Goal: Task Accomplishment & Management: Use online tool/utility

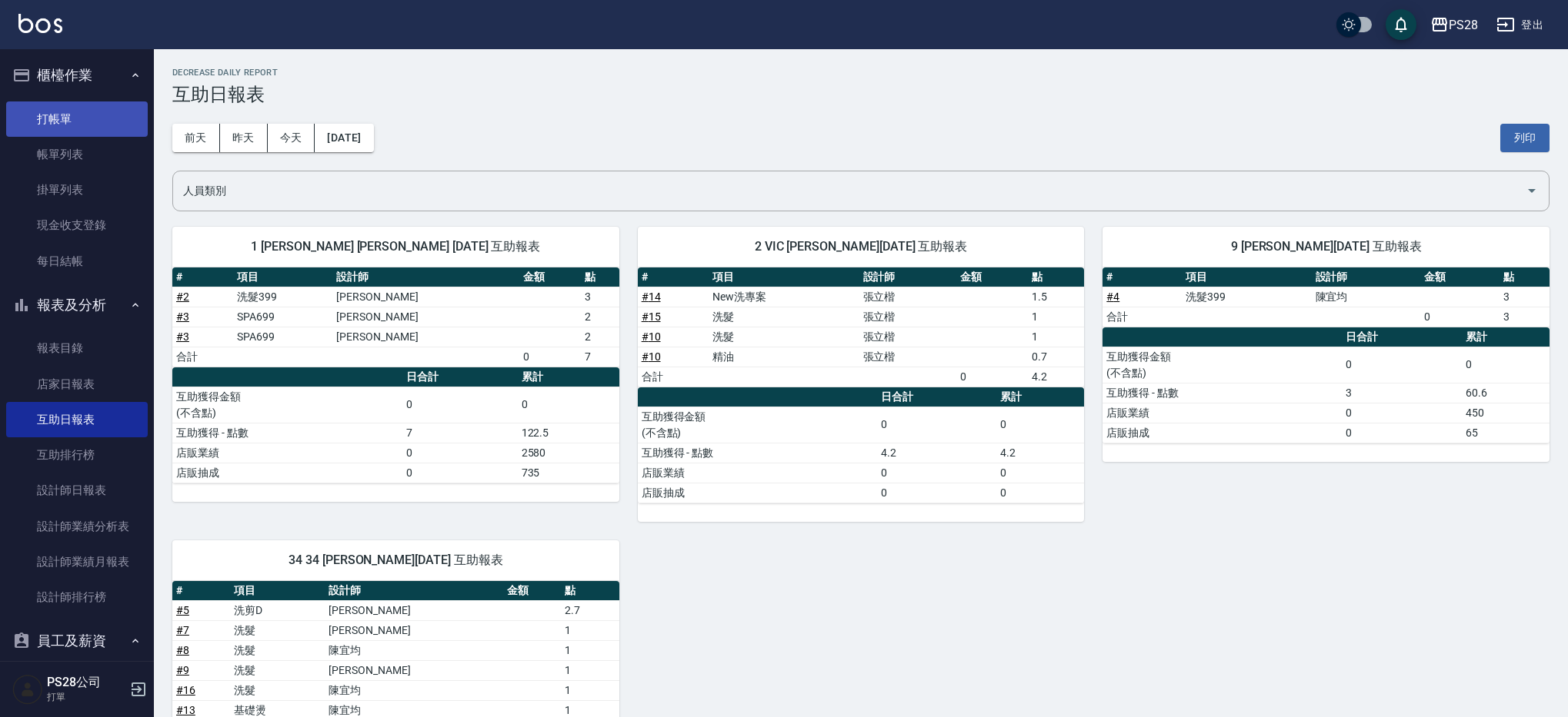
click at [107, 113] on link "打帳單" at bounding box center [77, 119] width 142 height 35
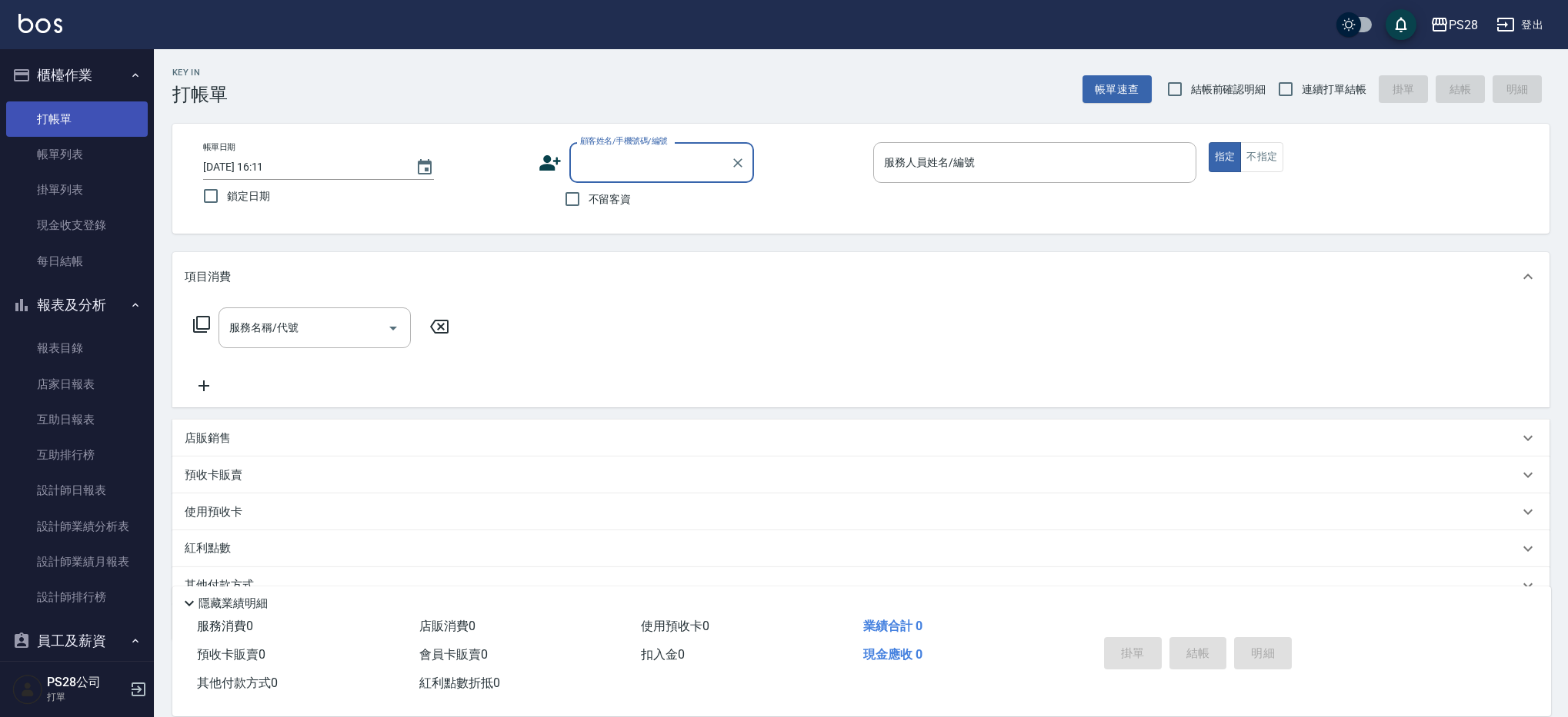
type input "9"
click at [742, 159] on icon "Clear" at bounding box center [738, 163] width 15 height 15
drag, startPoint x: 615, startPoint y: 191, endPoint x: 951, endPoint y: 155, distance: 337.9
click at [615, 191] on span "不留客資" at bounding box center [609, 199] width 43 height 16
click at [588, 191] on input "不留客資" at bounding box center [572, 199] width 32 height 32
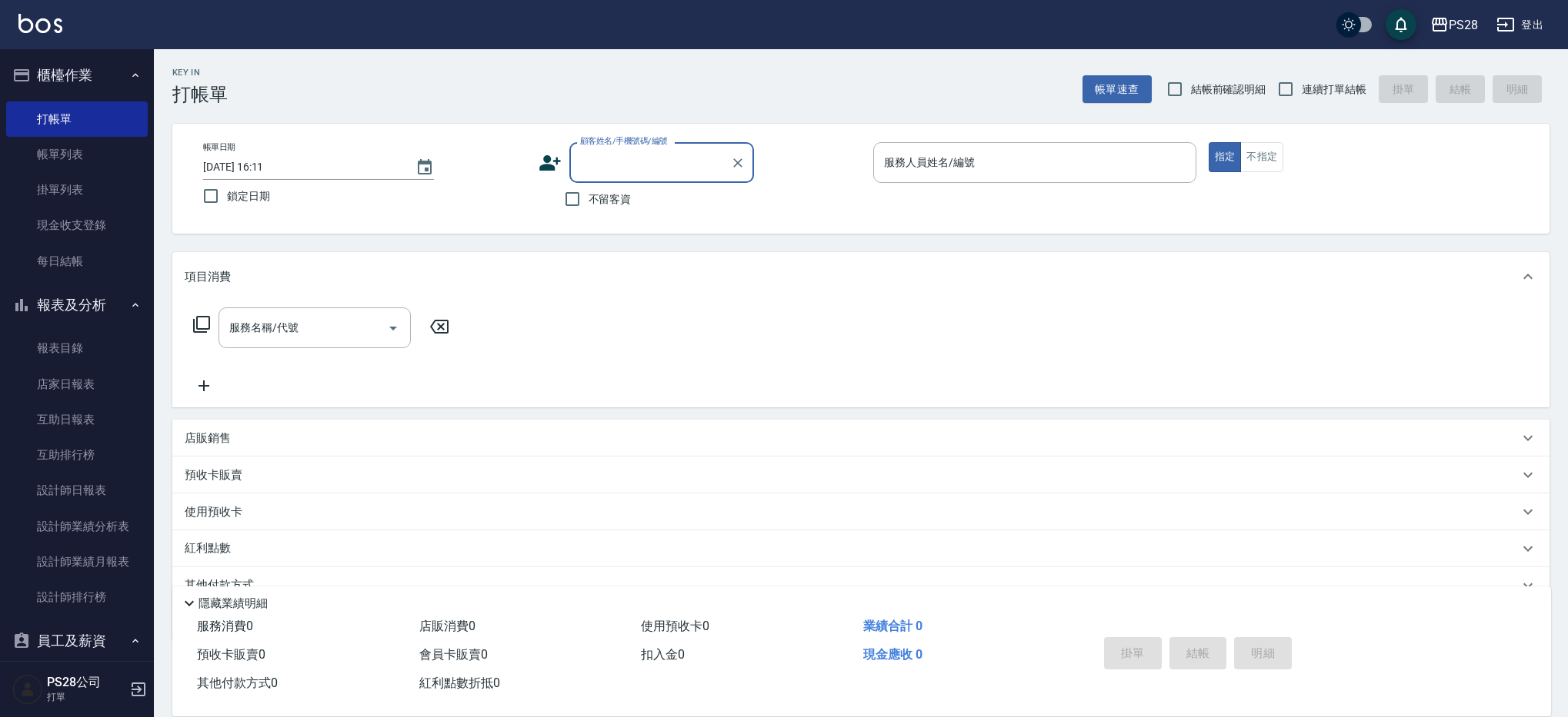
checkbox input "true"
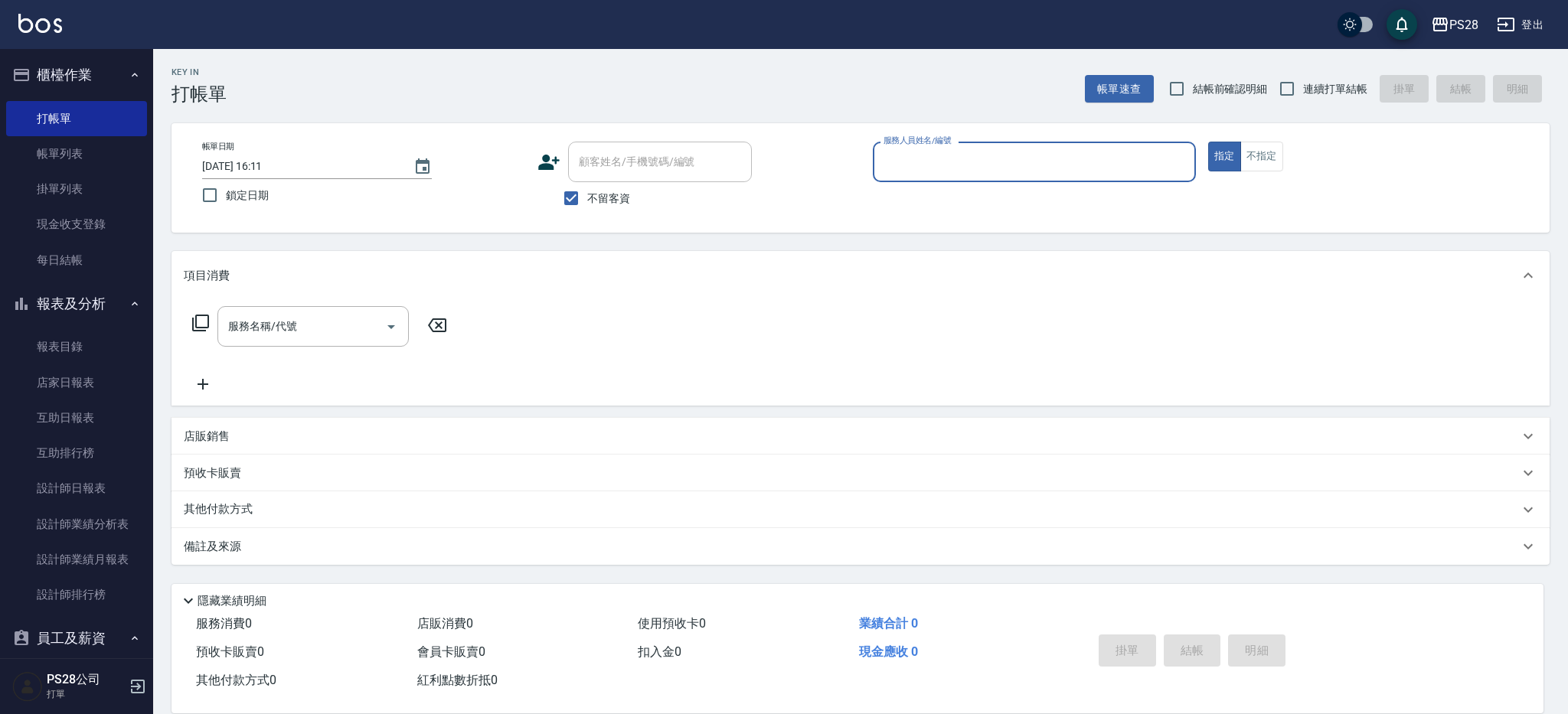
drag, startPoint x: 1324, startPoint y: 87, endPoint x: 1246, endPoint y: 105, distance: 80.0
click at [1324, 87] on span "連續打單結帳" at bounding box center [1335, 89] width 65 height 16
click at [1303, 87] on input "連續打單結帳" at bounding box center [1287, 89] width 32 height 32
checkbox input "true"
click at [1056, 169] on input "服務人員姓名/編號" at bounding box center [1034, 162] width 309 height 27
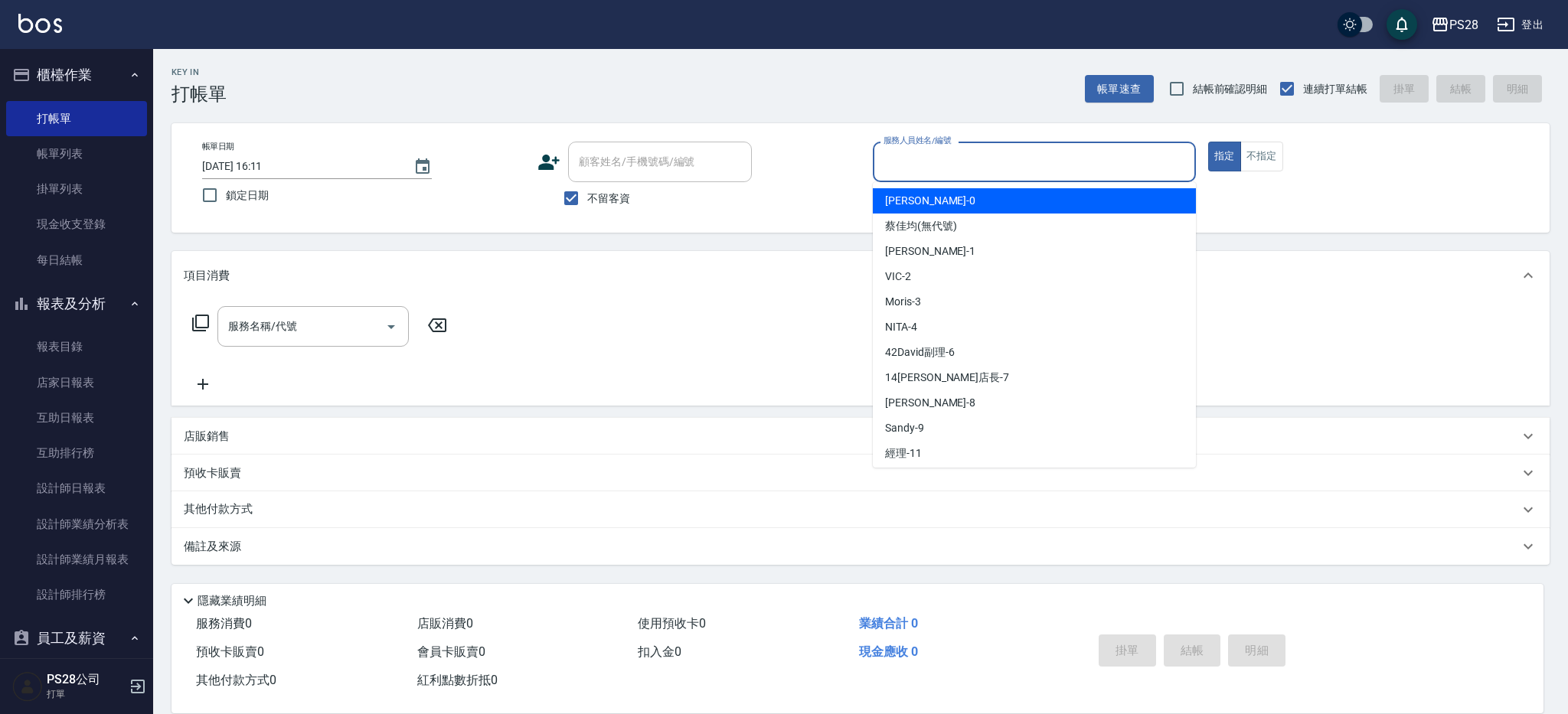
type input "9"
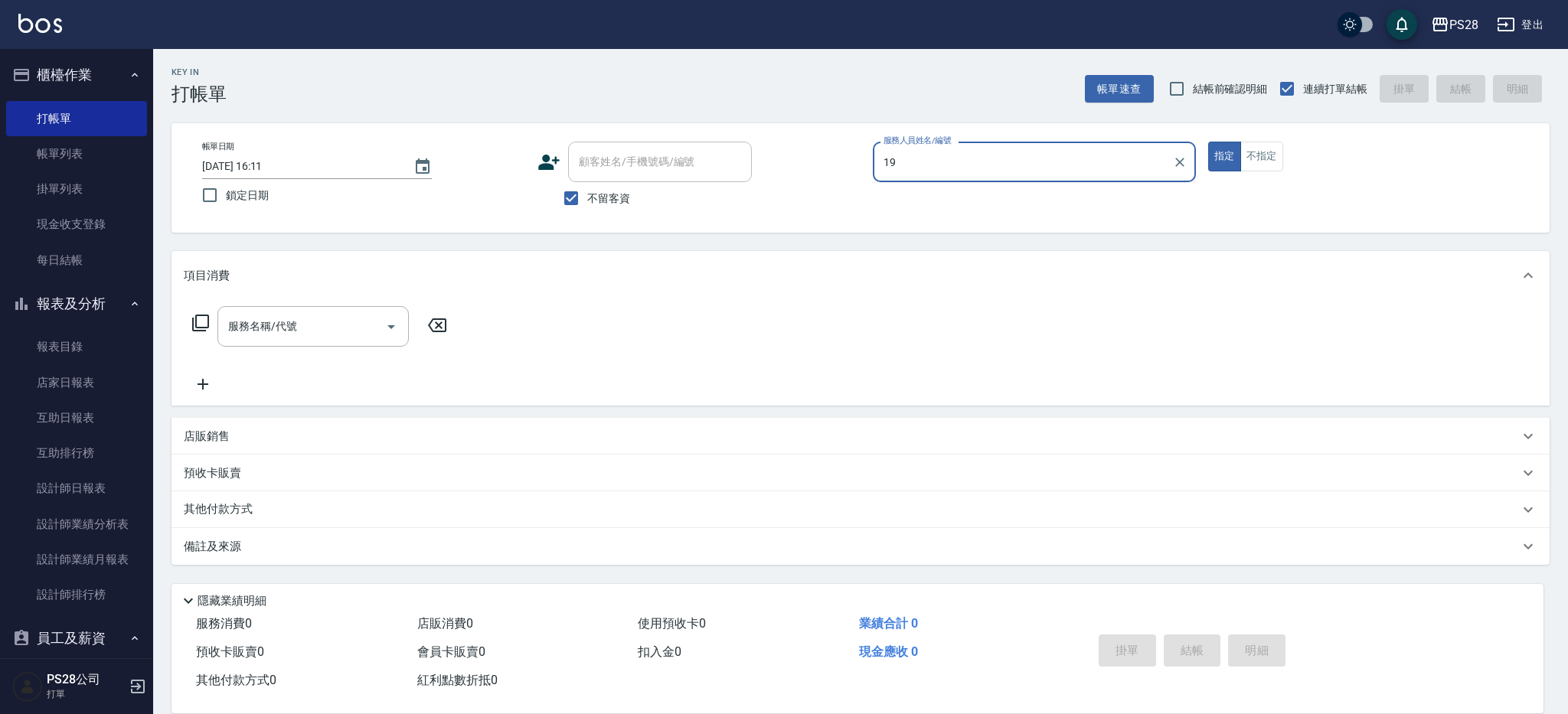
type input "19"
click at [1208, 142] on button "指定" at bounding box center [1224, 157] width 33 height 30
type button "true"
click at [1059, 169] on input "服務人員姓名/編號" at bounding box center [1034, 162] width 309 height 27
type input "Sandy-9"
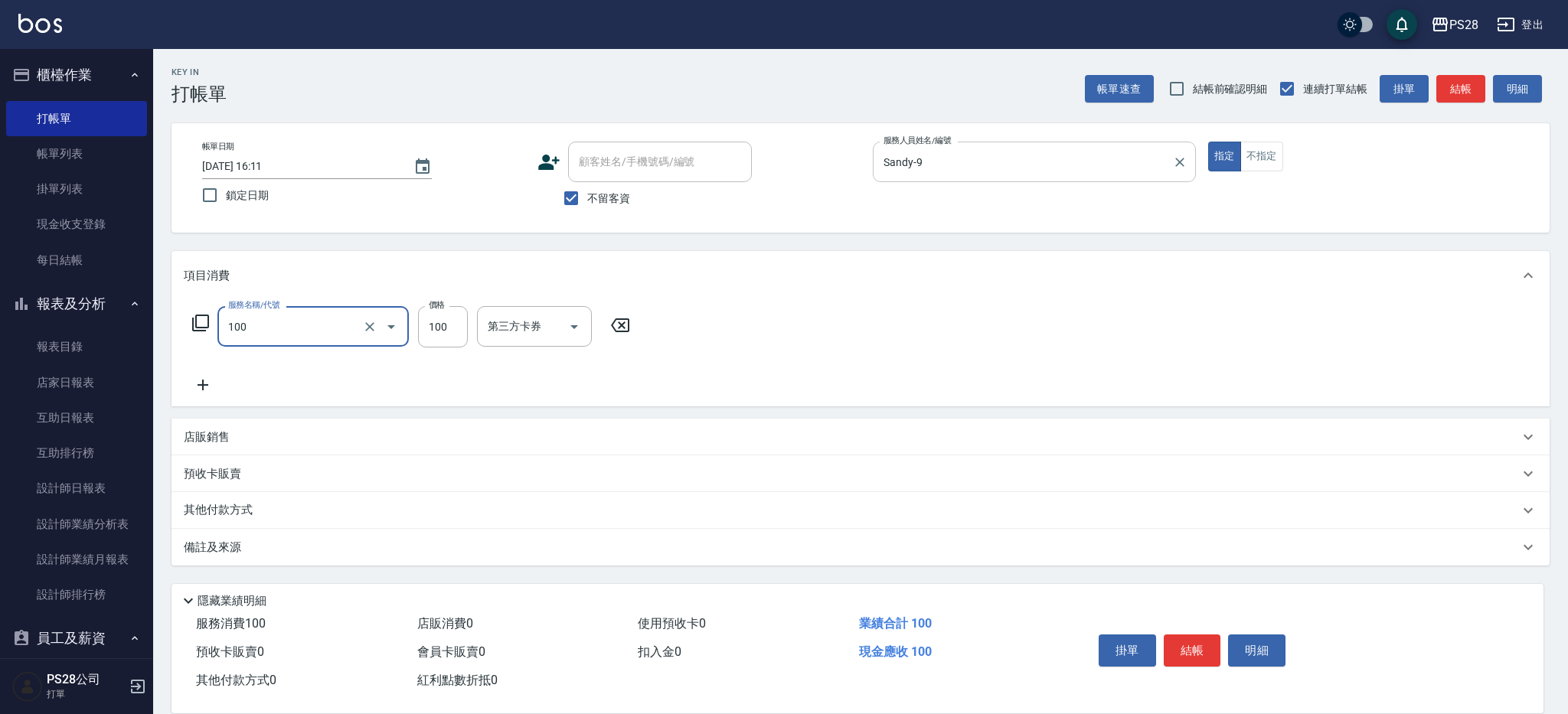
type input "洗髮(100)"
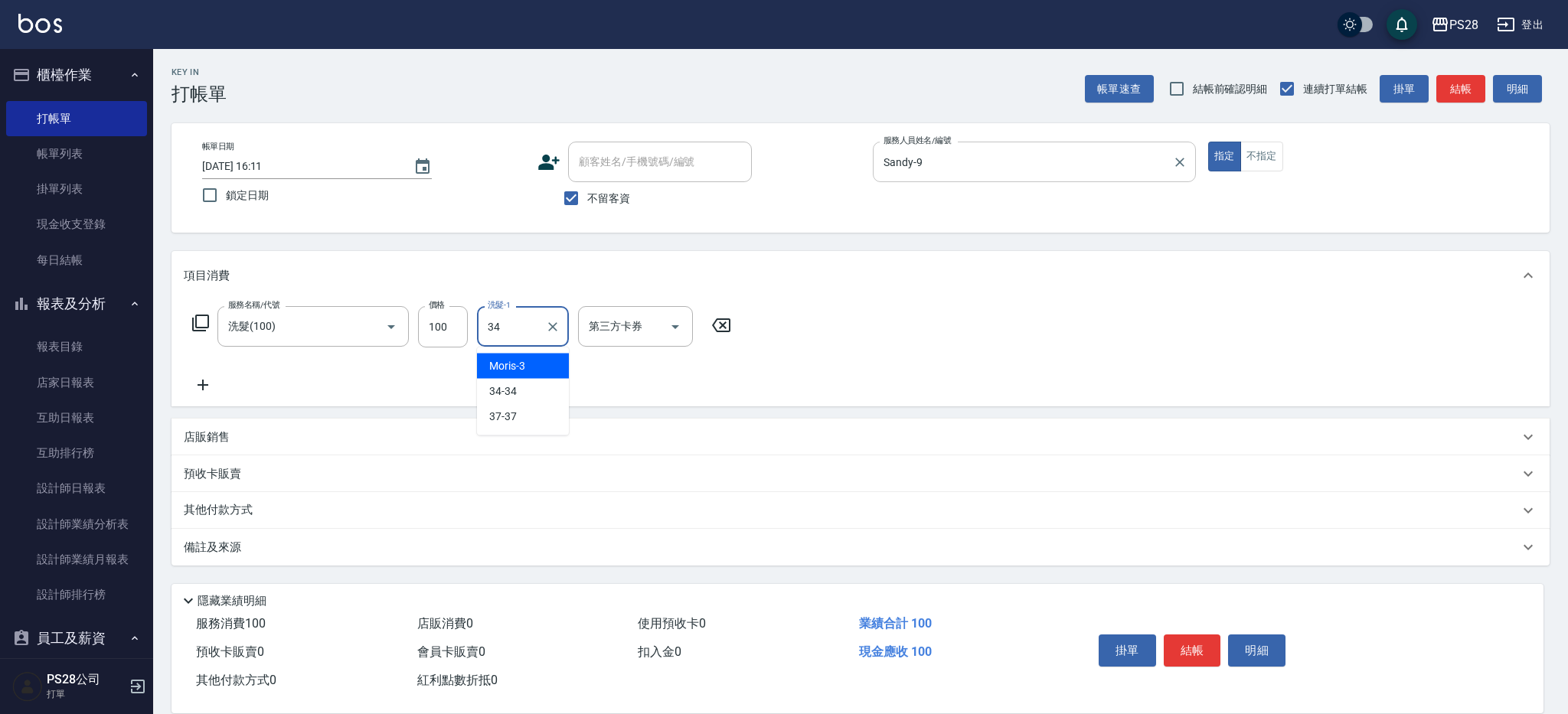
type input "34-34"
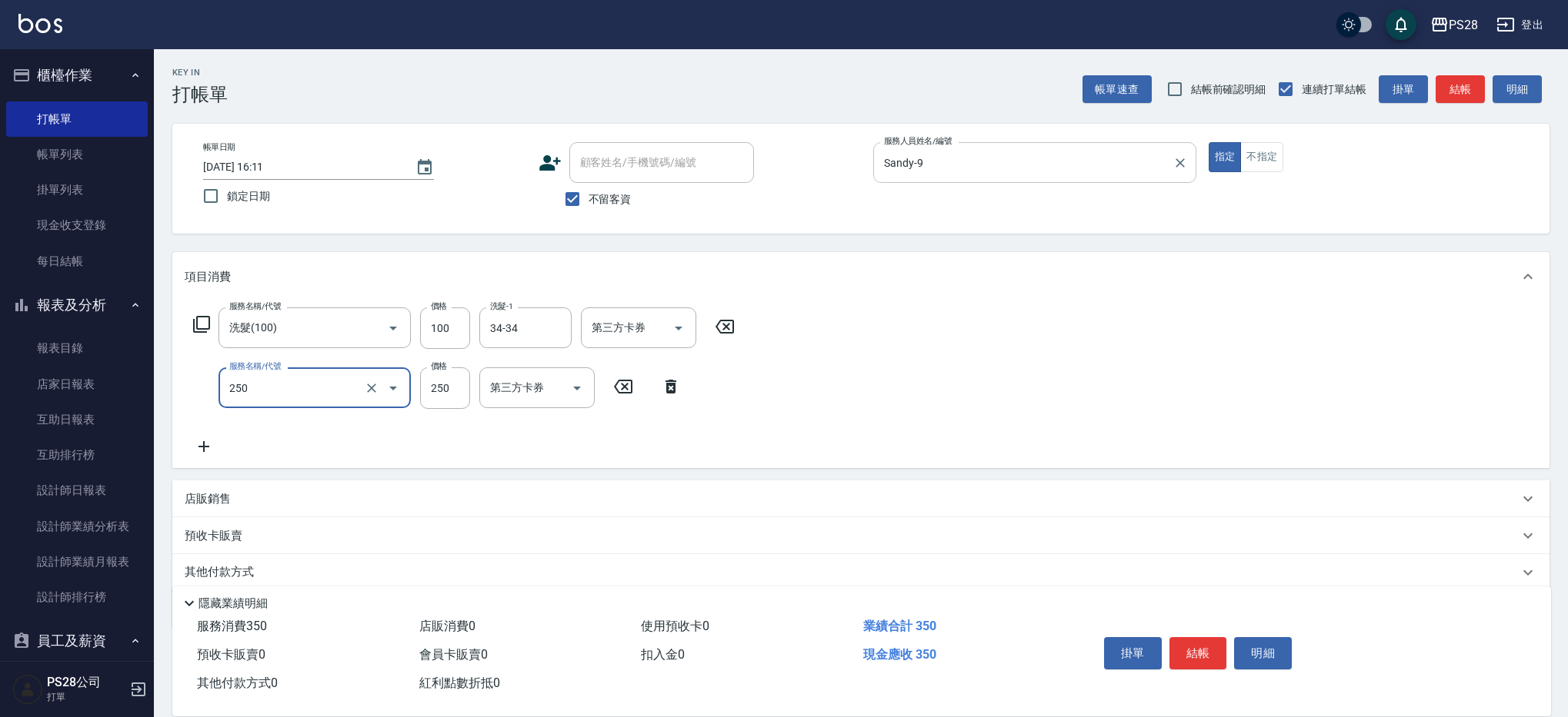
type input "單剪(250)"
type input "199"
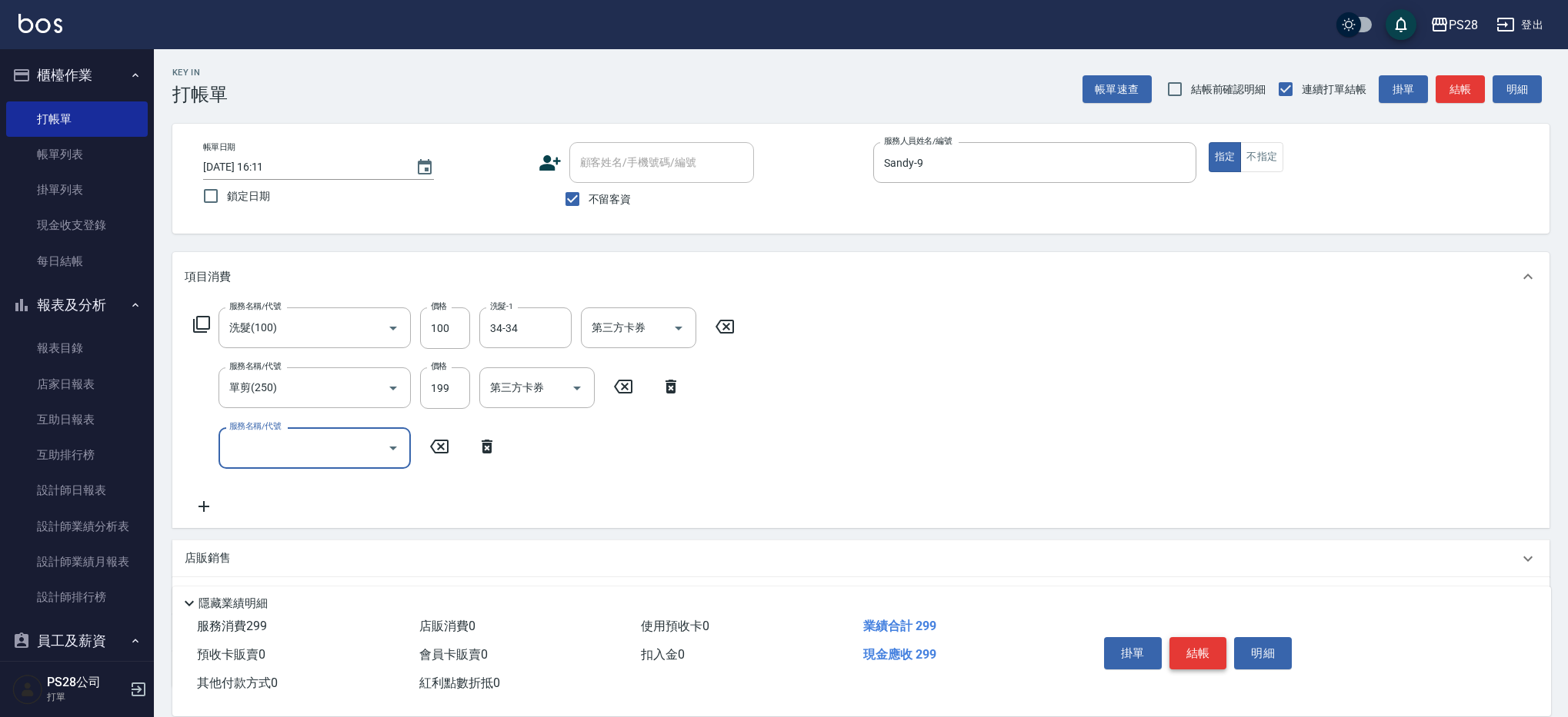
click at [1203, 646] on button "結帳" at bounding box center [1198, 654] width 57 height 32
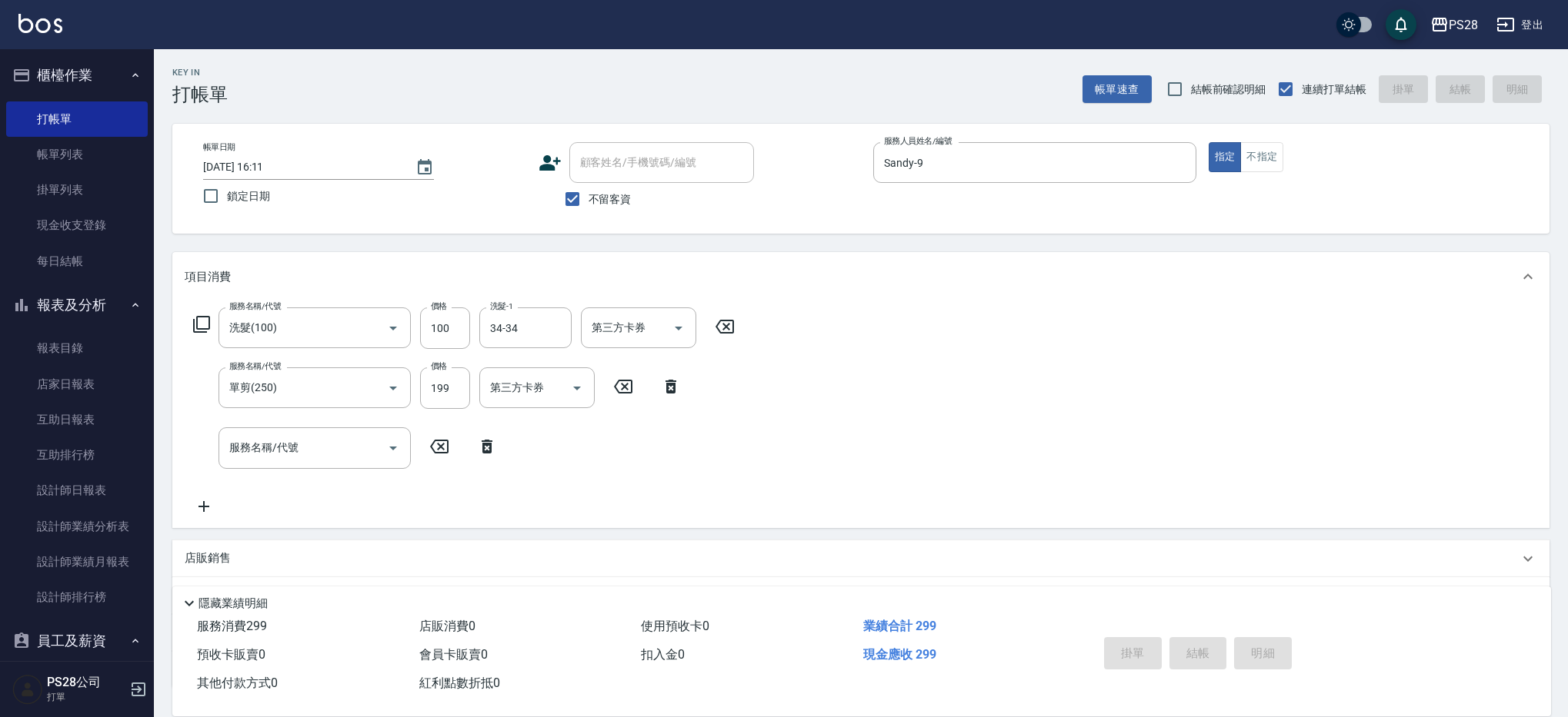
type input "[DATE] 16:12"
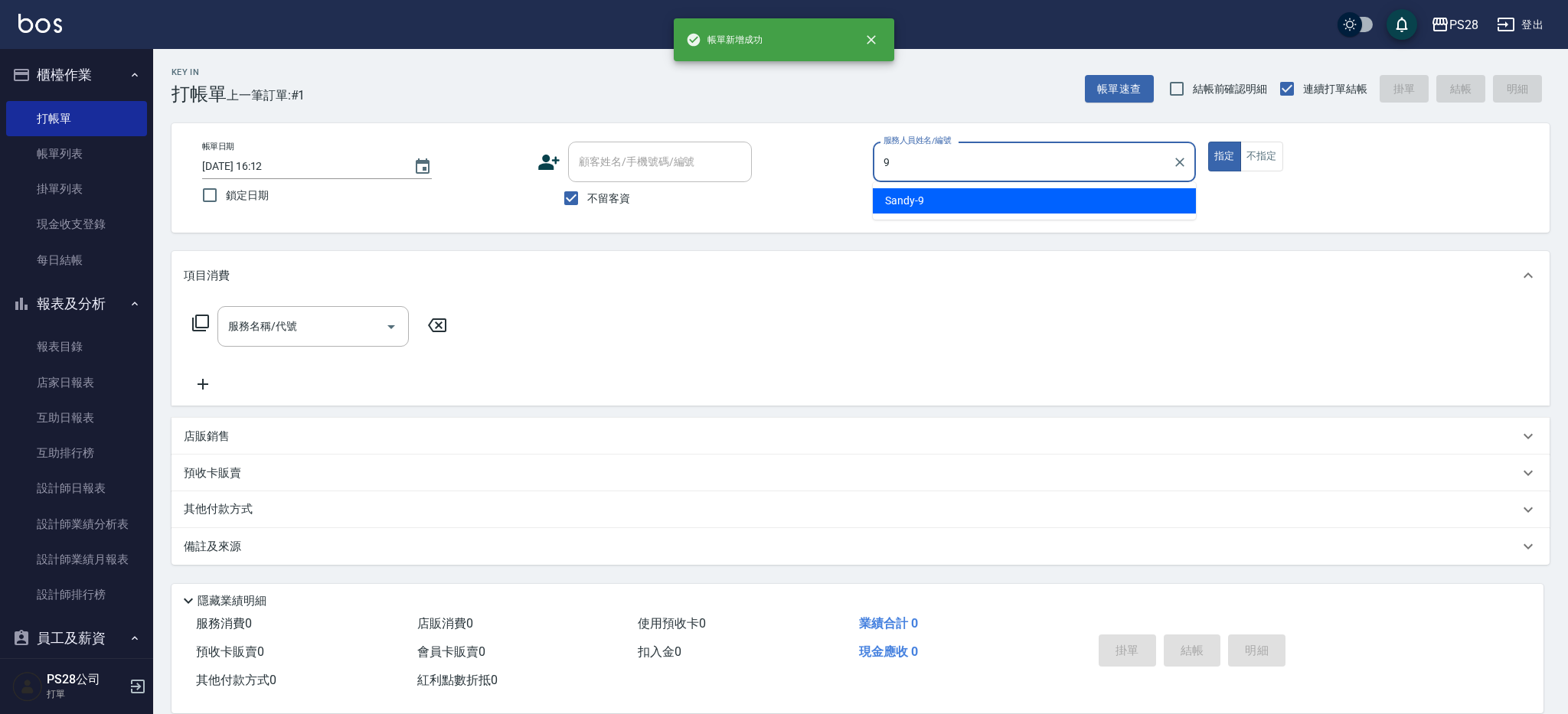
type input "Sandy-9"
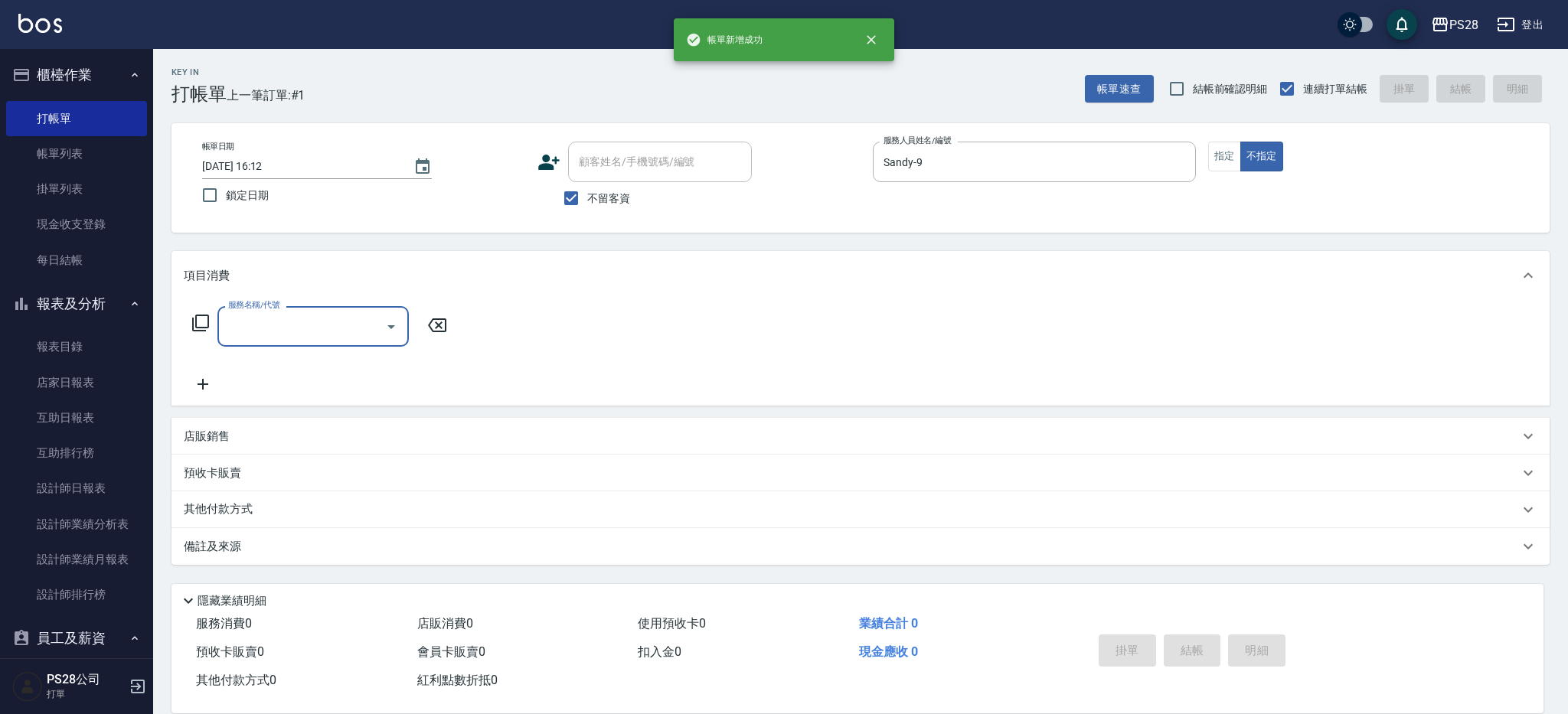
type input "2"
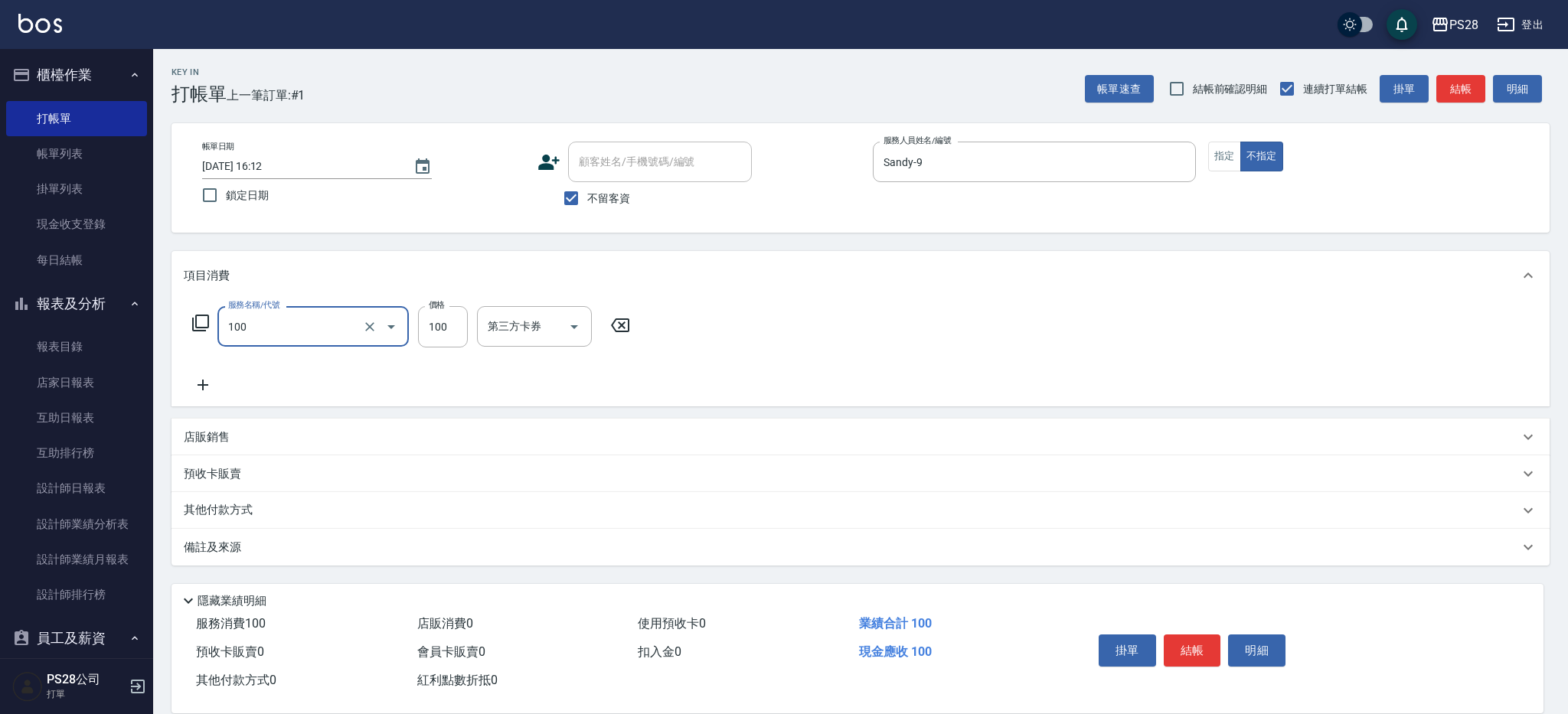
type input "洗髮(100)"
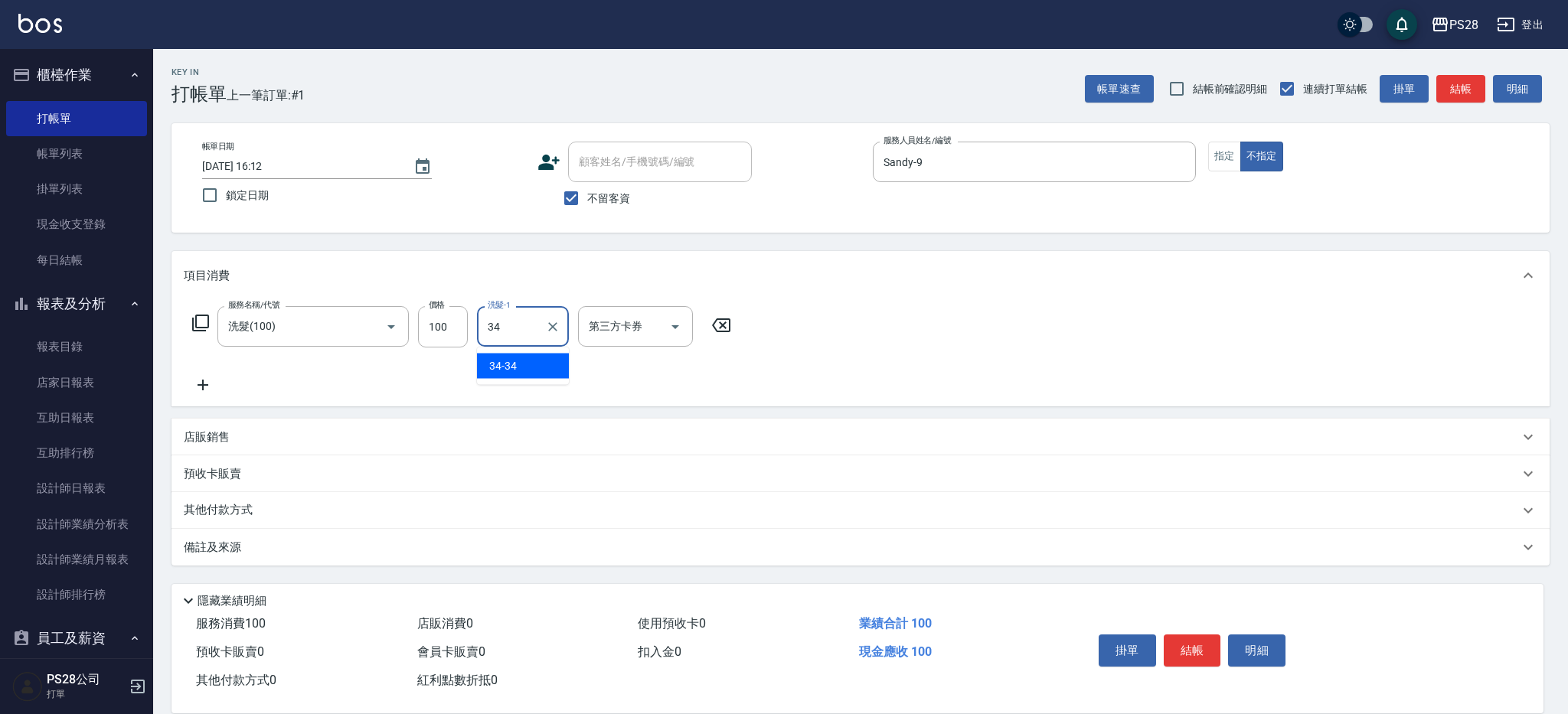
type input "34-34"
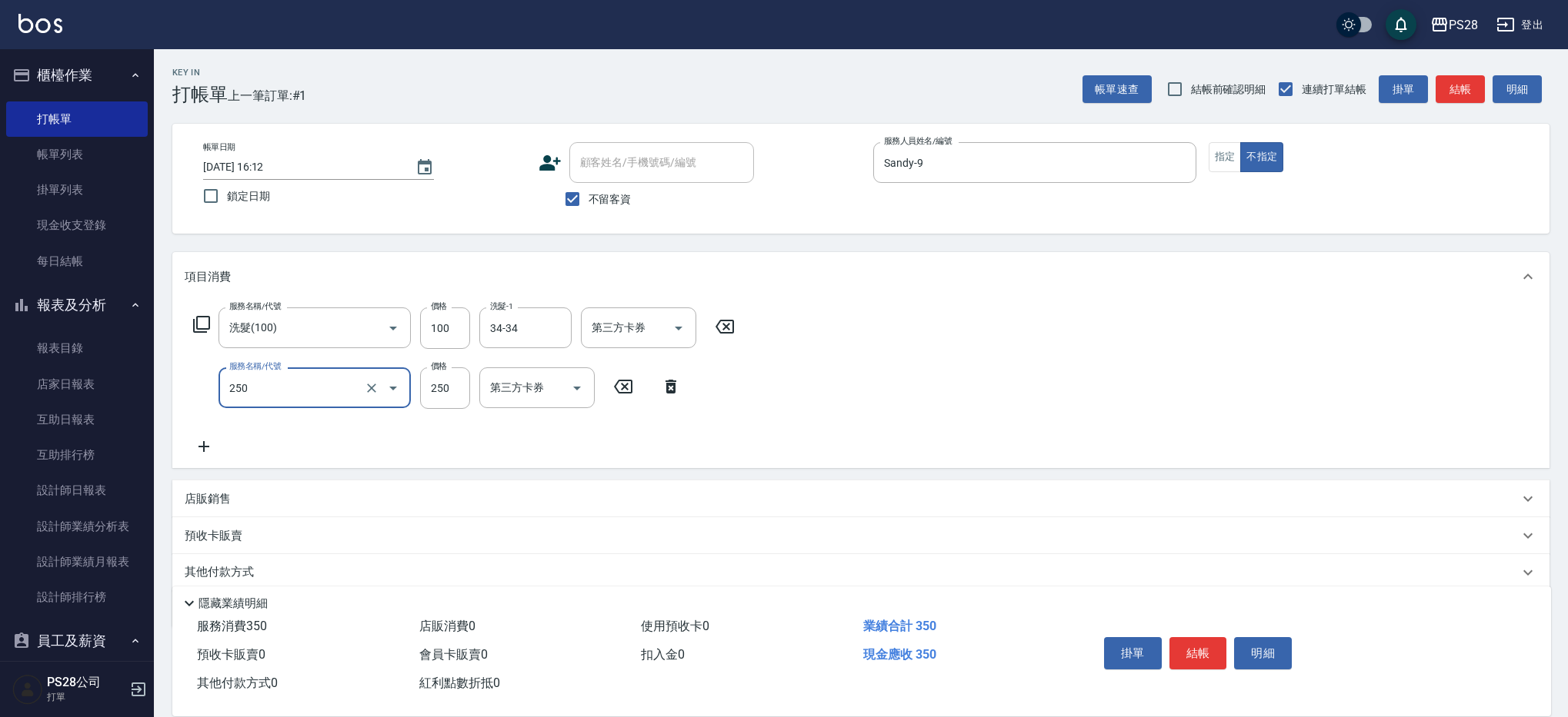
type input "單剪(250)"
type input "149"
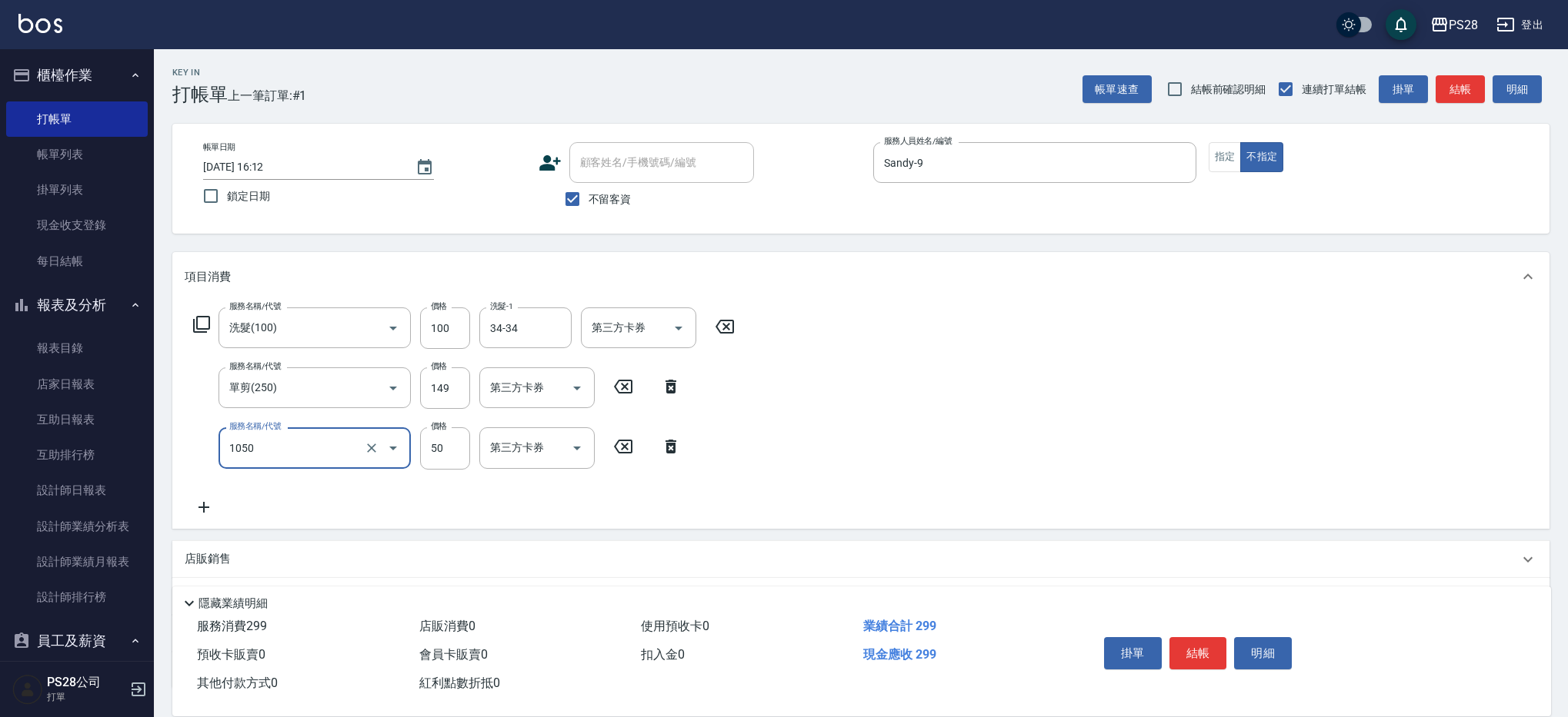
type input "精油(1050)"
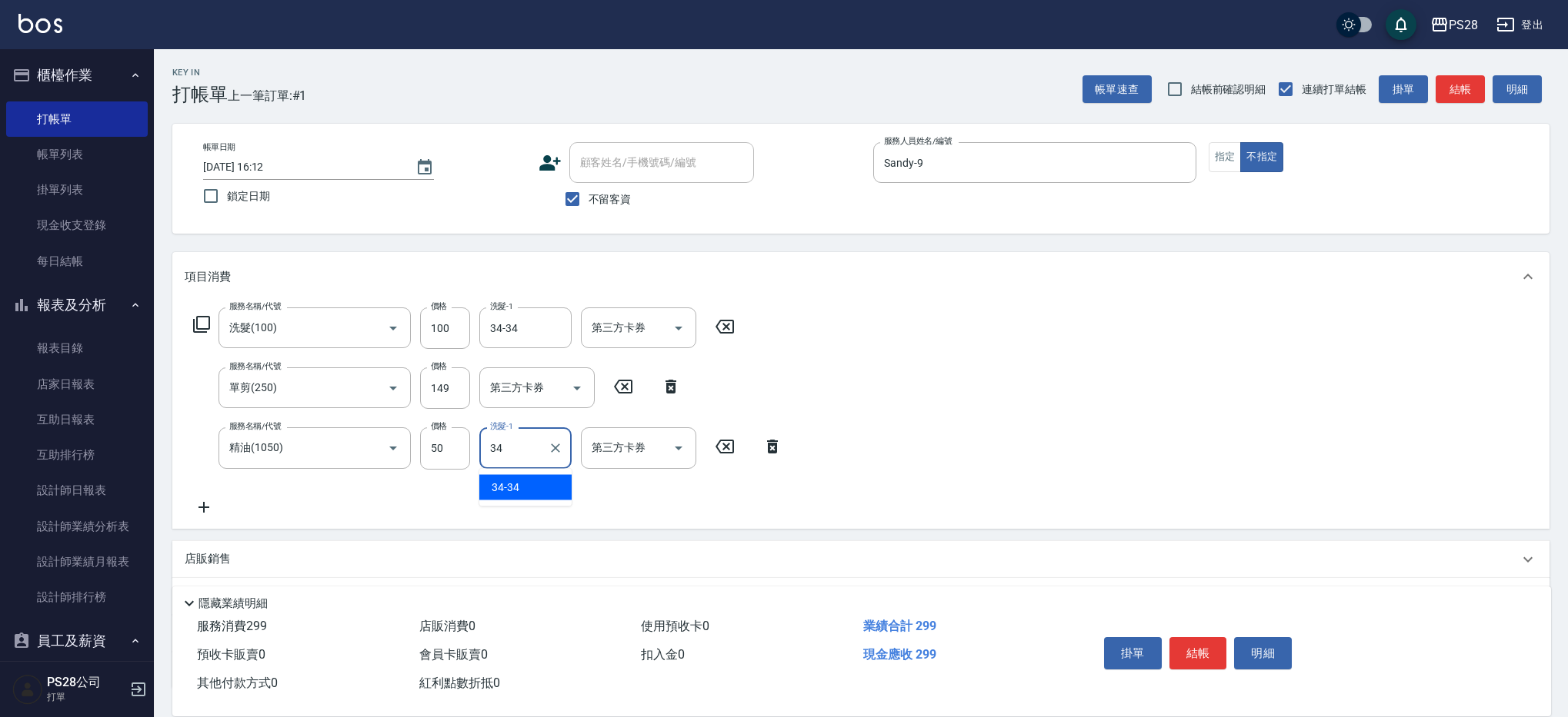
type input "34-34"
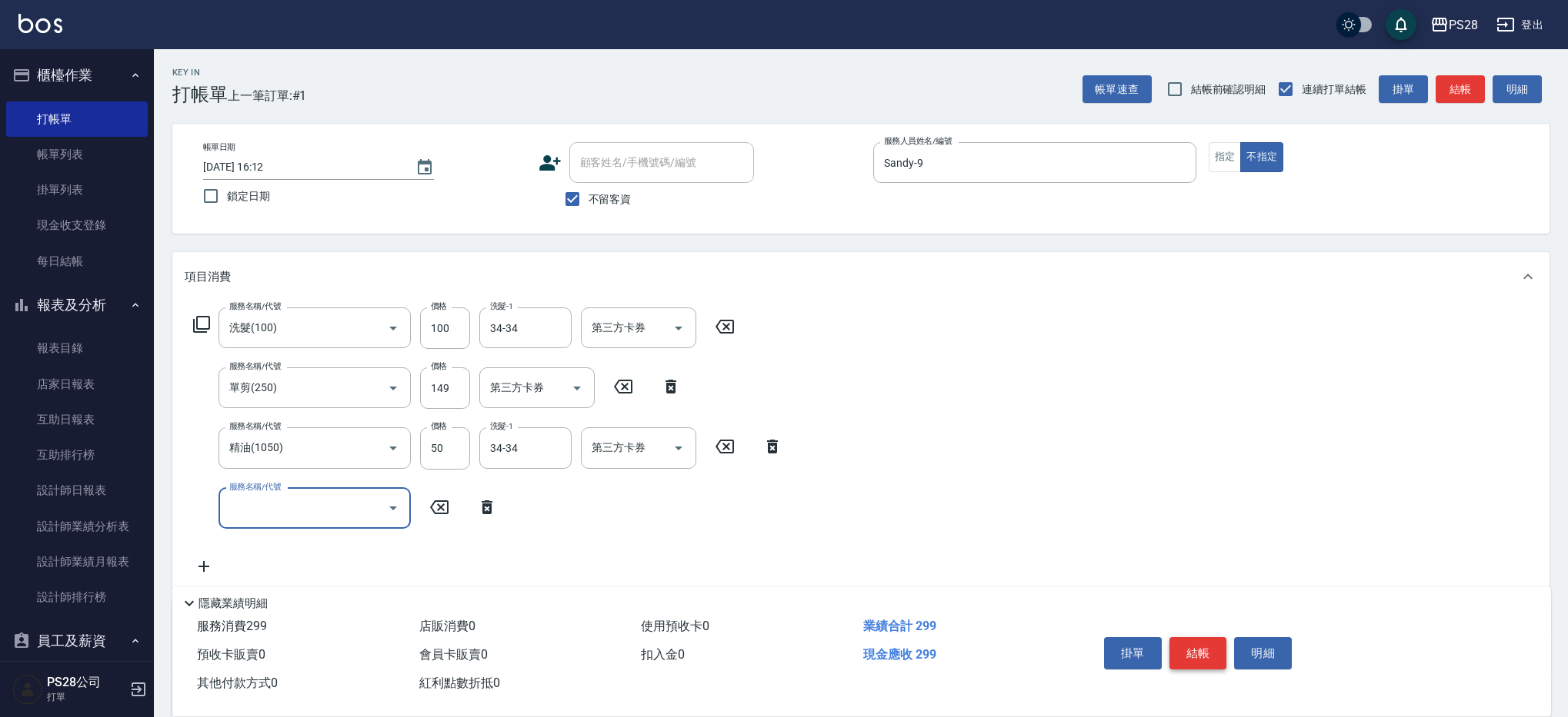
scroll to position [13, 0]
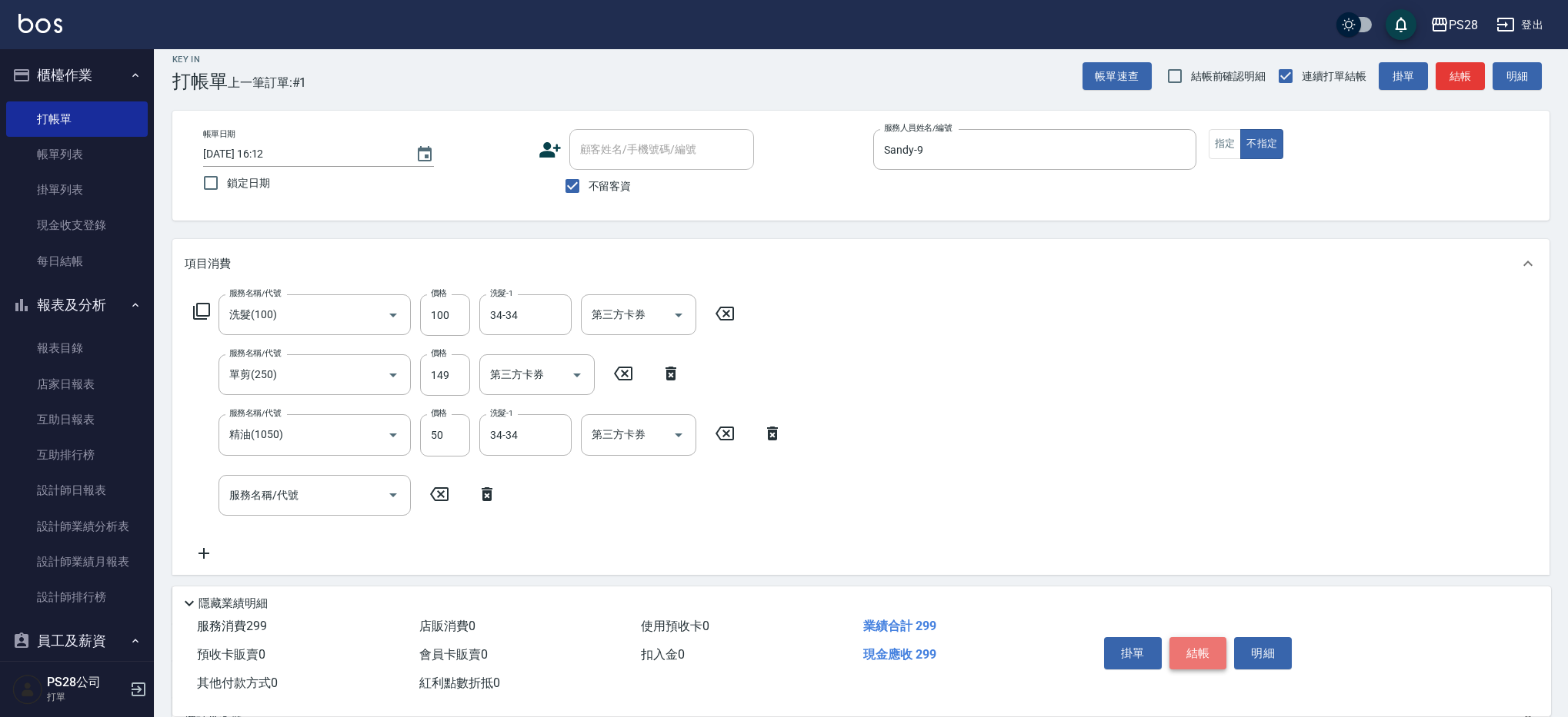
click at [1181, 644] on button "結帳" at bounding box center [1198, 654] width 57 height 32
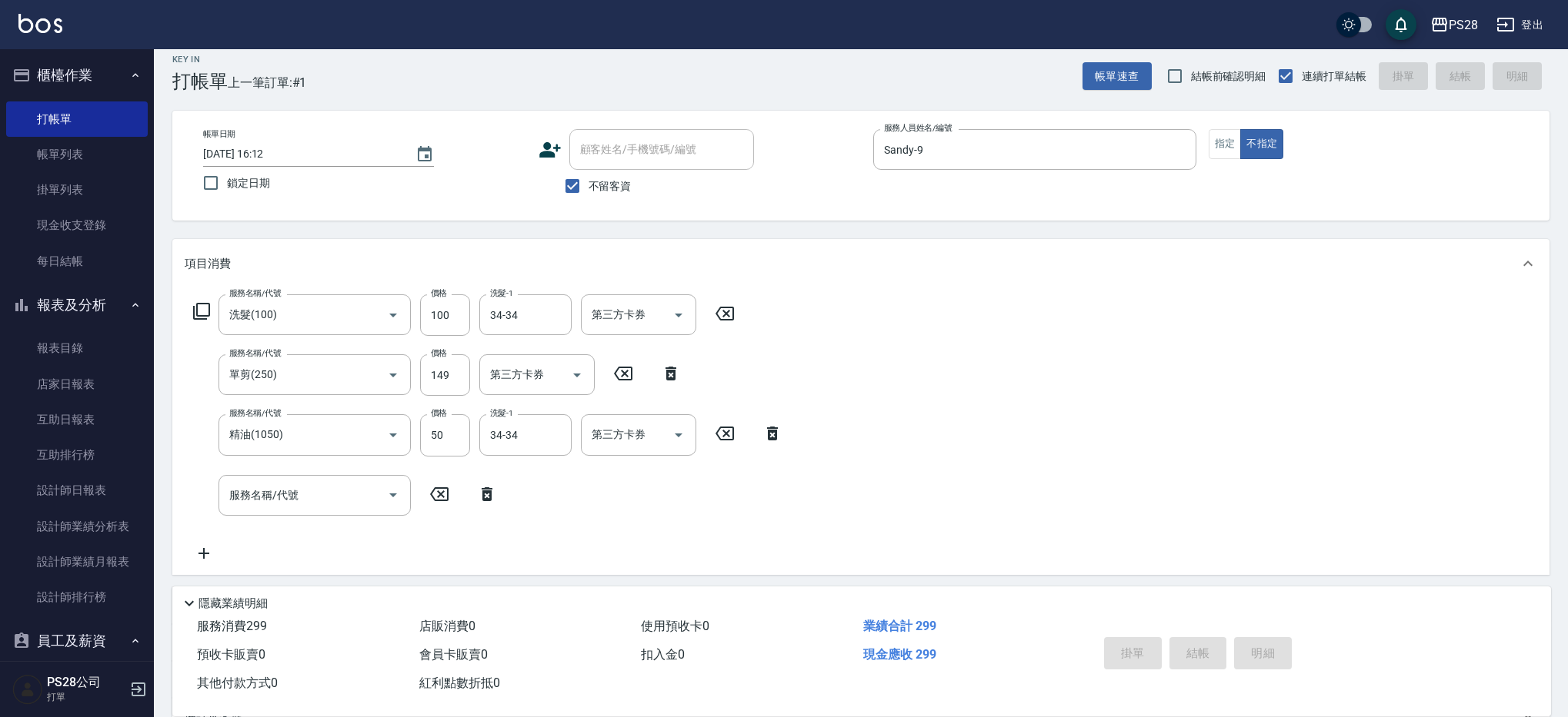
type input "[DATE] 16:13"
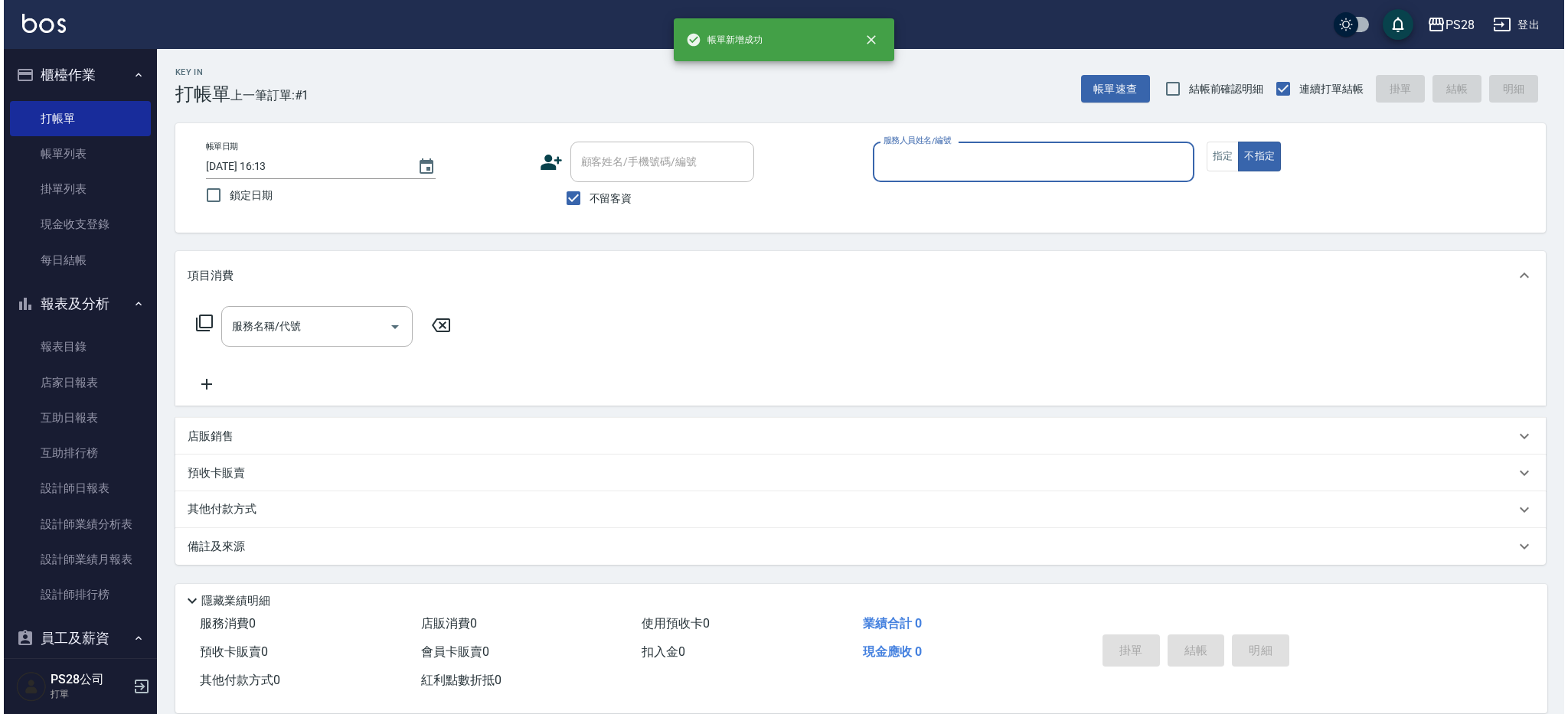
scroll to position [0, 0]
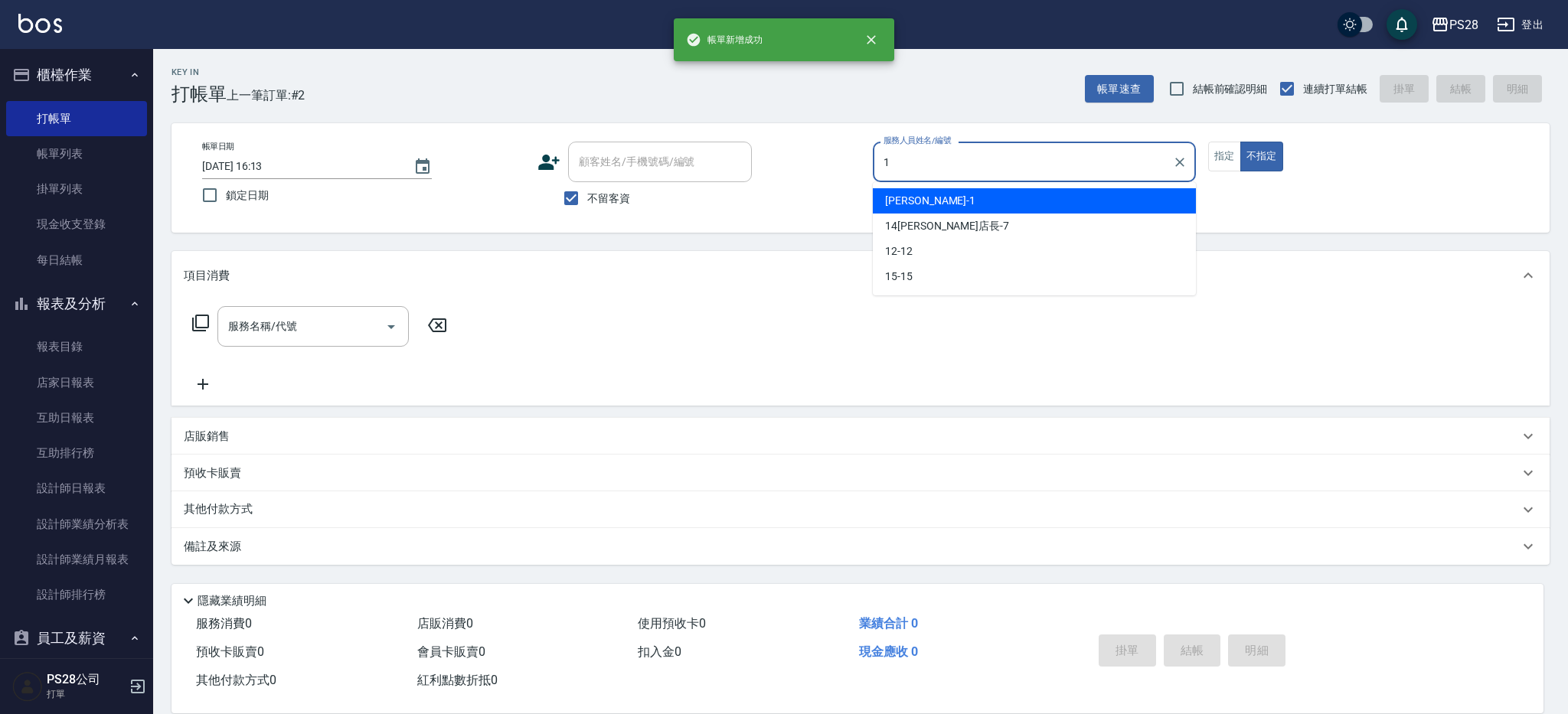
type input "[PERSON_NAME]-1"
type button "false"
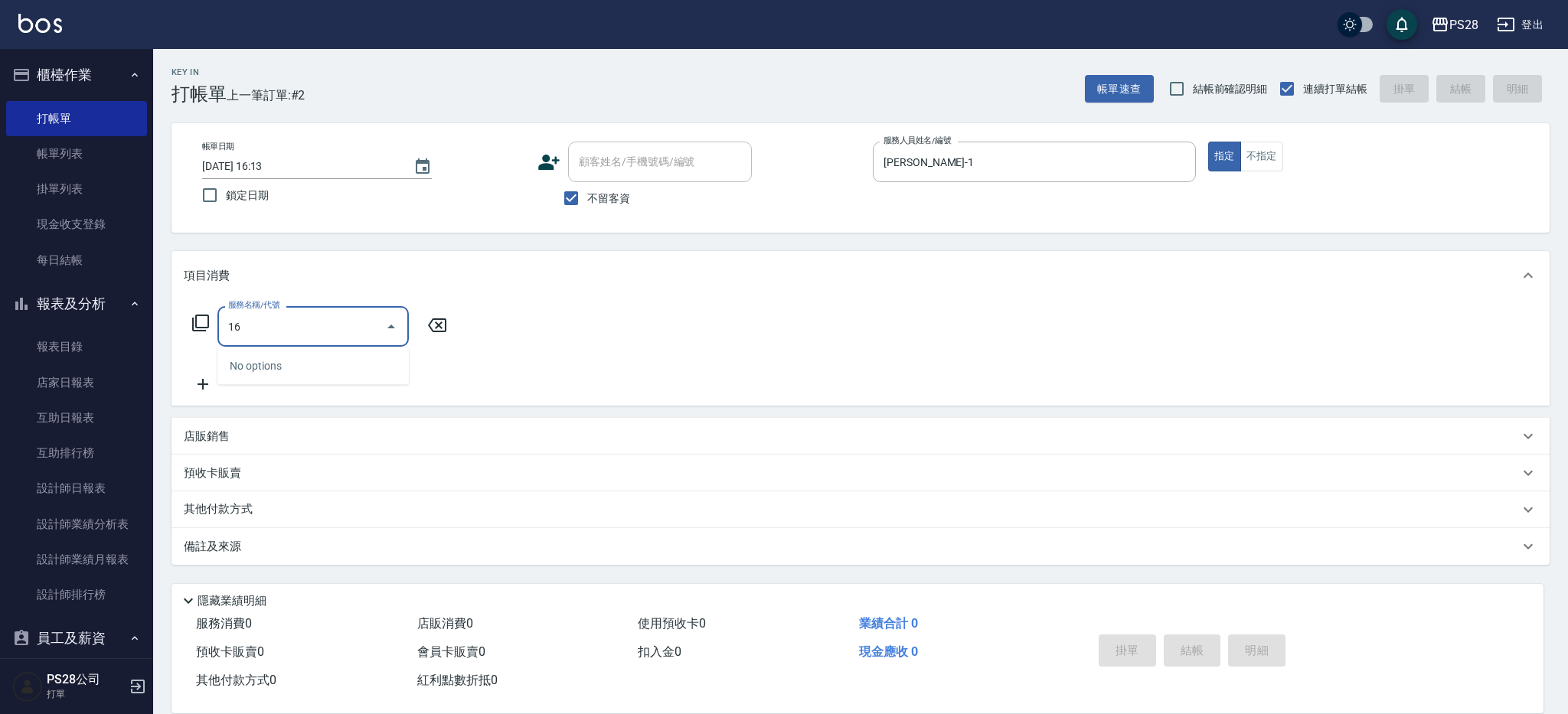
type input "1"
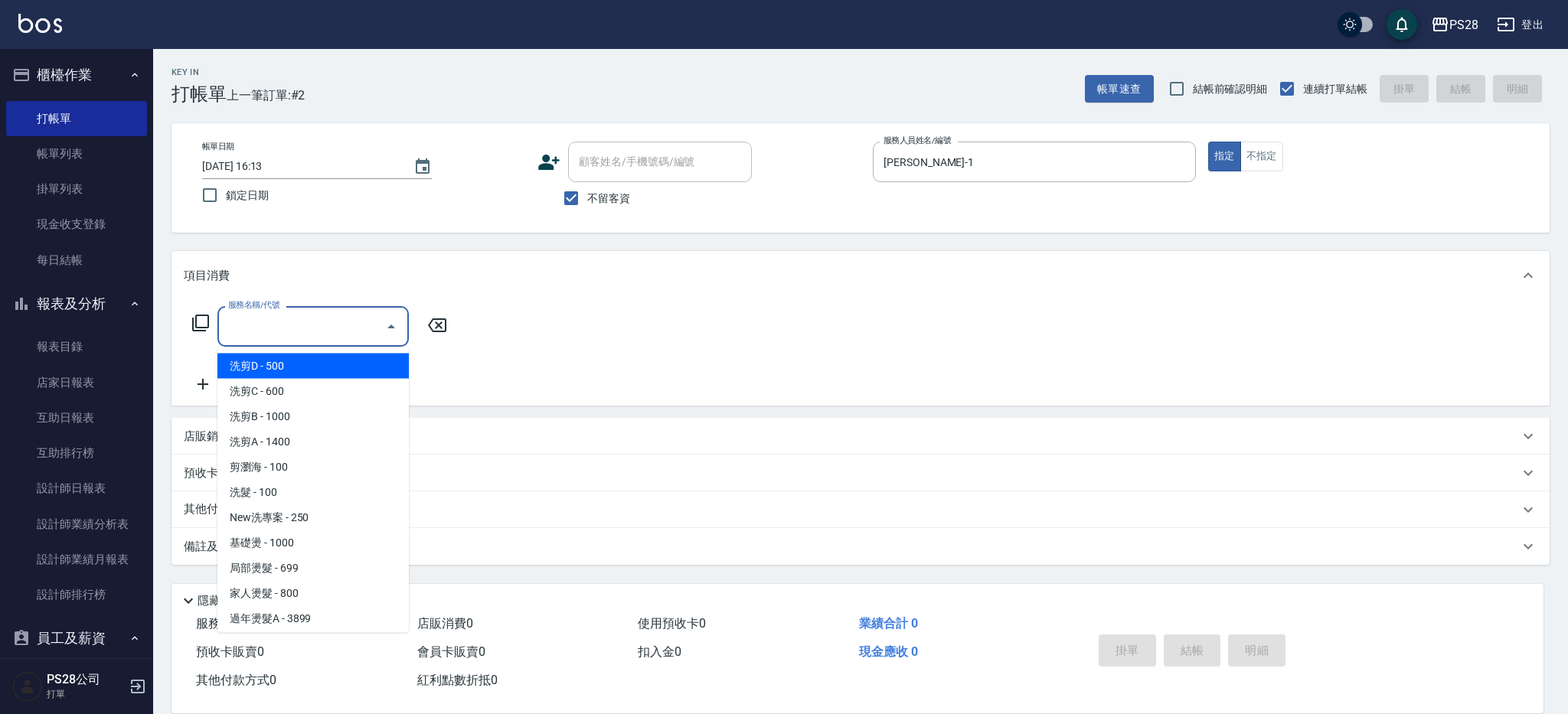
type input "ㄊ"
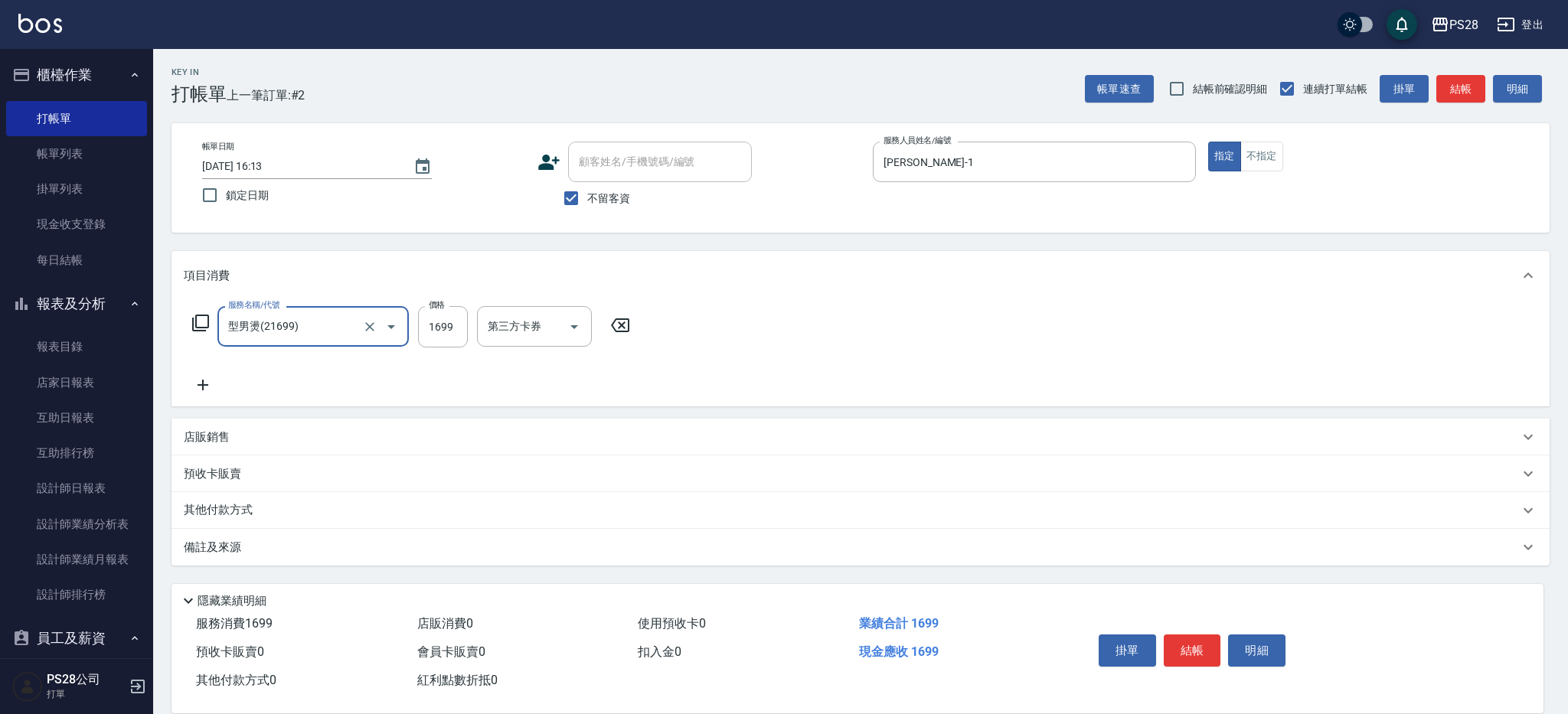
type input "型男燙(21699)"
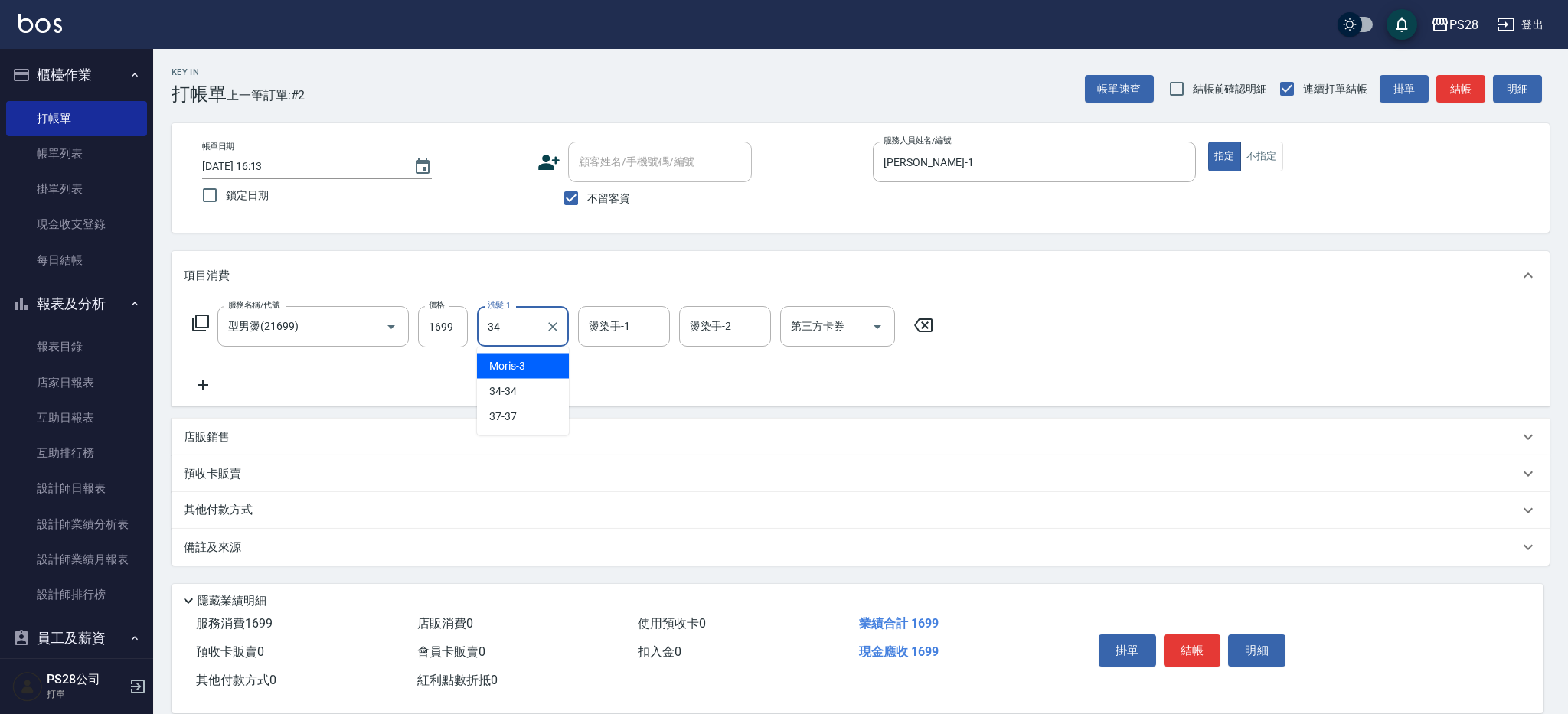
type input "34-34"
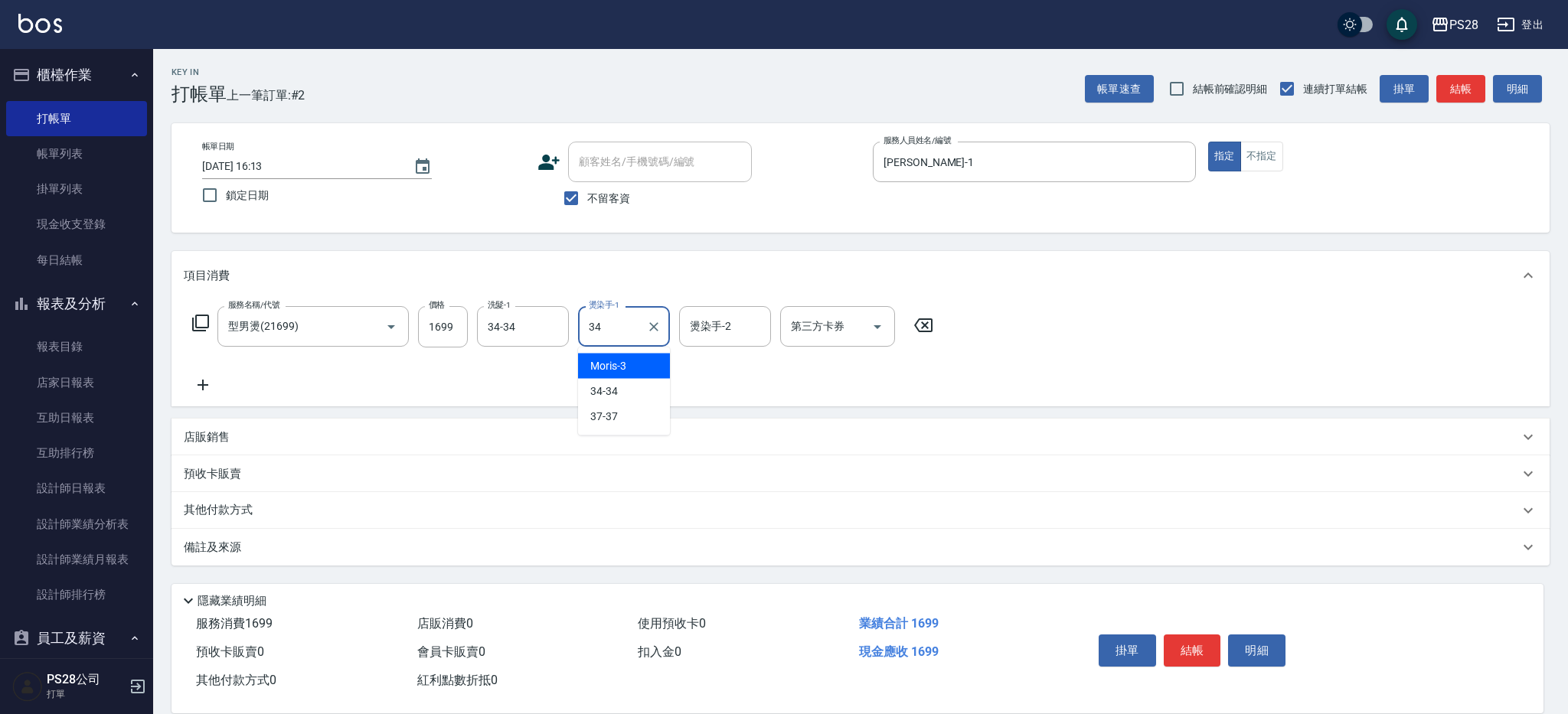
type input "34-34"
click at [729, 309] on div "燙染手-2" at bounding box center [725, 327] width 92 height 40
type input "34-34"
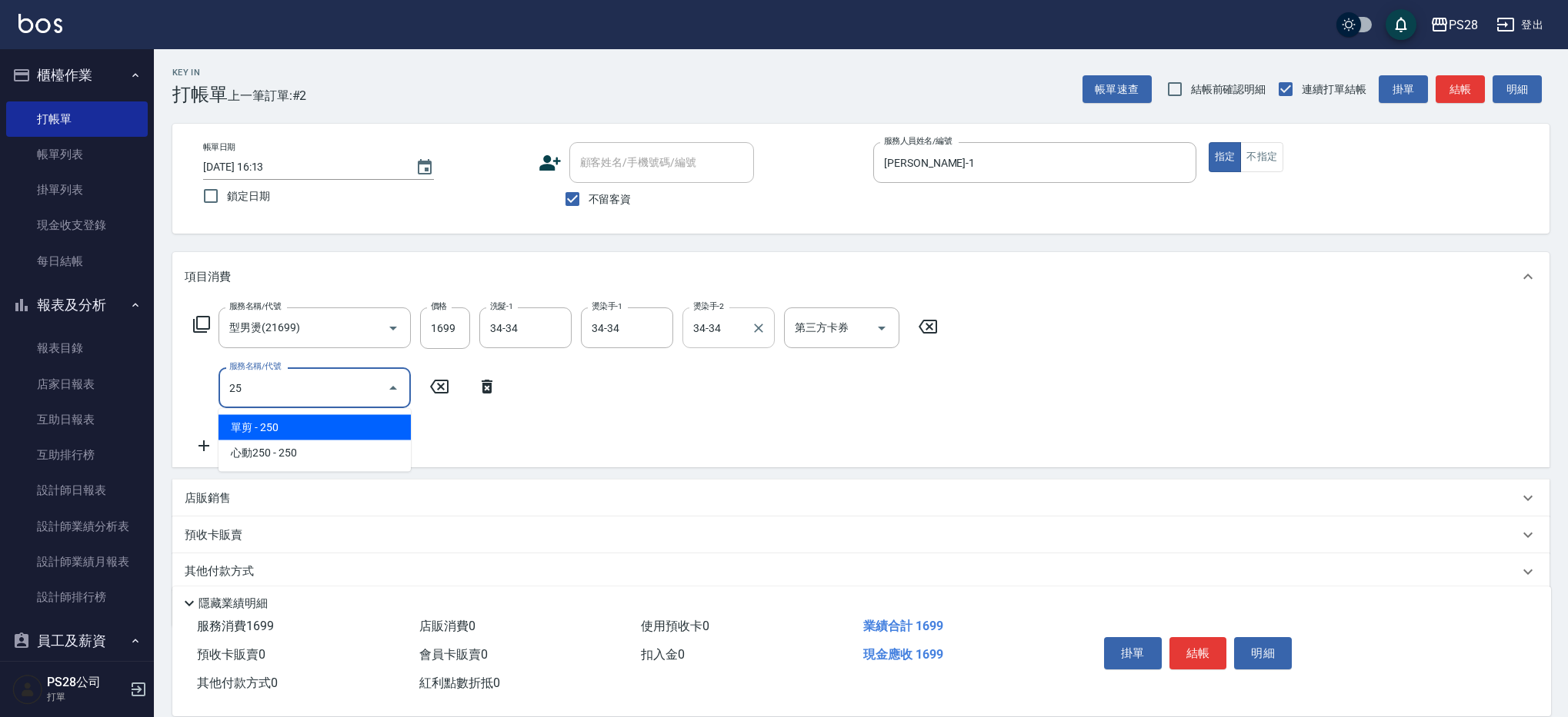
type input "2"
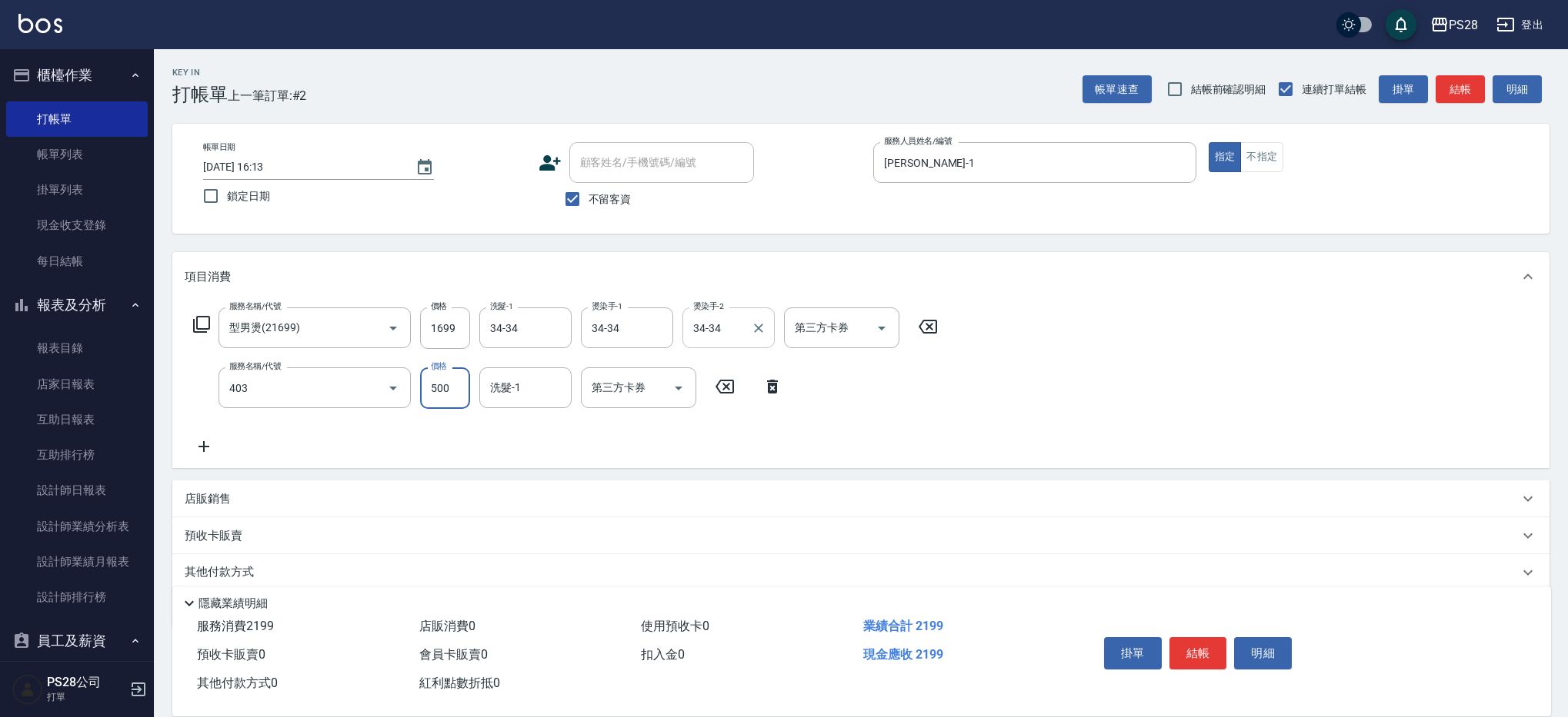
type input "500護髮(403)"
type input "34-34"
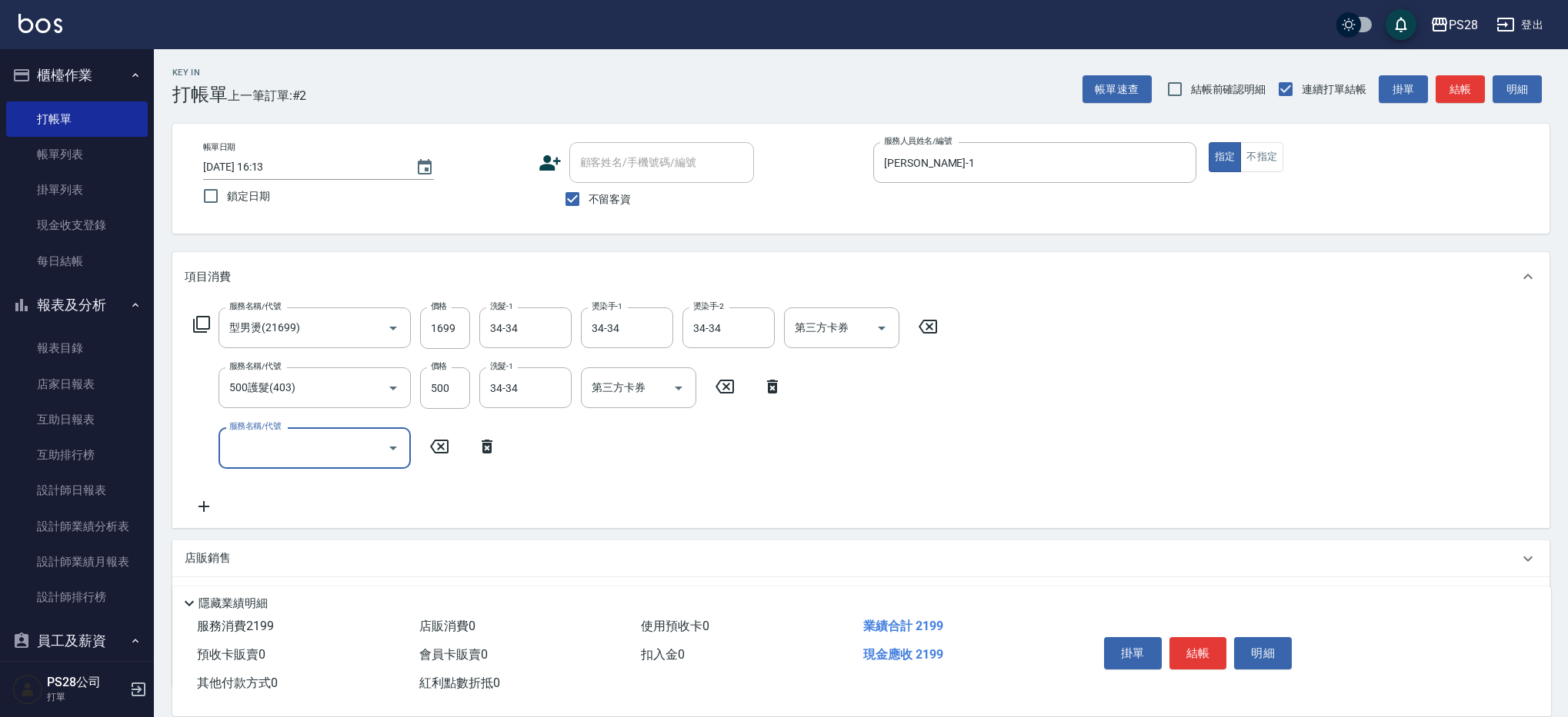
drag, startPoint x: 1204, startPoint y: 649, endPoint x: 1307, endPoint y: 586, distance: 120.7
click at [1204, 649] on button "結帳" at bounding box center [1198, 654] width 57 height 32
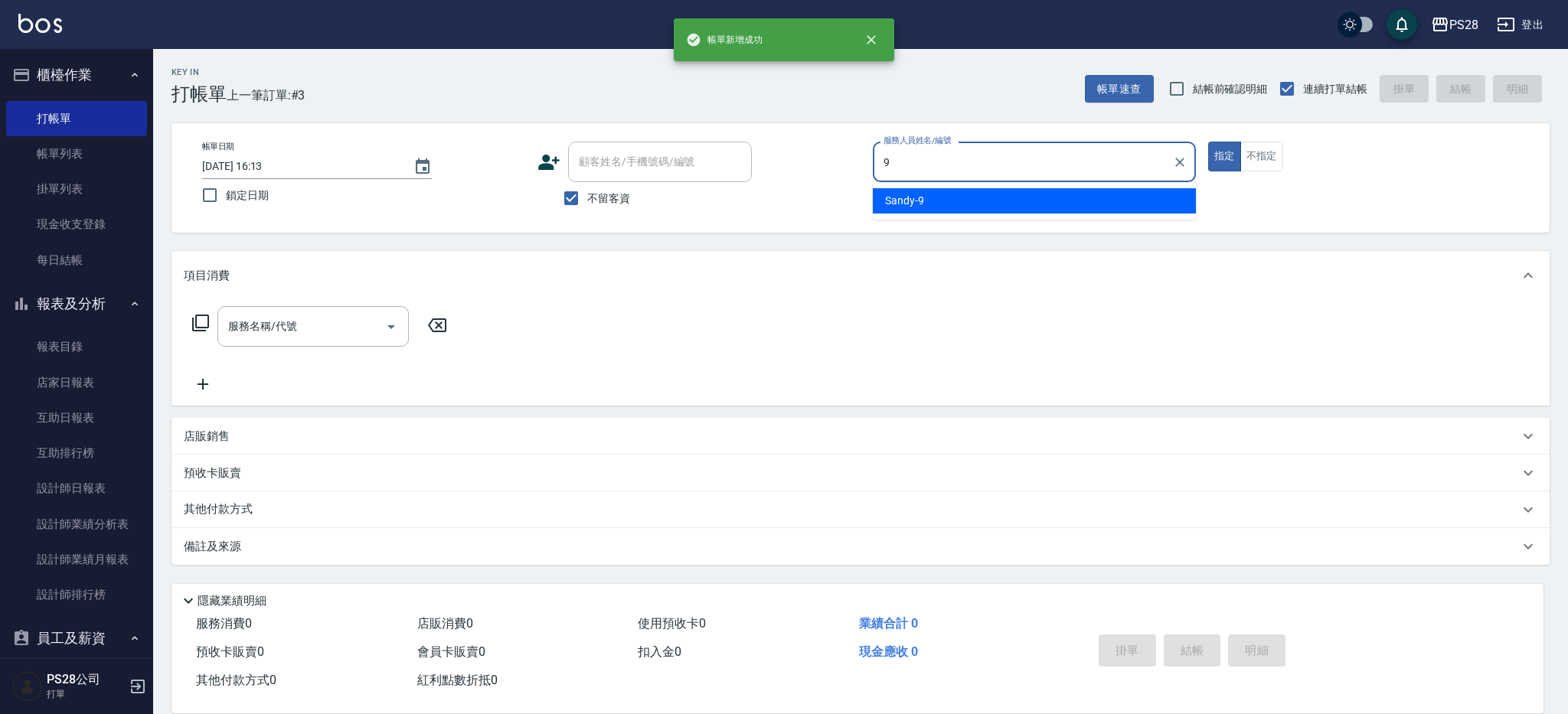
type input "Sandy-9"
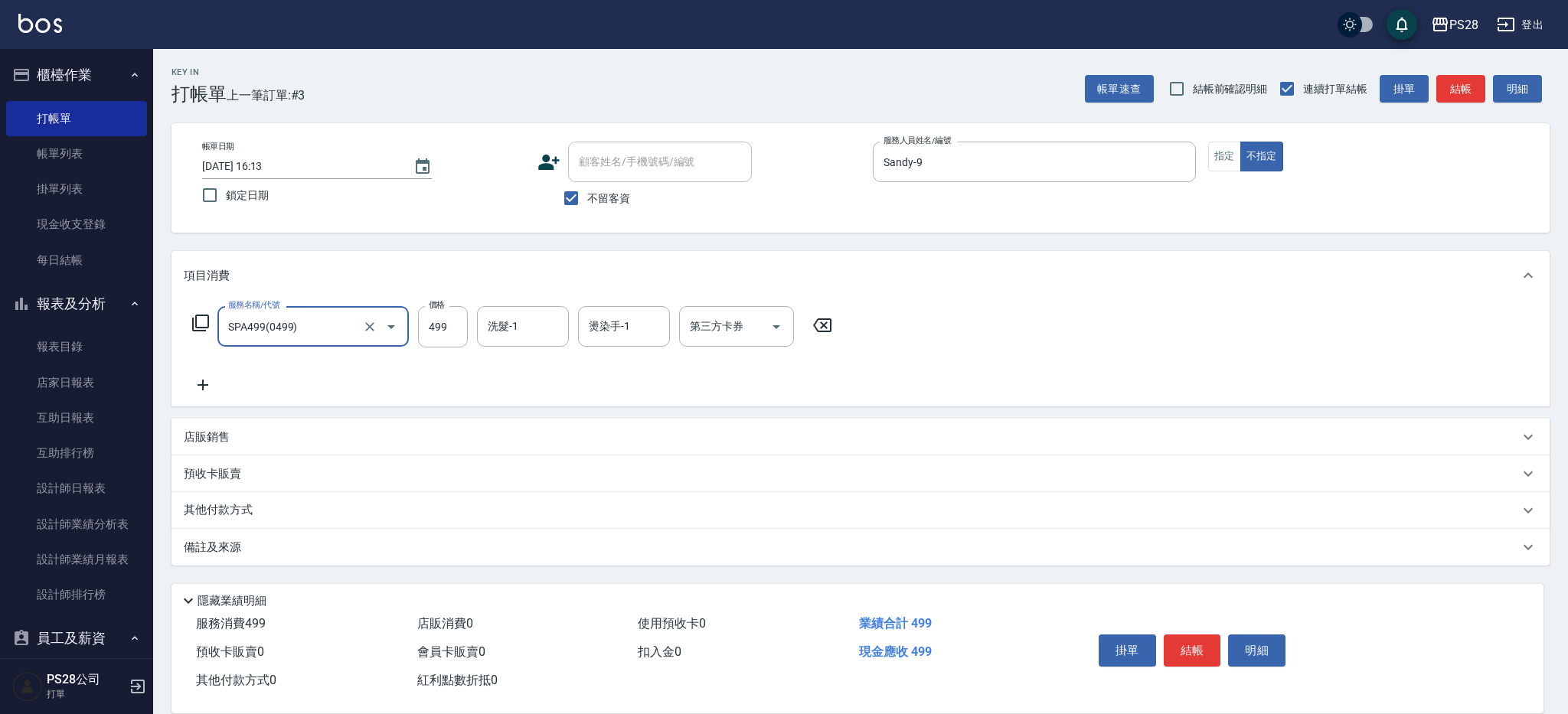
type input "SPA499(0499)"
type input "Sandy-9"
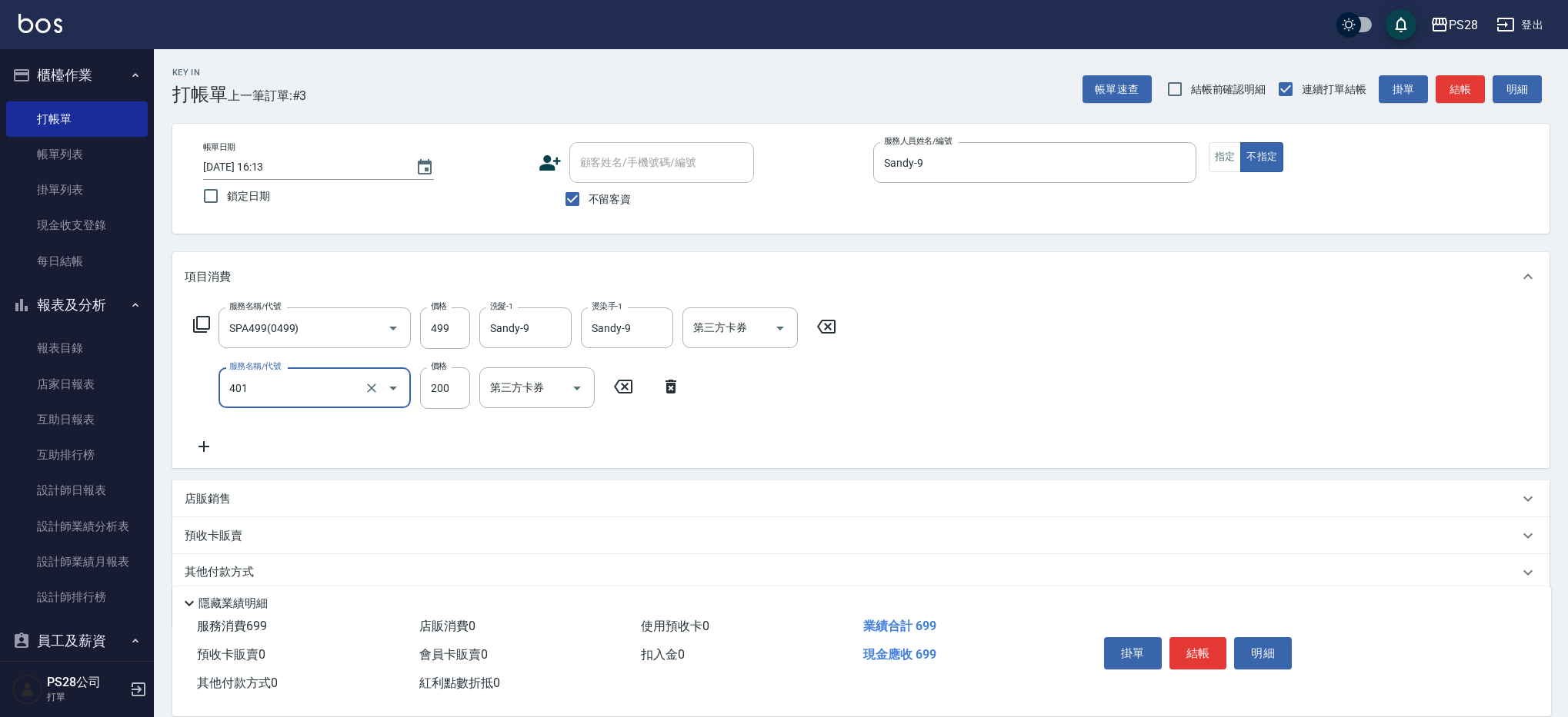
type input "自備護髮(401)"
type input "300"
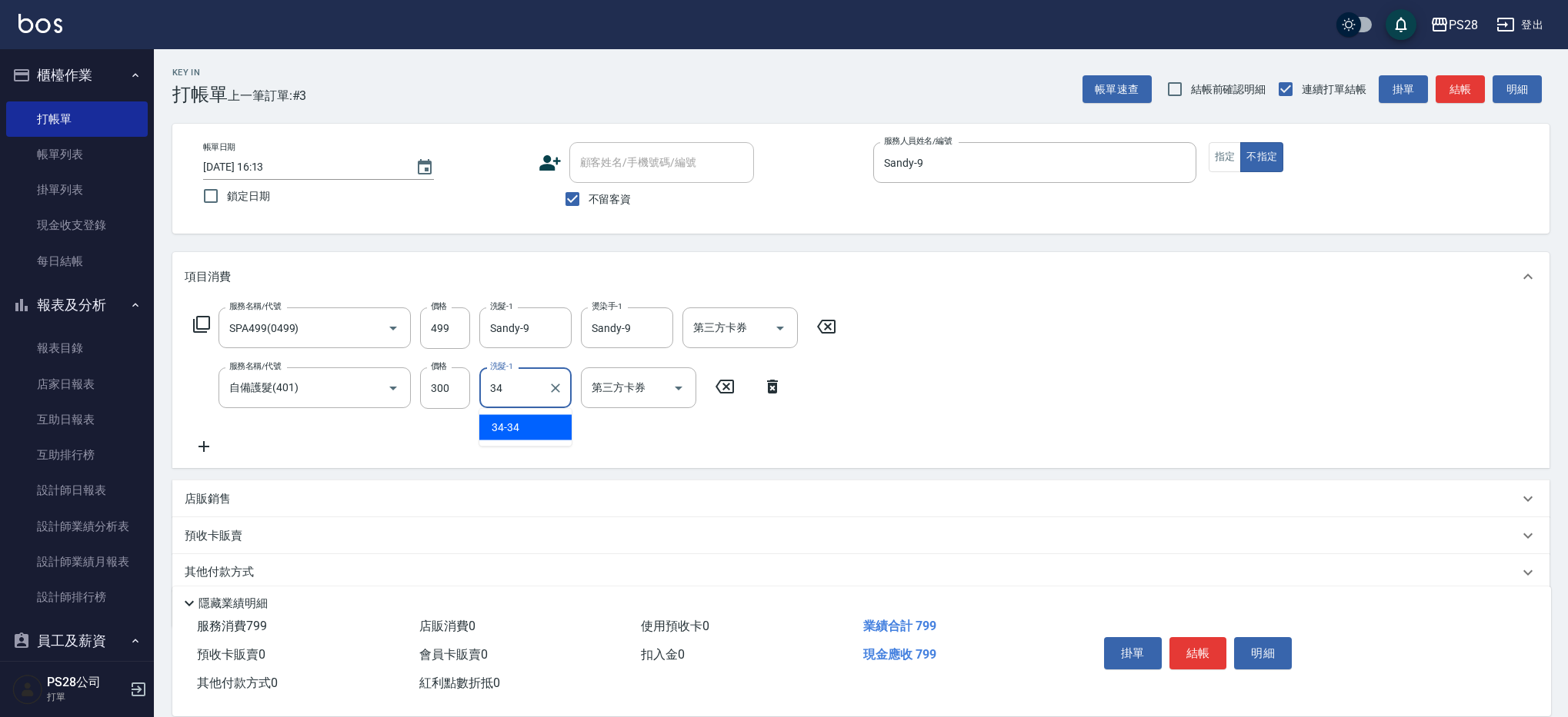
type input "34-34"
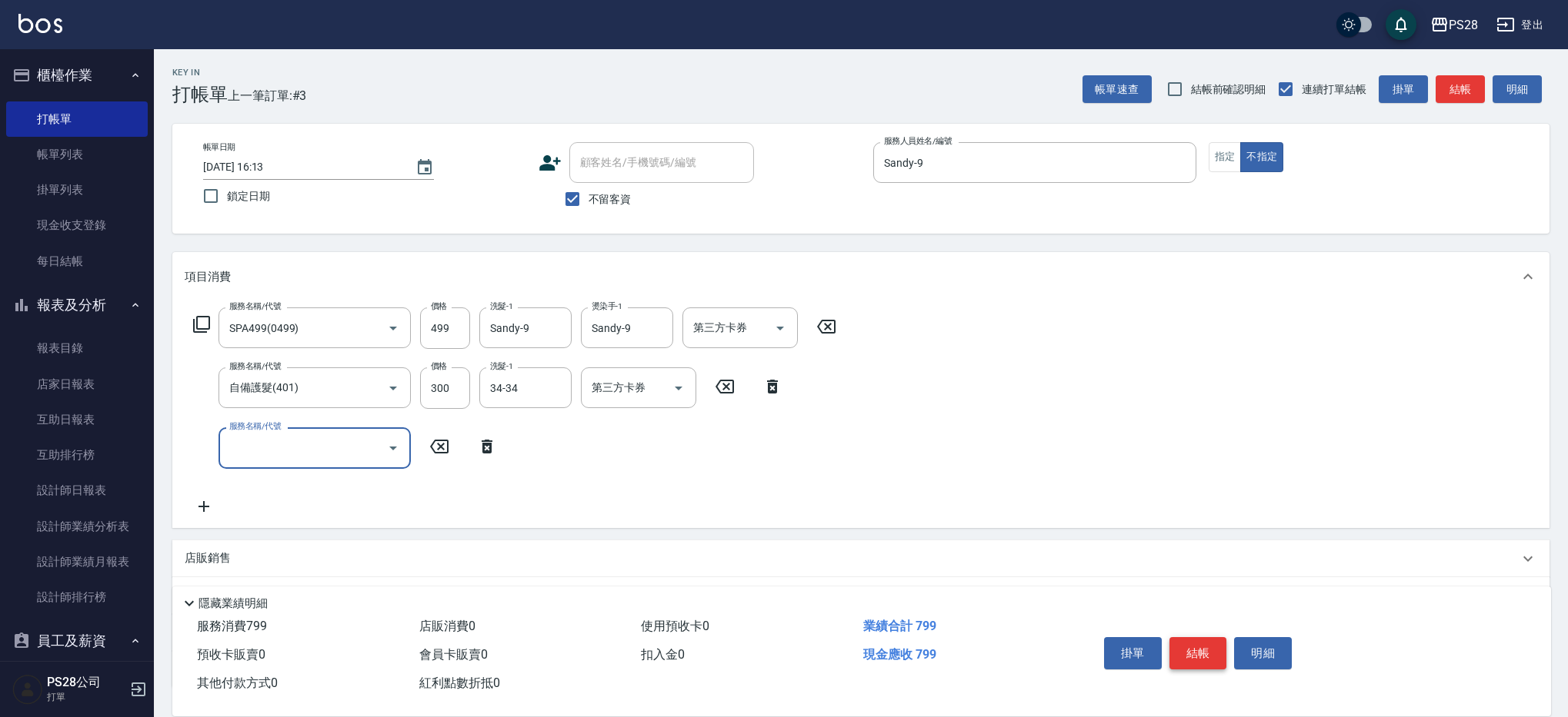
click at [1194, 654] on button "結帳" at bounding box center [1198, 654] width 57 height 32
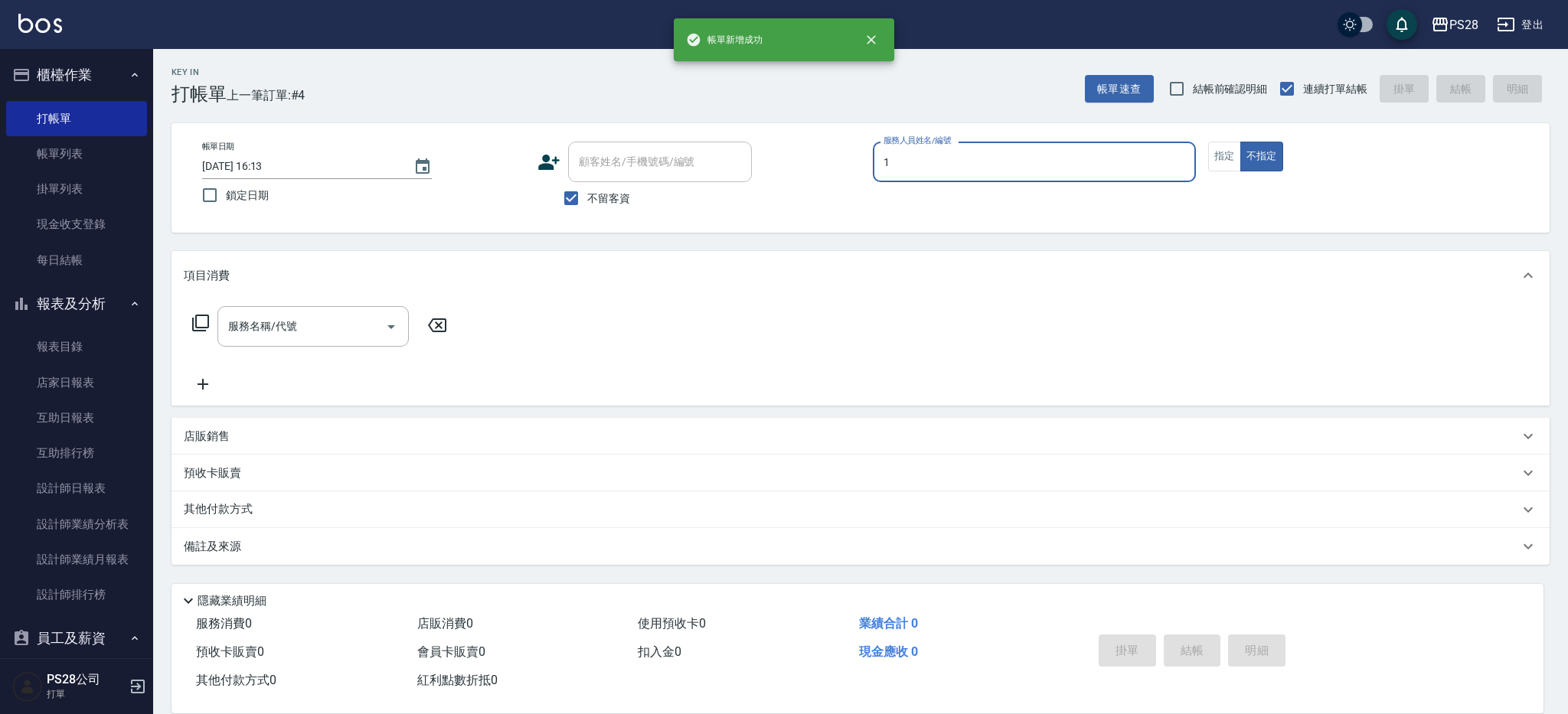
type input "[PERSON_NAME]-1"
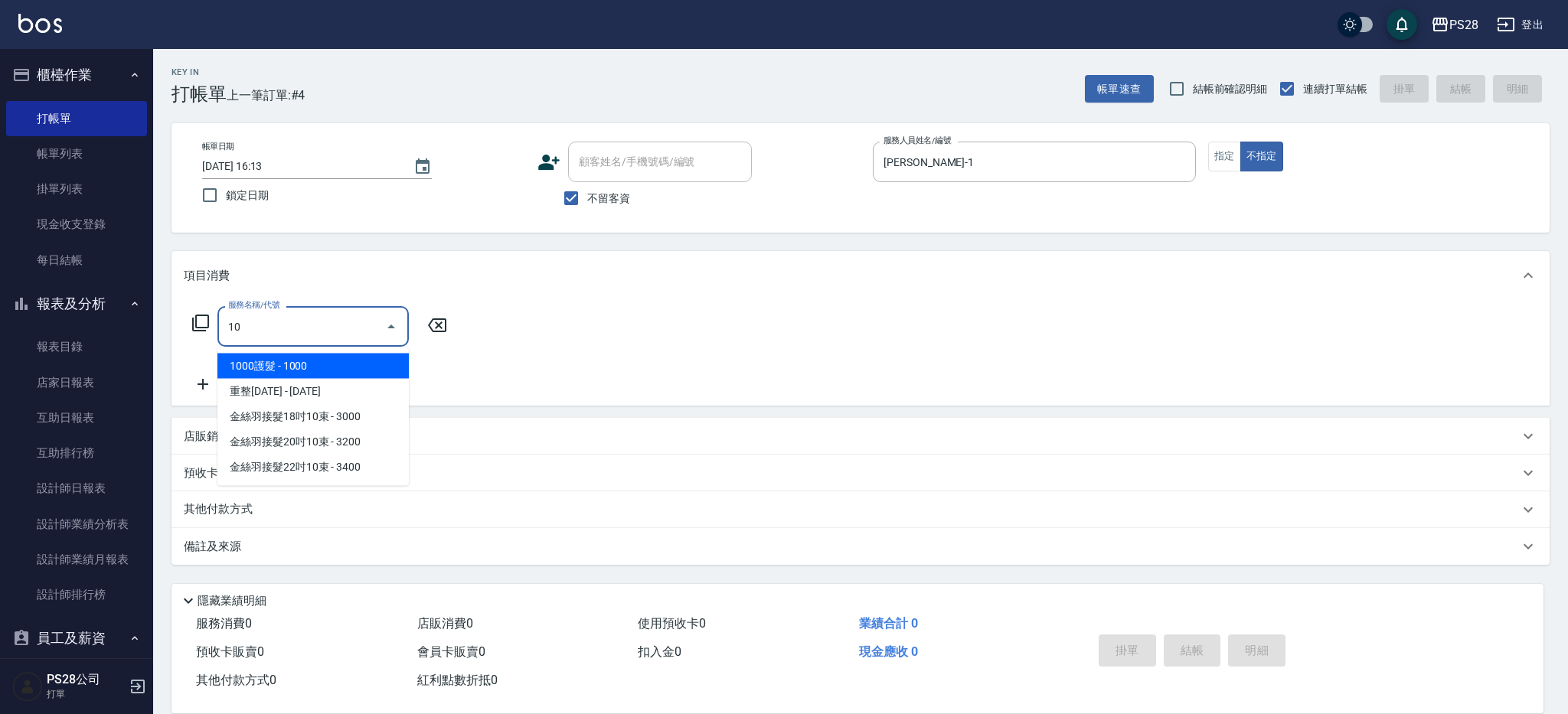
type input "1000護髮(406)"
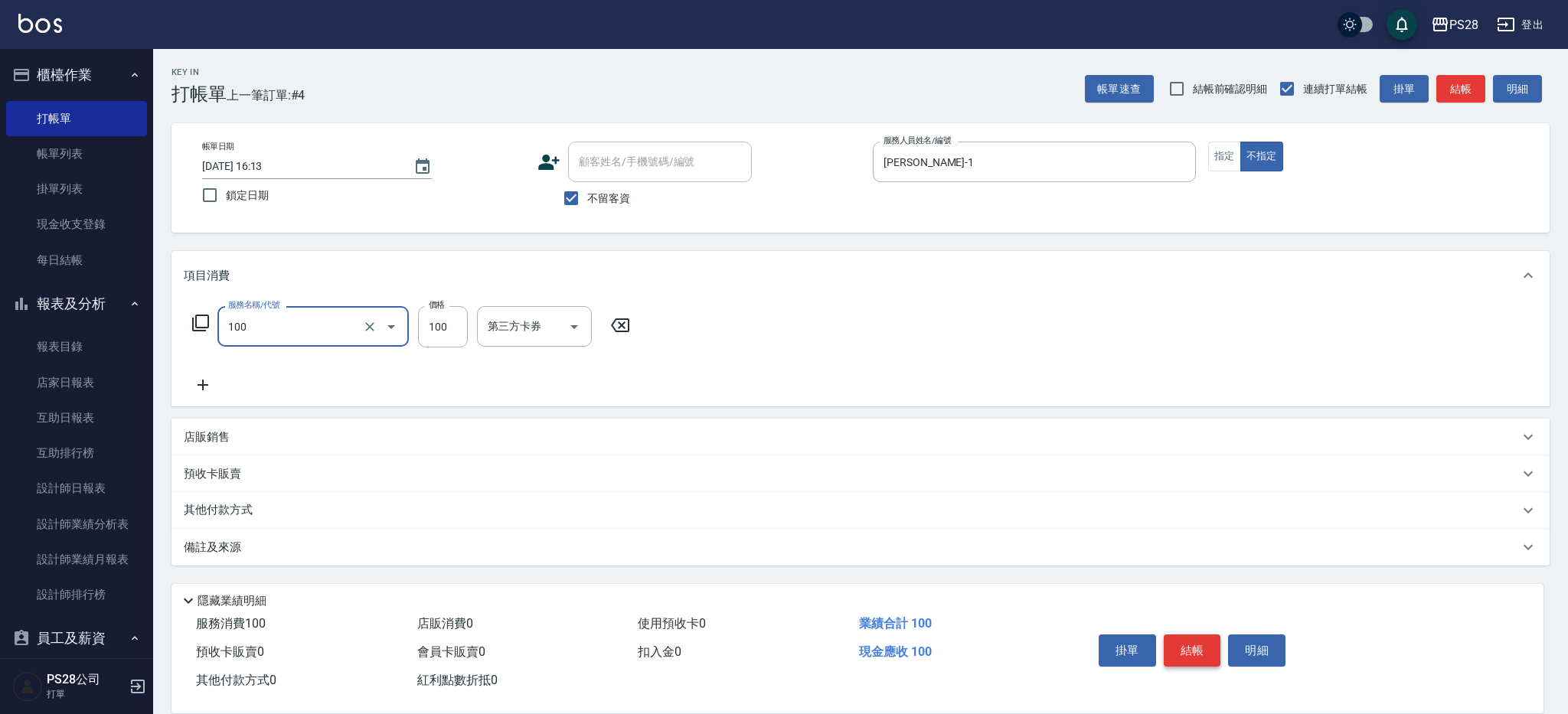
type input "洗髮(100)"
type input "34-34"
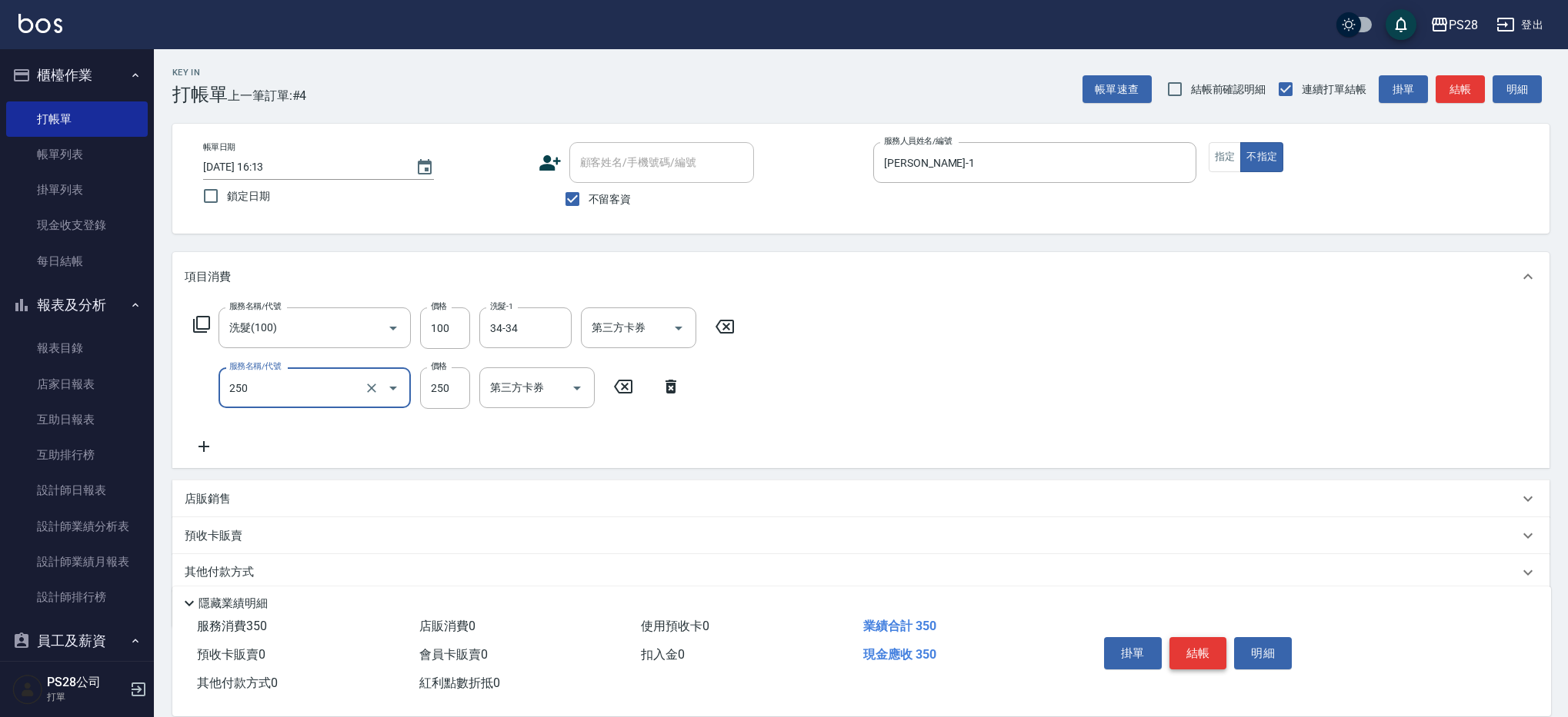
type input "單剪(250)"
type input "149"
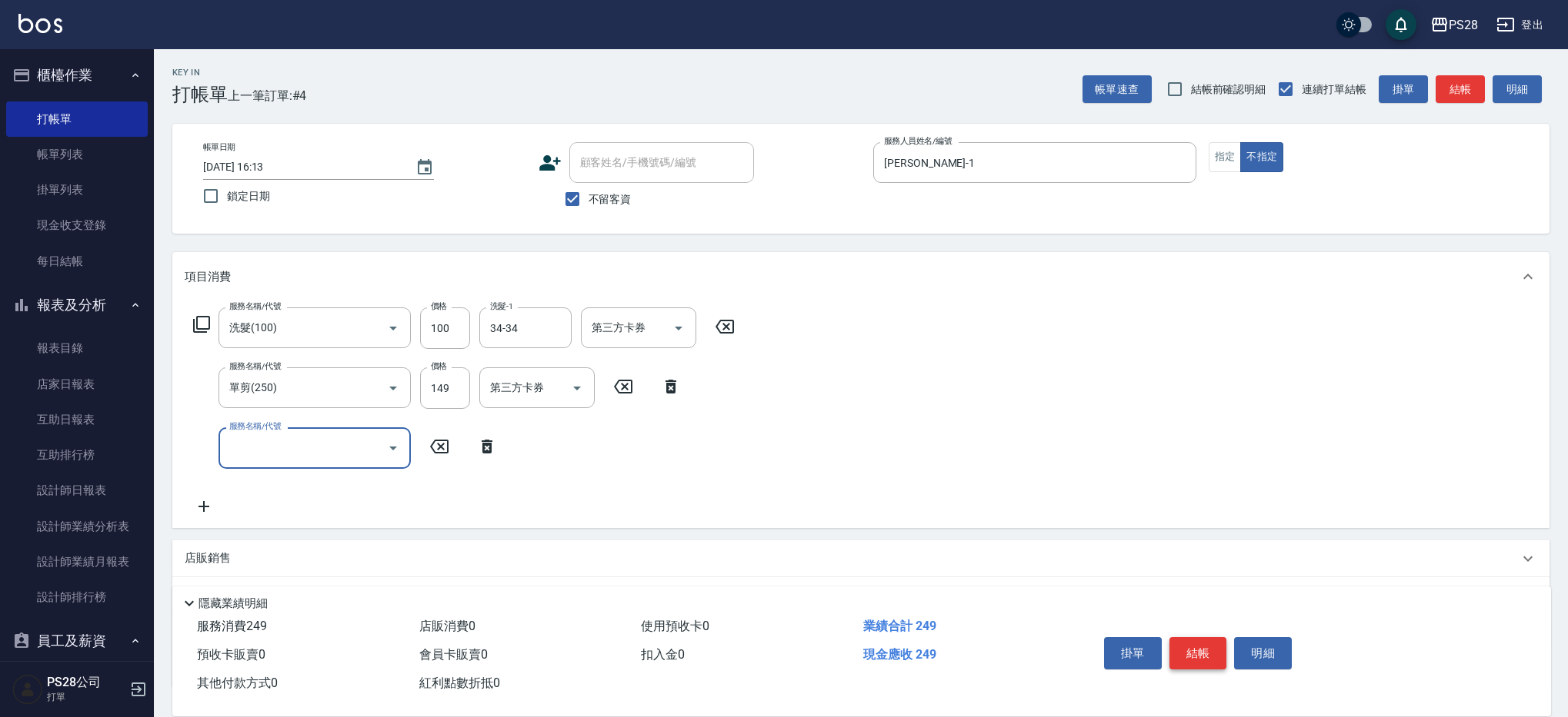
click at [1188, 648] on button "結帳" at bounding box center [1198, 654] width 57 height 32
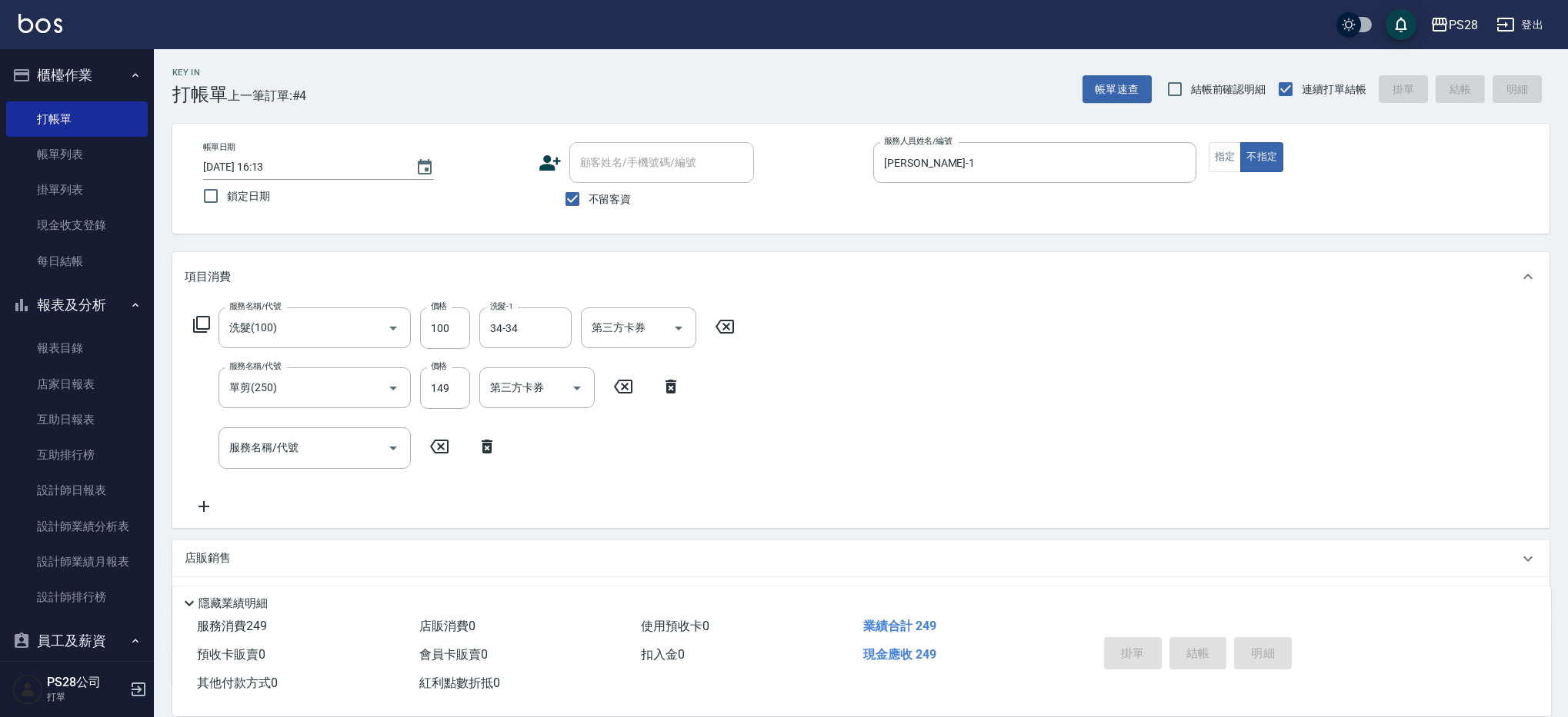
type input "[DATE] 16:14"
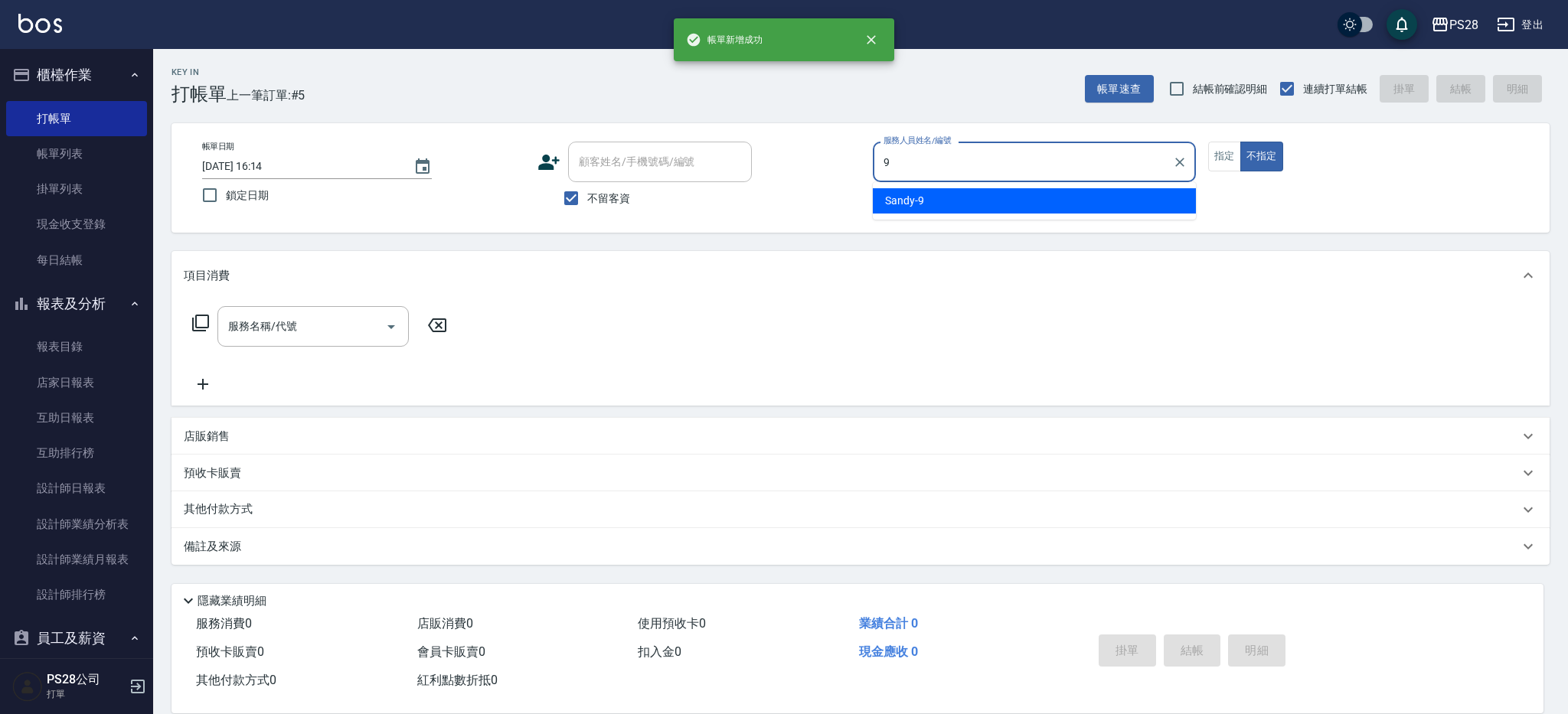
type input "Sandy-9"
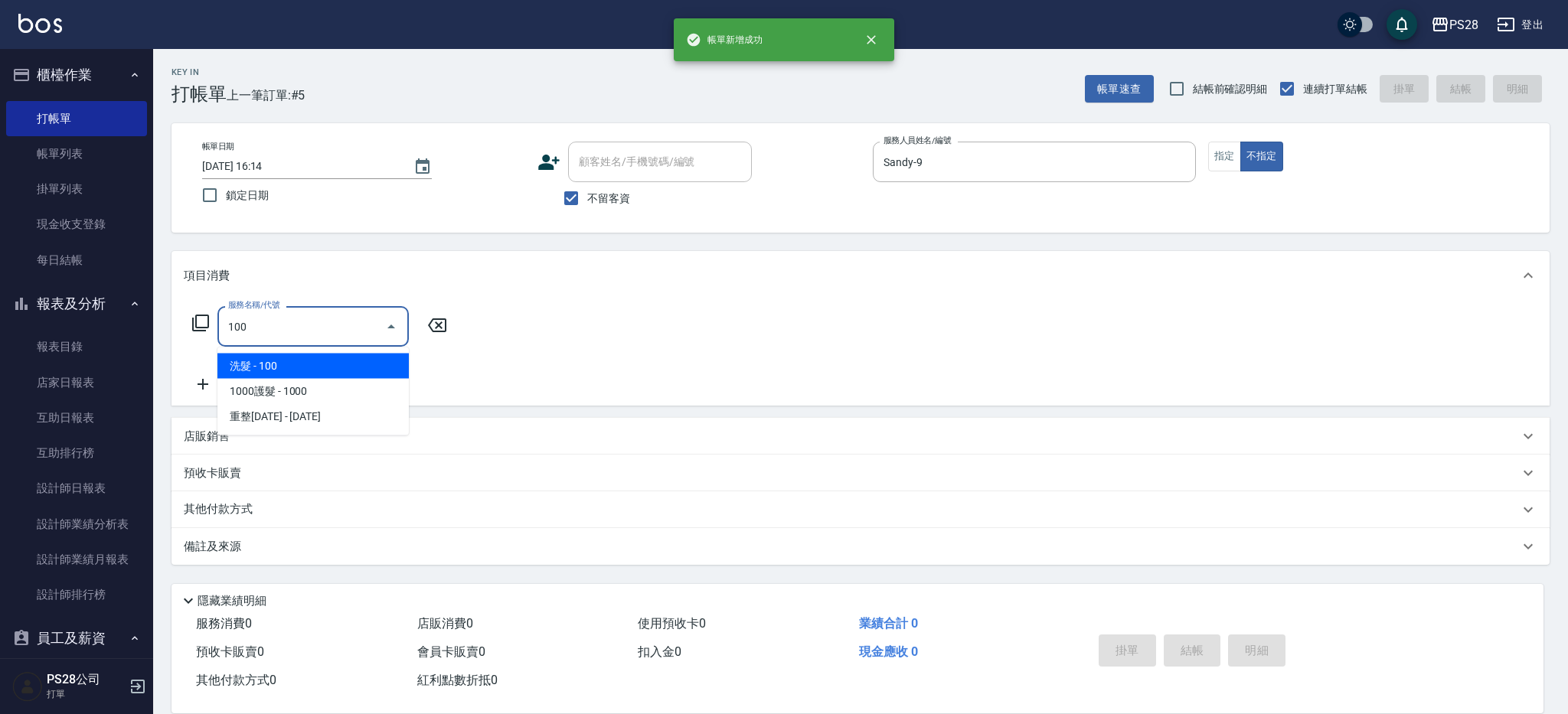
type input "洗髮(100)"
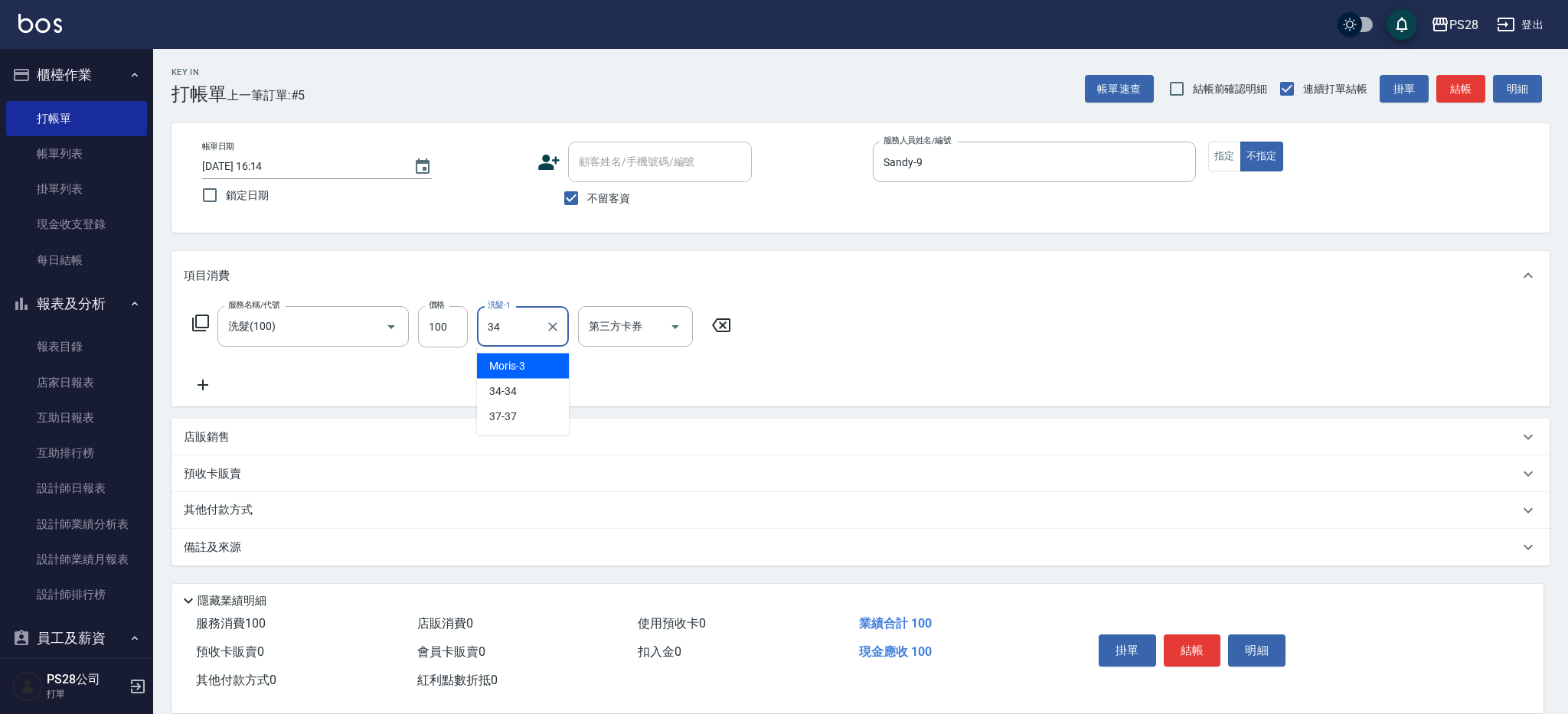
type input "34-34"
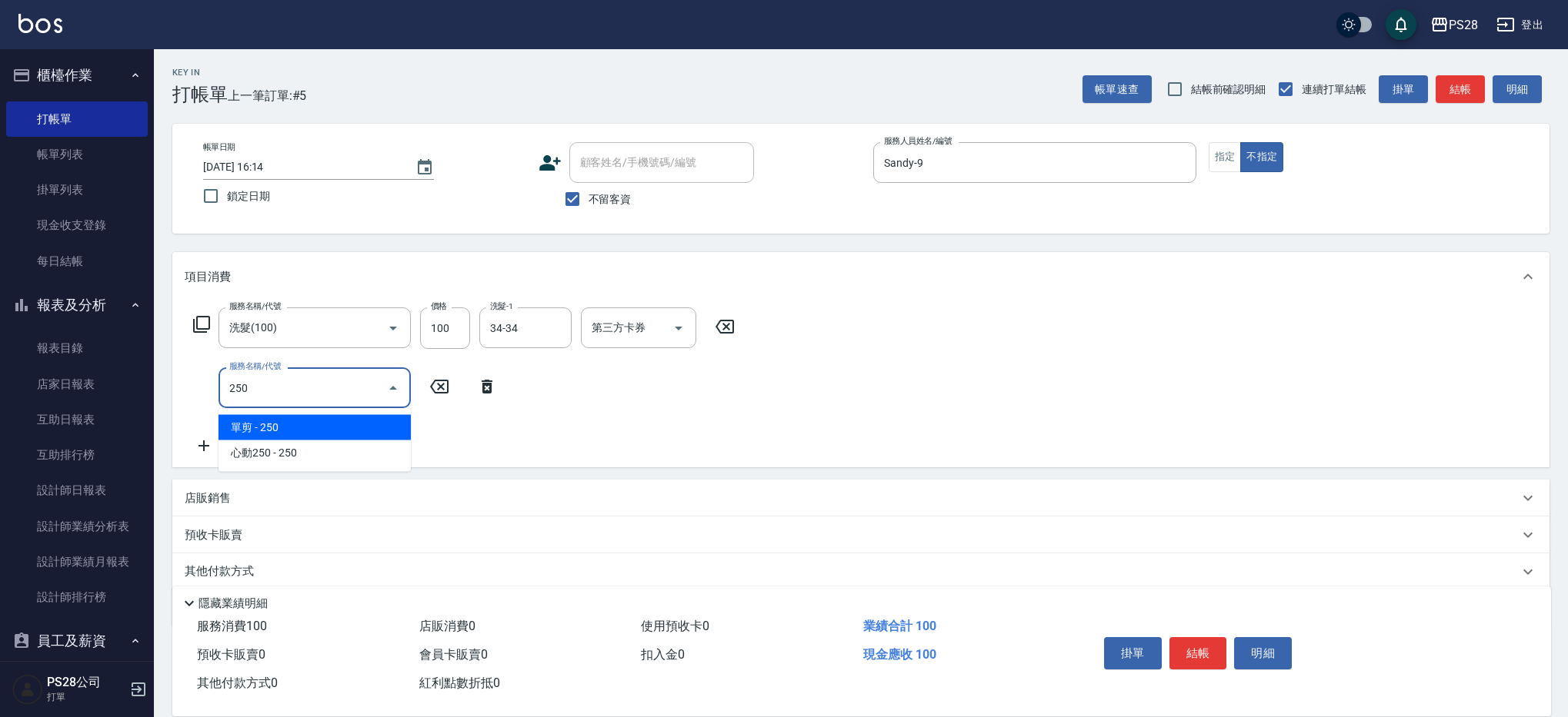
type input "單剪(250)"
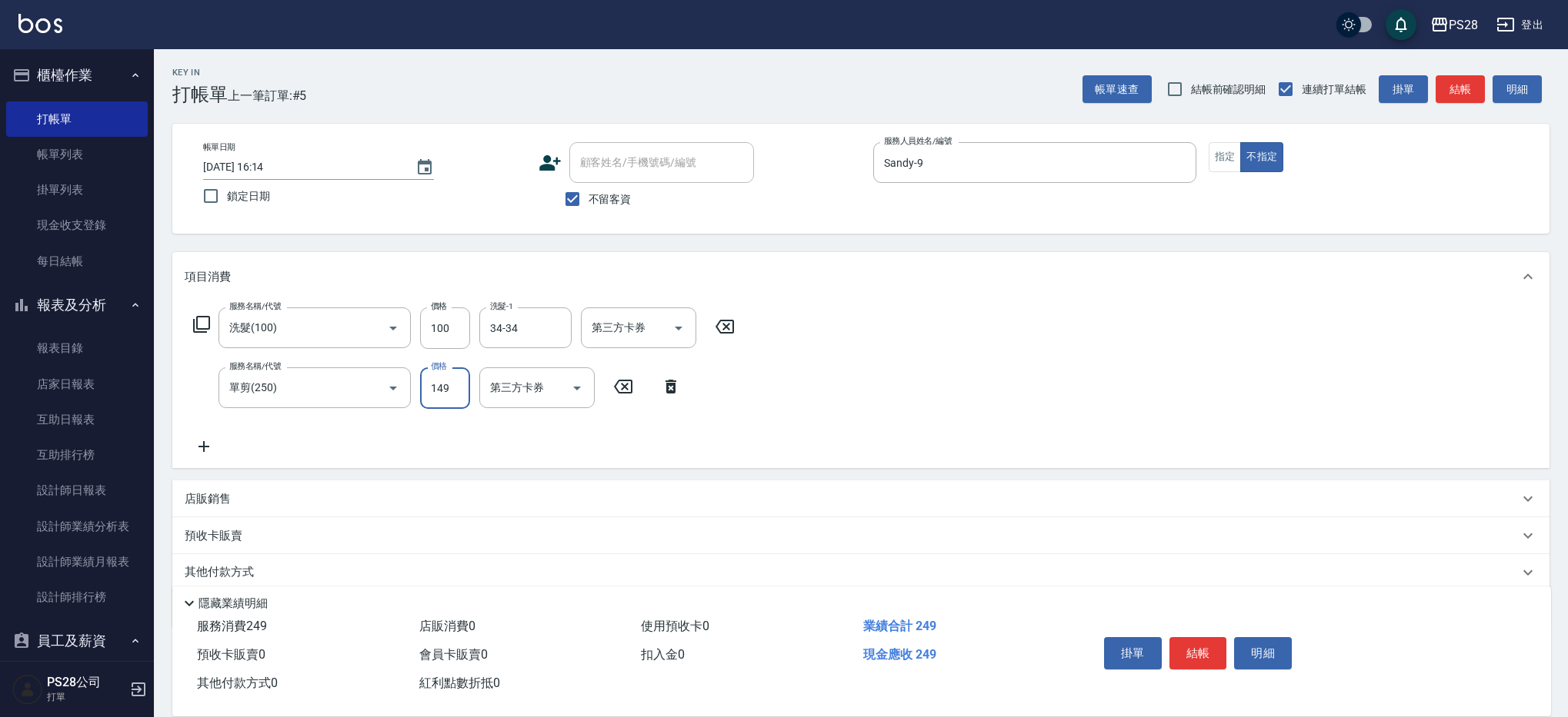
type input "149"
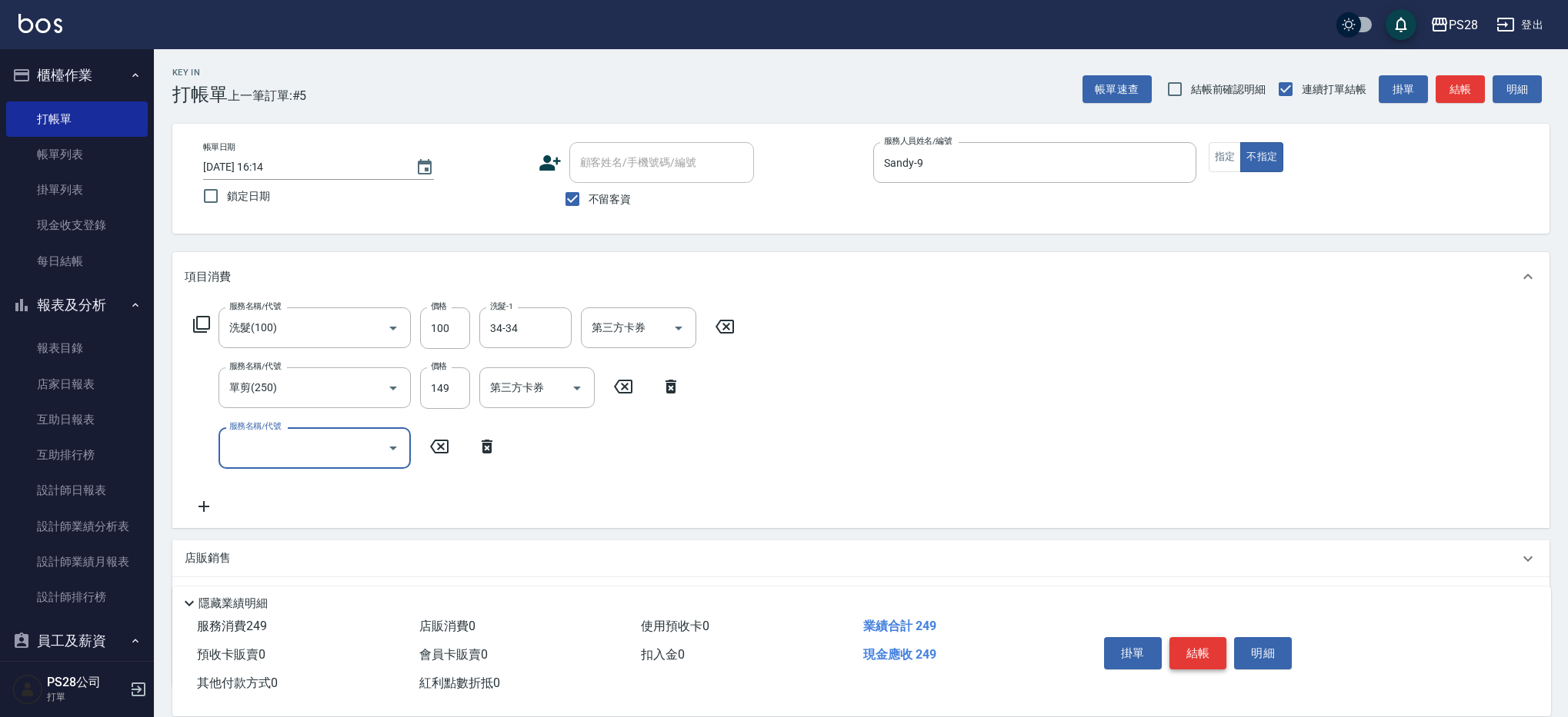
click at [1204, 638] on button "結帳" at bounding box center [1198, 654] width 57 height 32
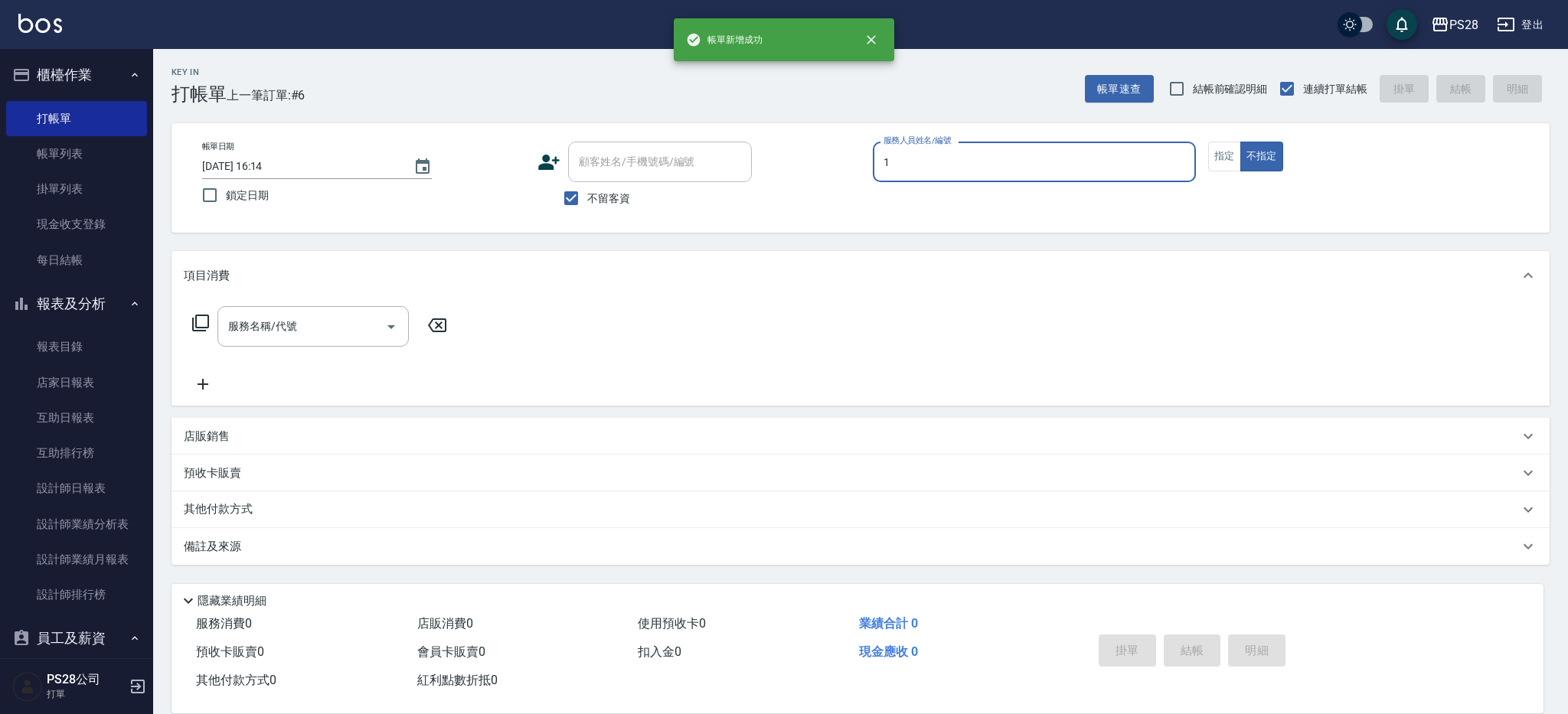
type input "[PERSON_NAME]-1"
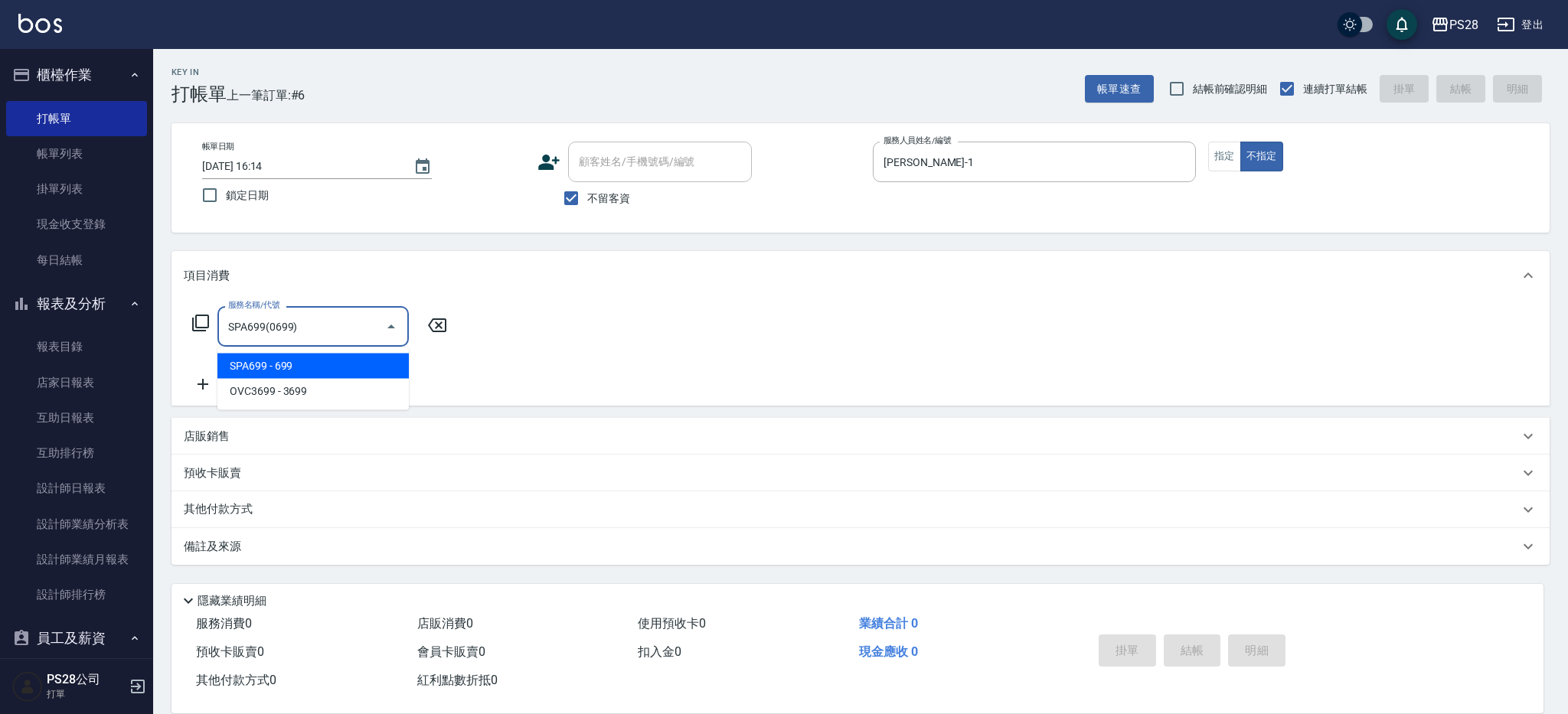
type input "SPA699(0699)"
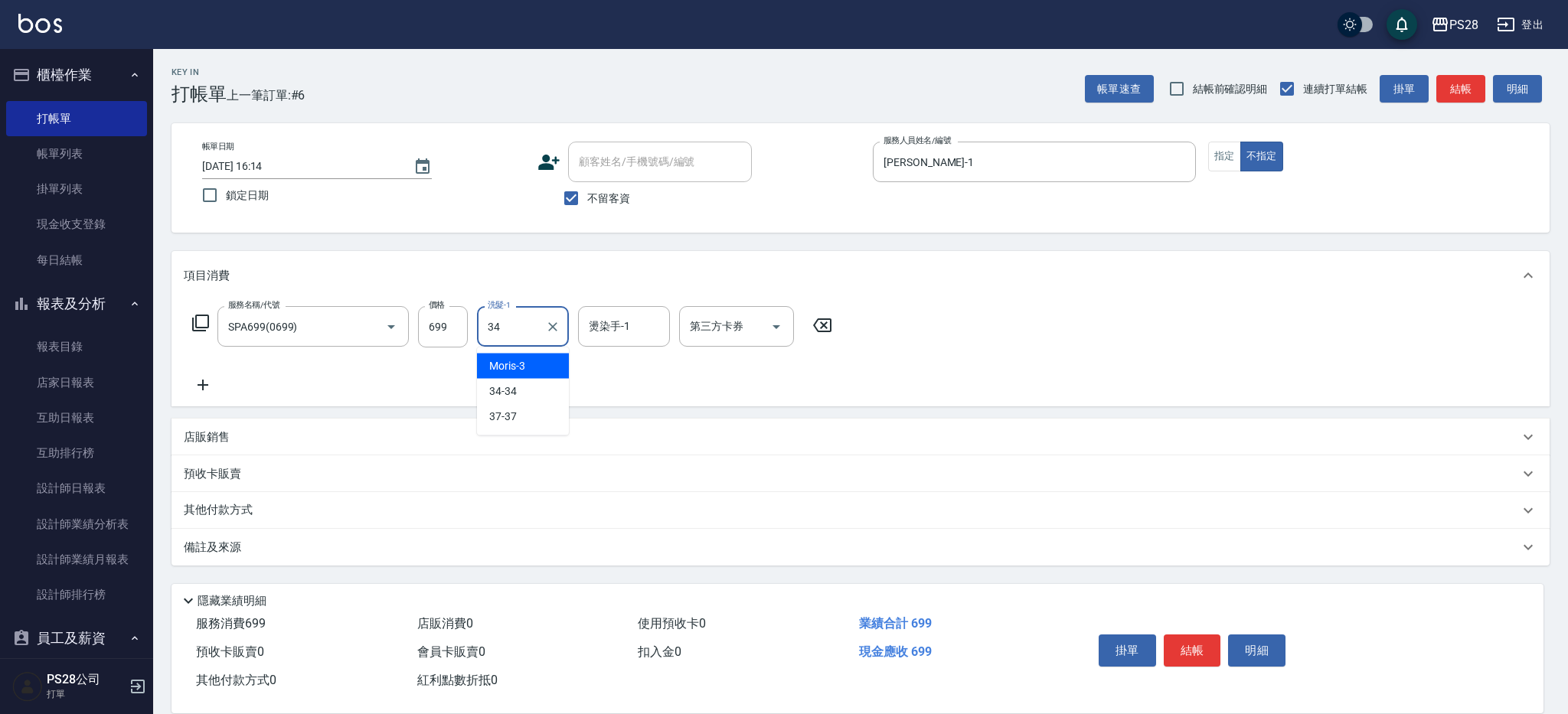
type input "34-34"
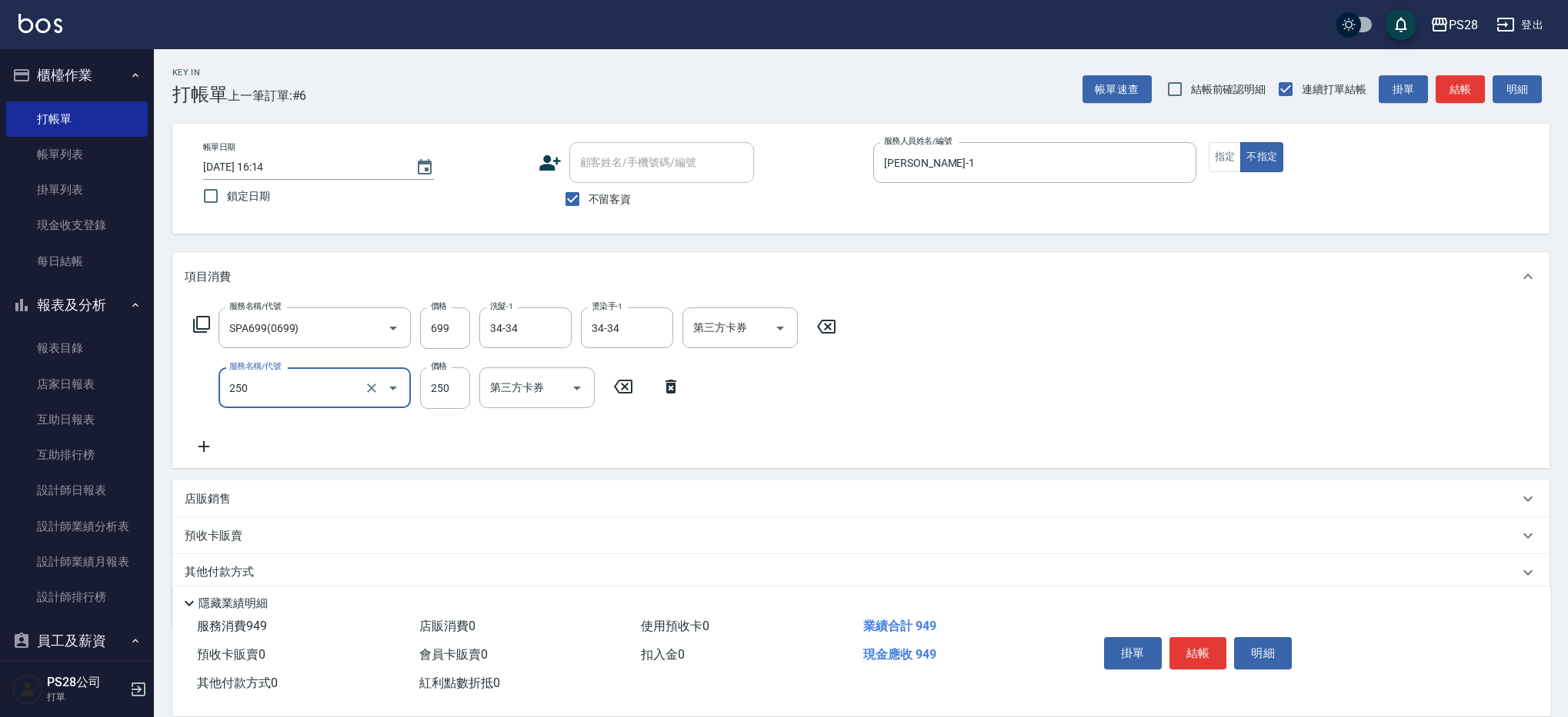
type input "單剪(250)"
type input "149"
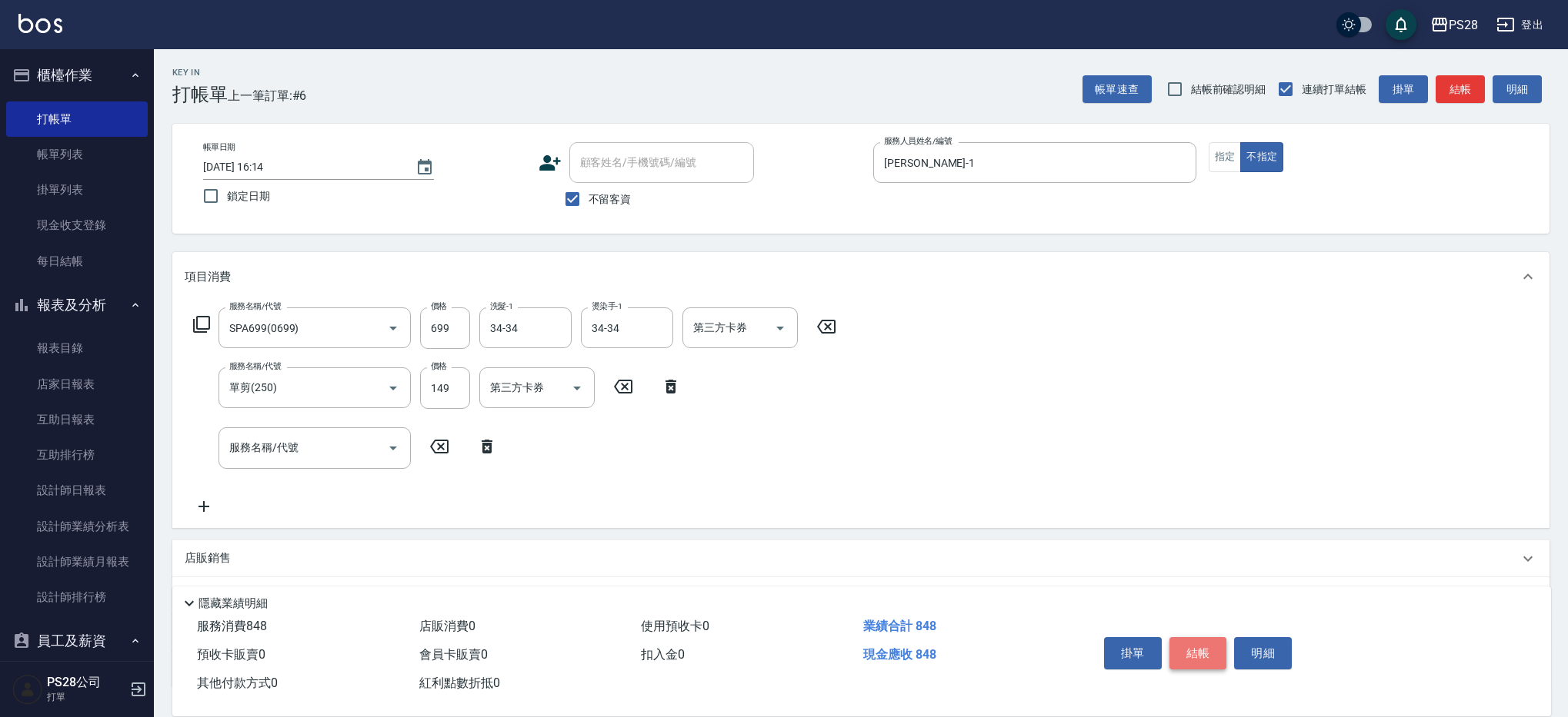
click at [1189, 638] on button "結帳" at bounding box center [1198, 654] width 57 height 32
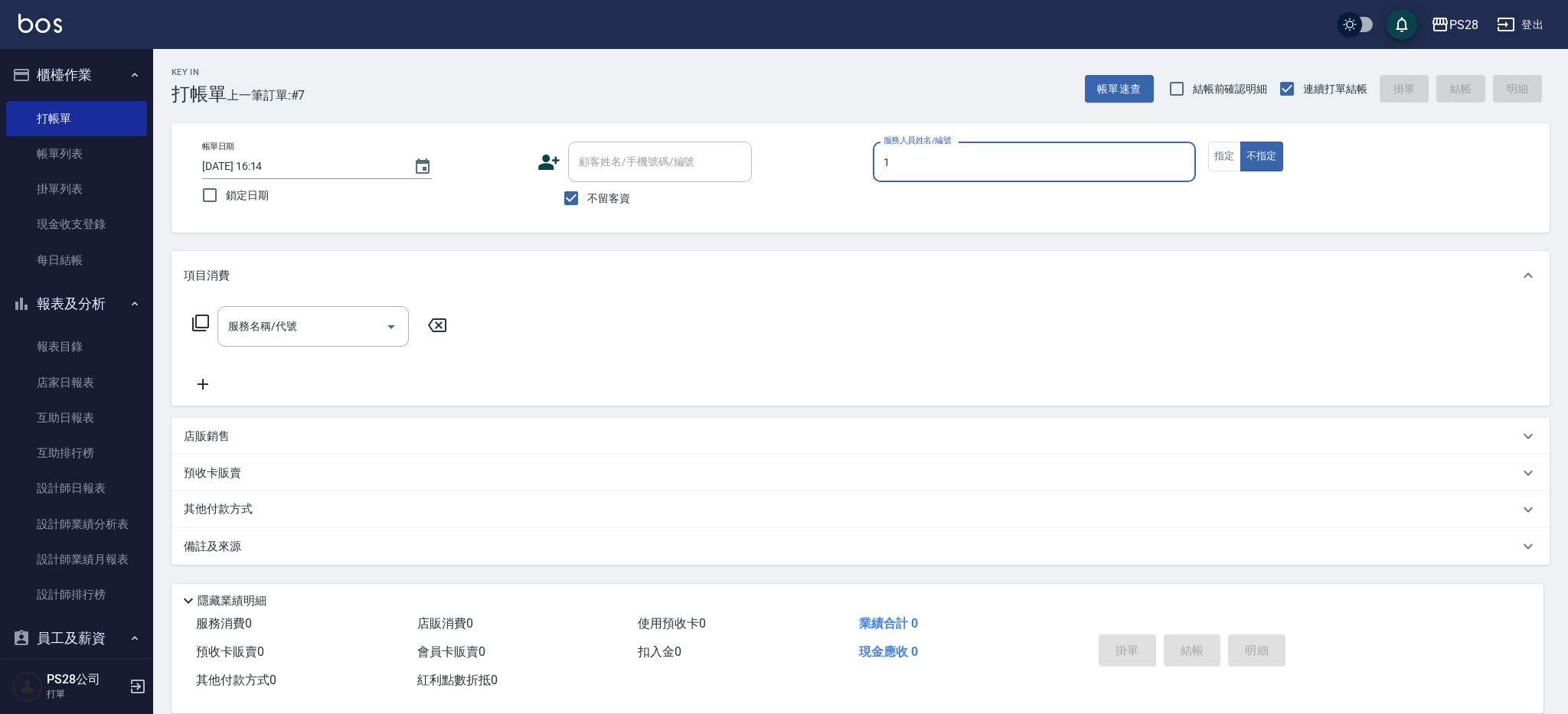
type input "[PERSON_NAME]-1"
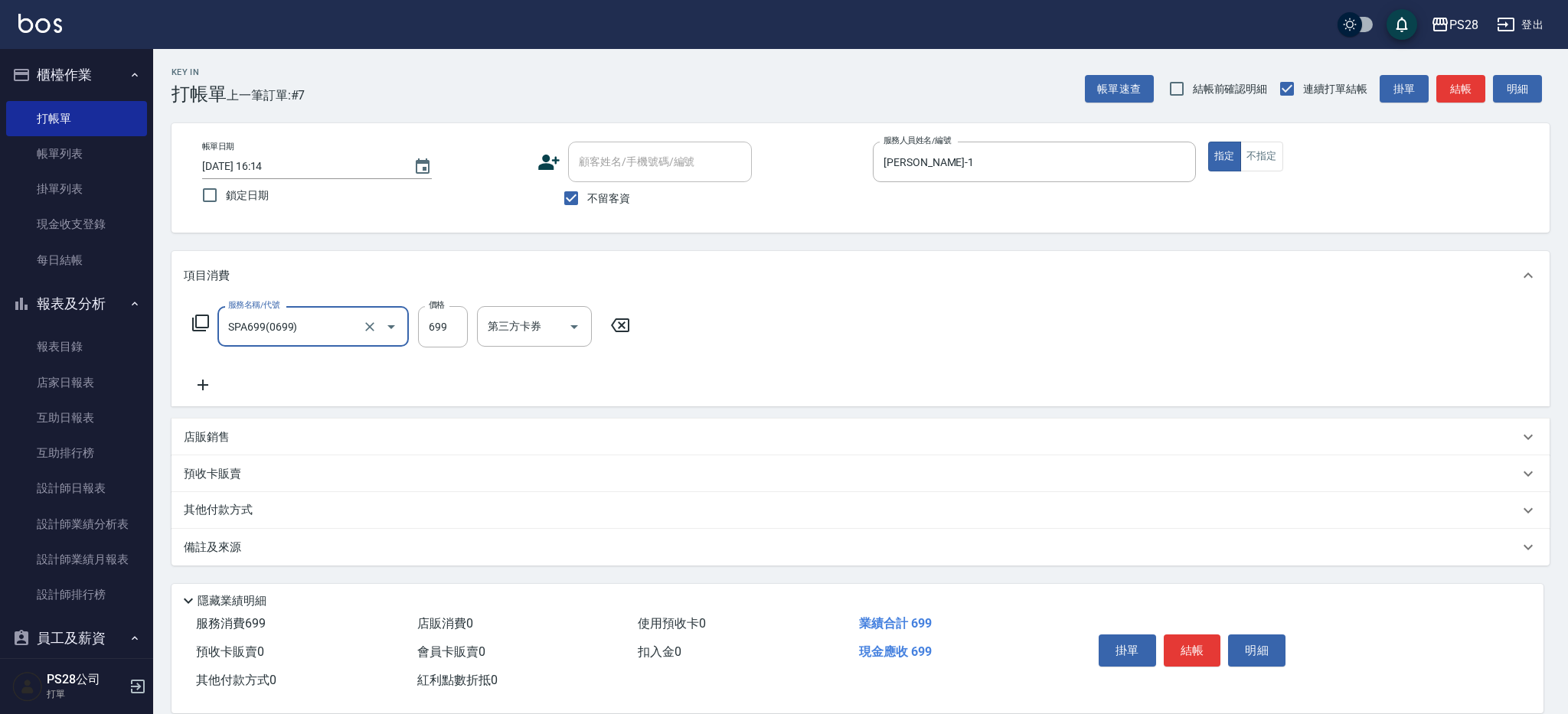
type input "SPA699(0699)"
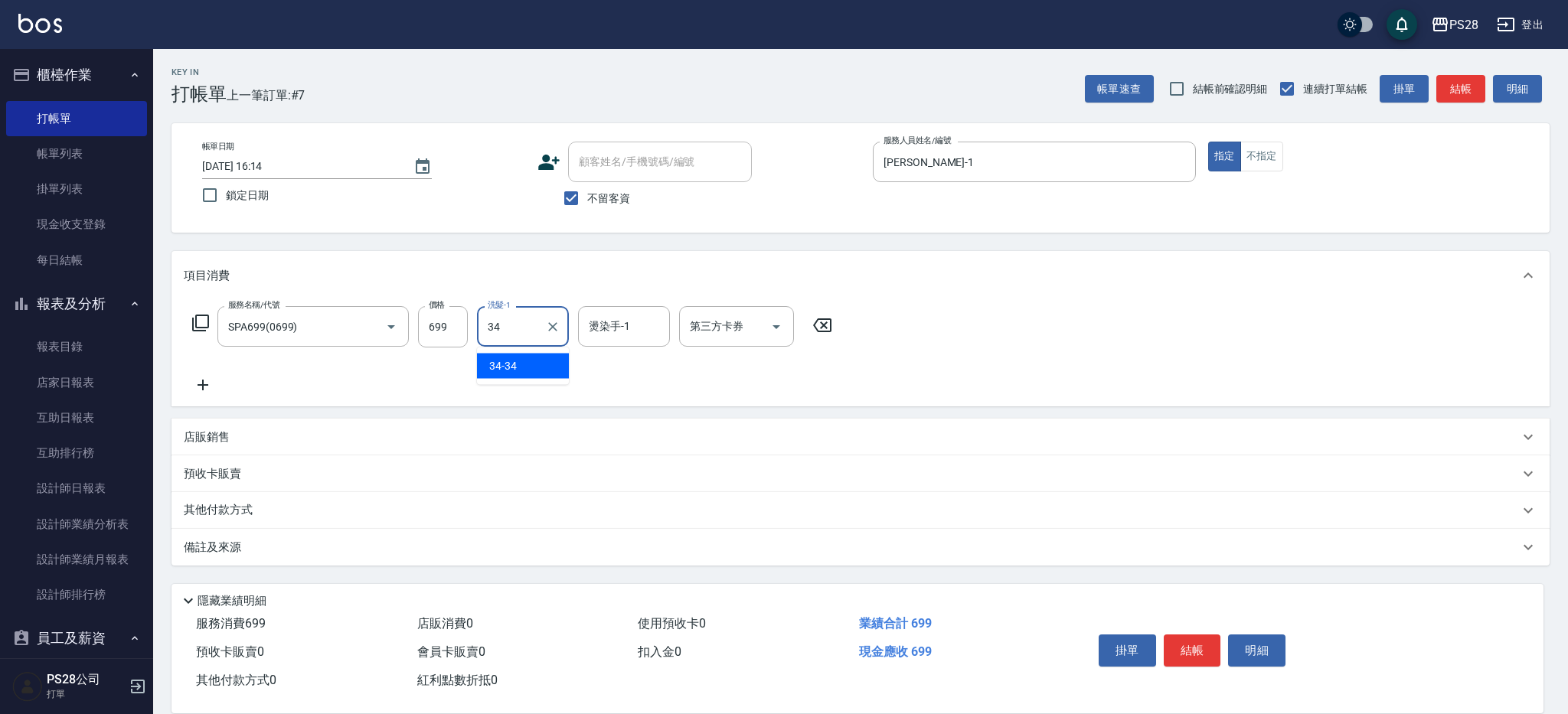
type input "34-34"
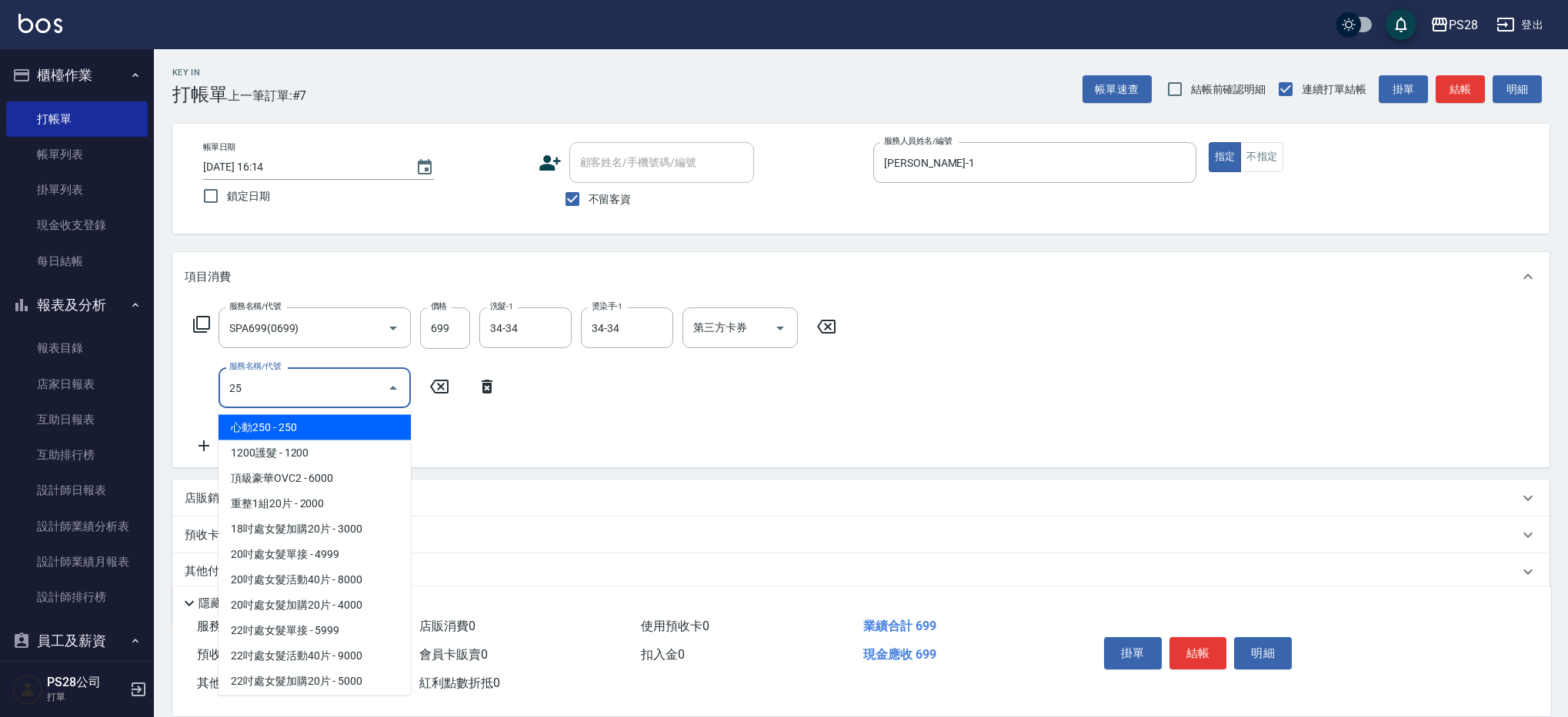
type input "250"
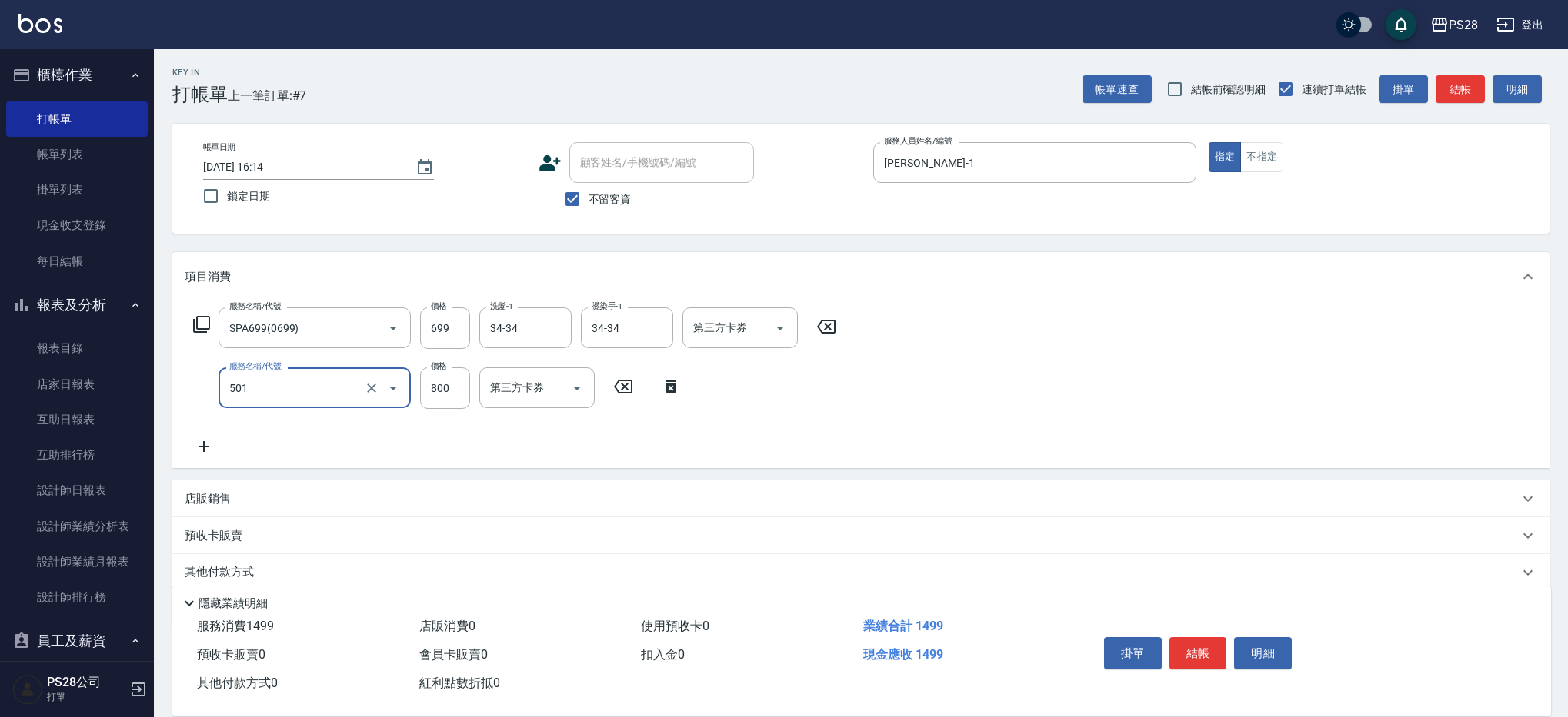
type input "染髮(501)"
type input "1200"
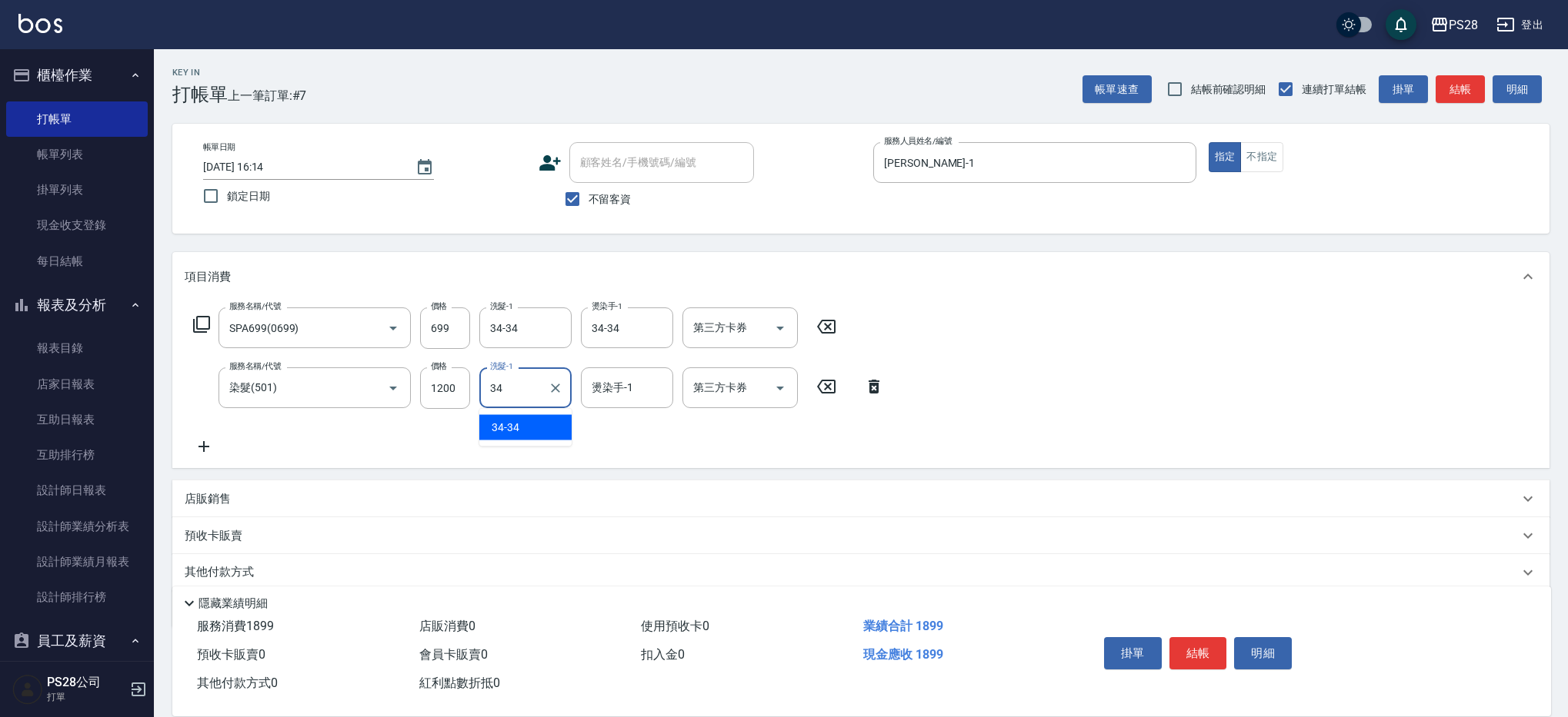
type input "34-34"
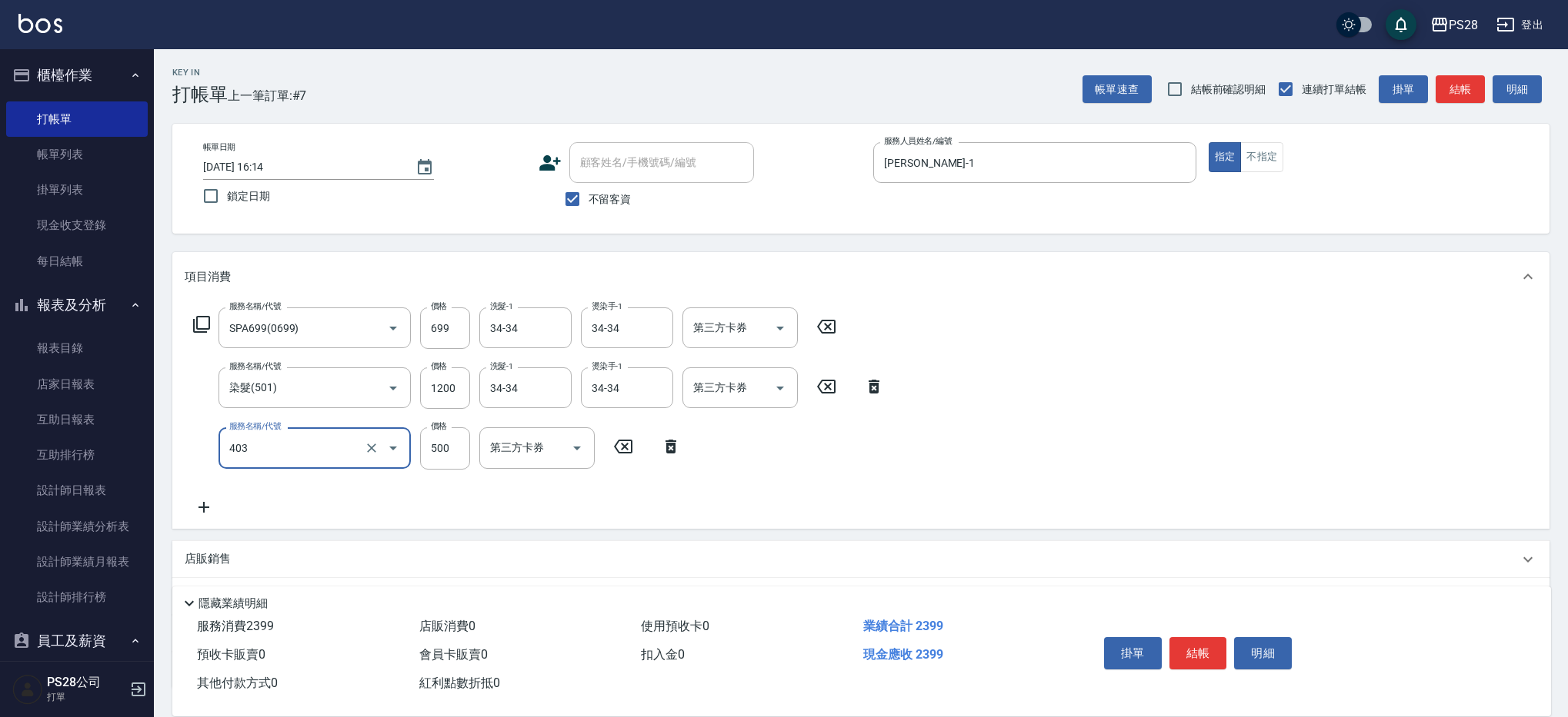
type input "500護髮(403)"
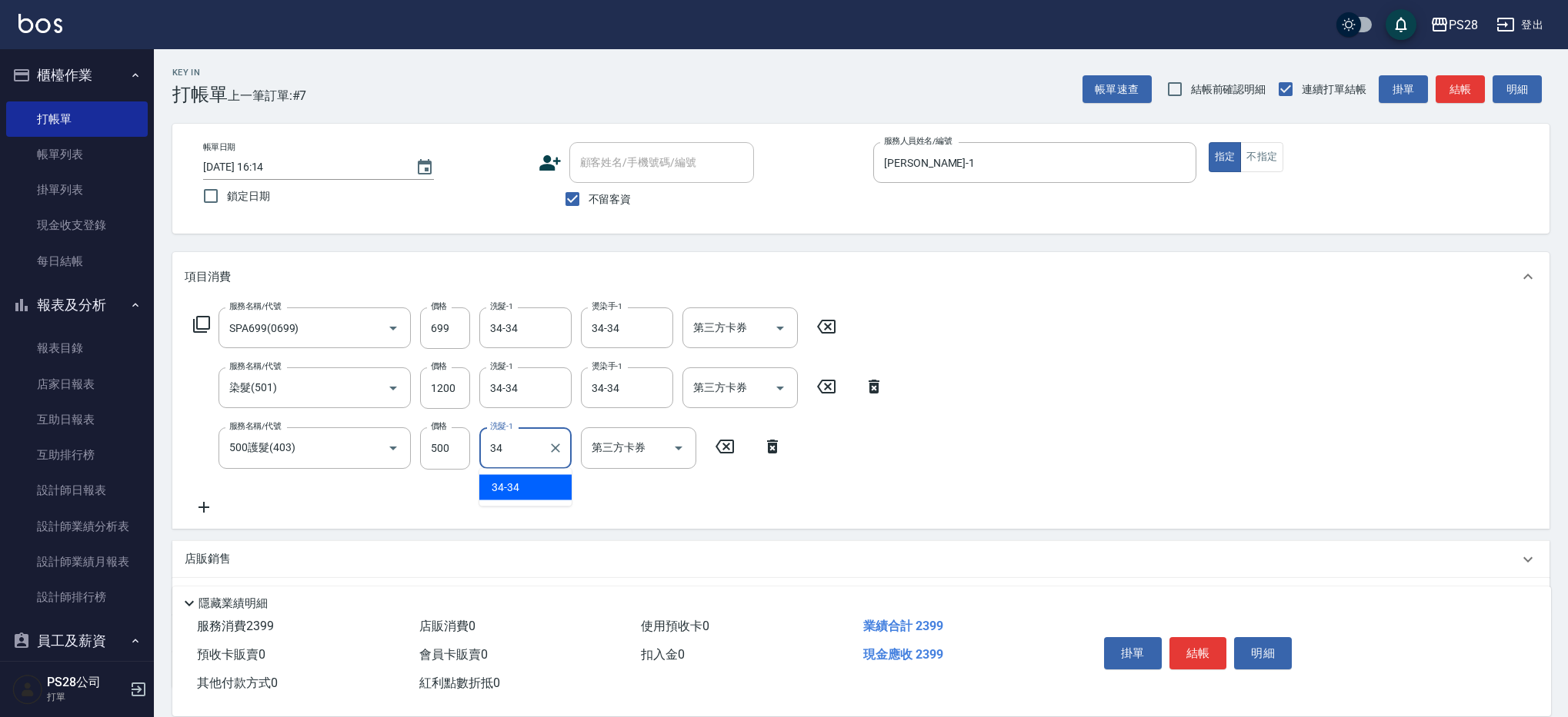
type input "34-34"
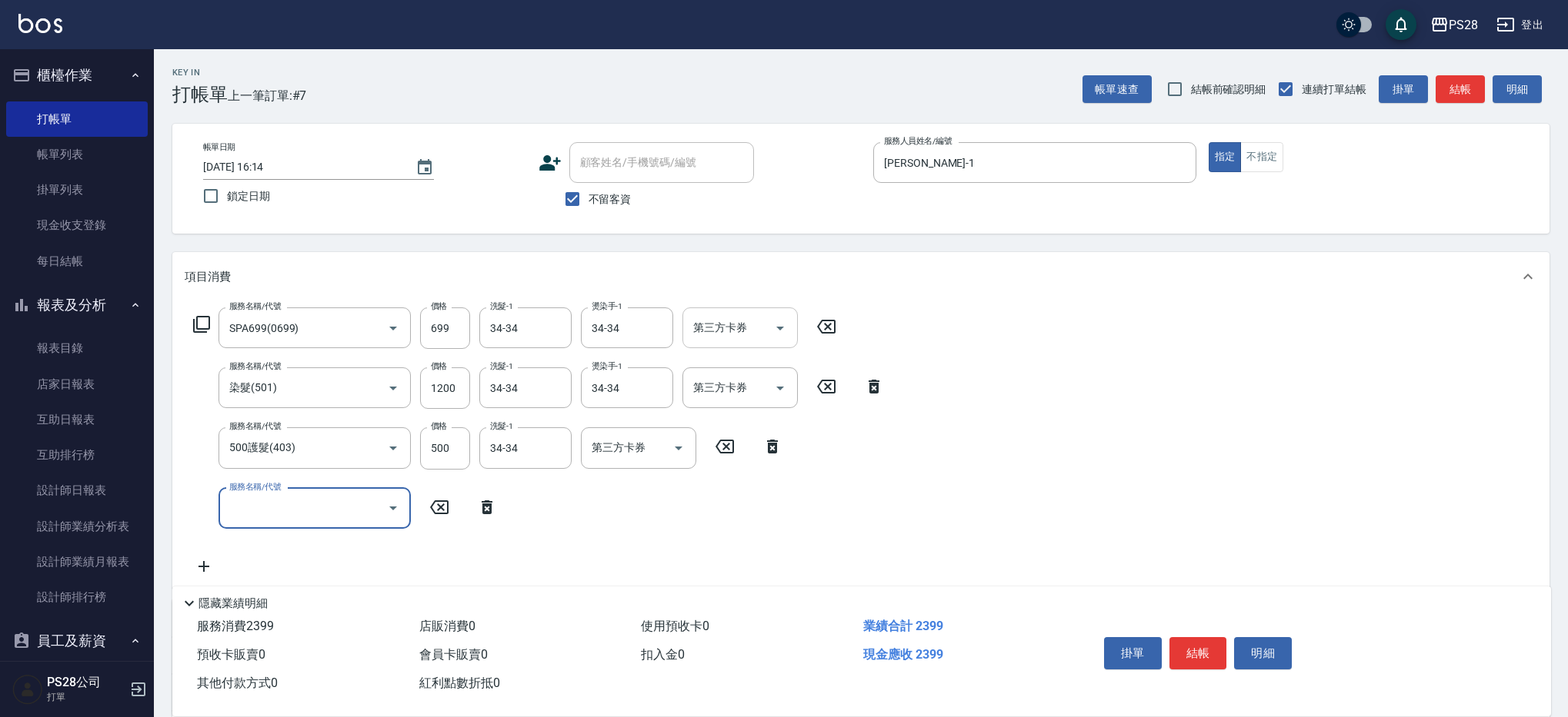
drag, startPoint x: 785, startPoint y: 327, endPoint x: 785, endPoint y: 345, distance: 18.0
click at [785, 327] on icon "Open" at bounding box center [780, 328] width 19 height 19
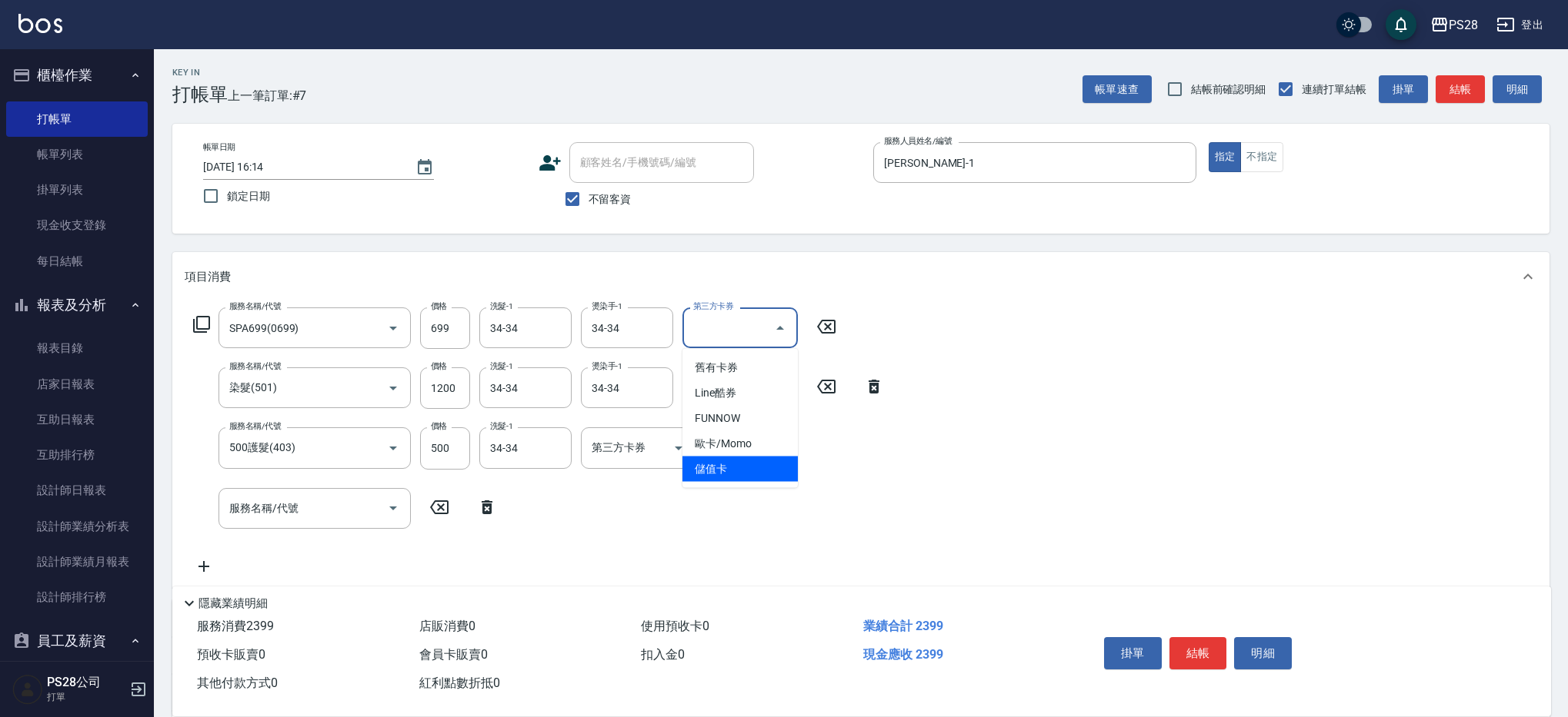
drag, startPoint x: 733, startPoint y: 472, endPoint x: 744, endPoint y: 450, distance: 24.6
click at [733, 472] on span "儲值卡" at bounding box center [740, 469] width 116 height 25
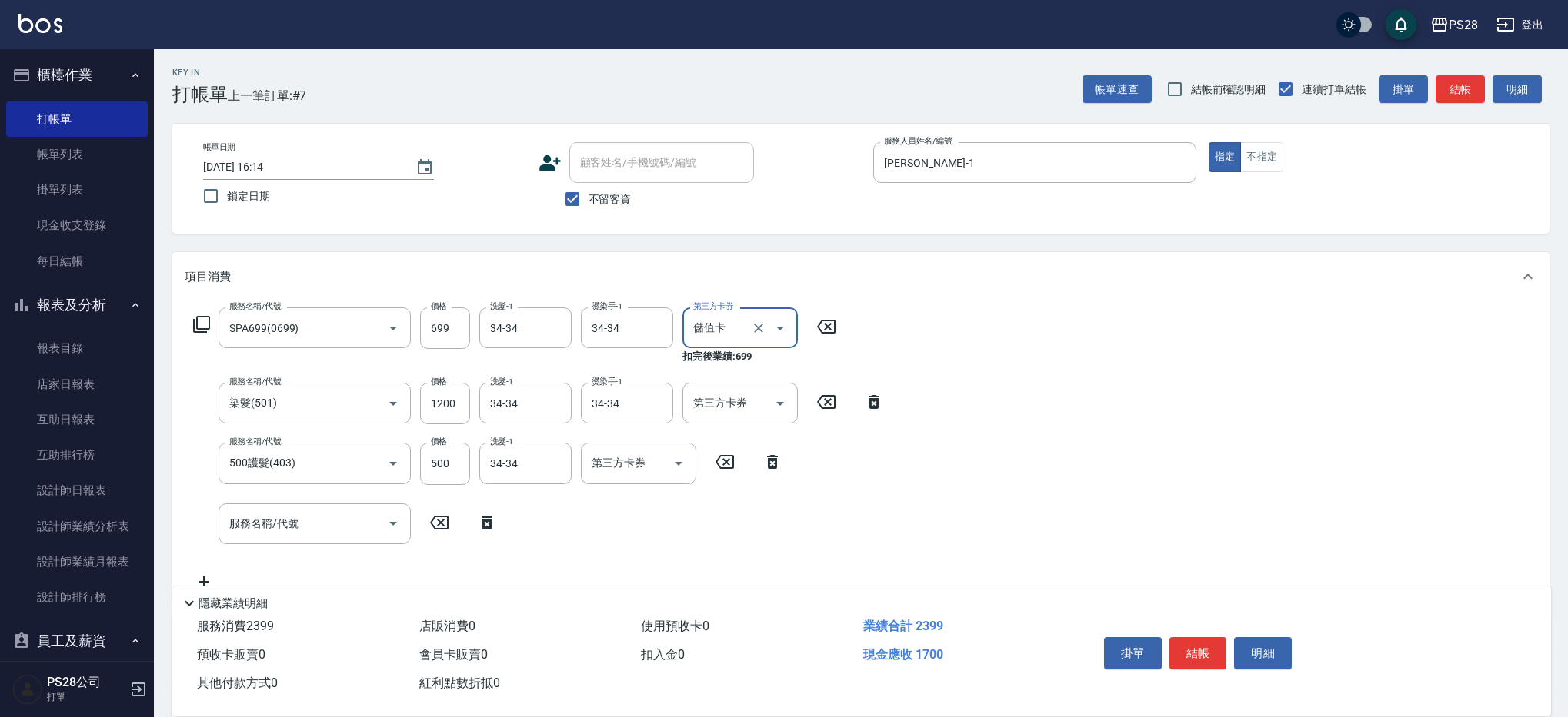
type input "儲值卡"
click at [778, 402] on icon "Open" at bounding box center [780, 404] width 19 height 19
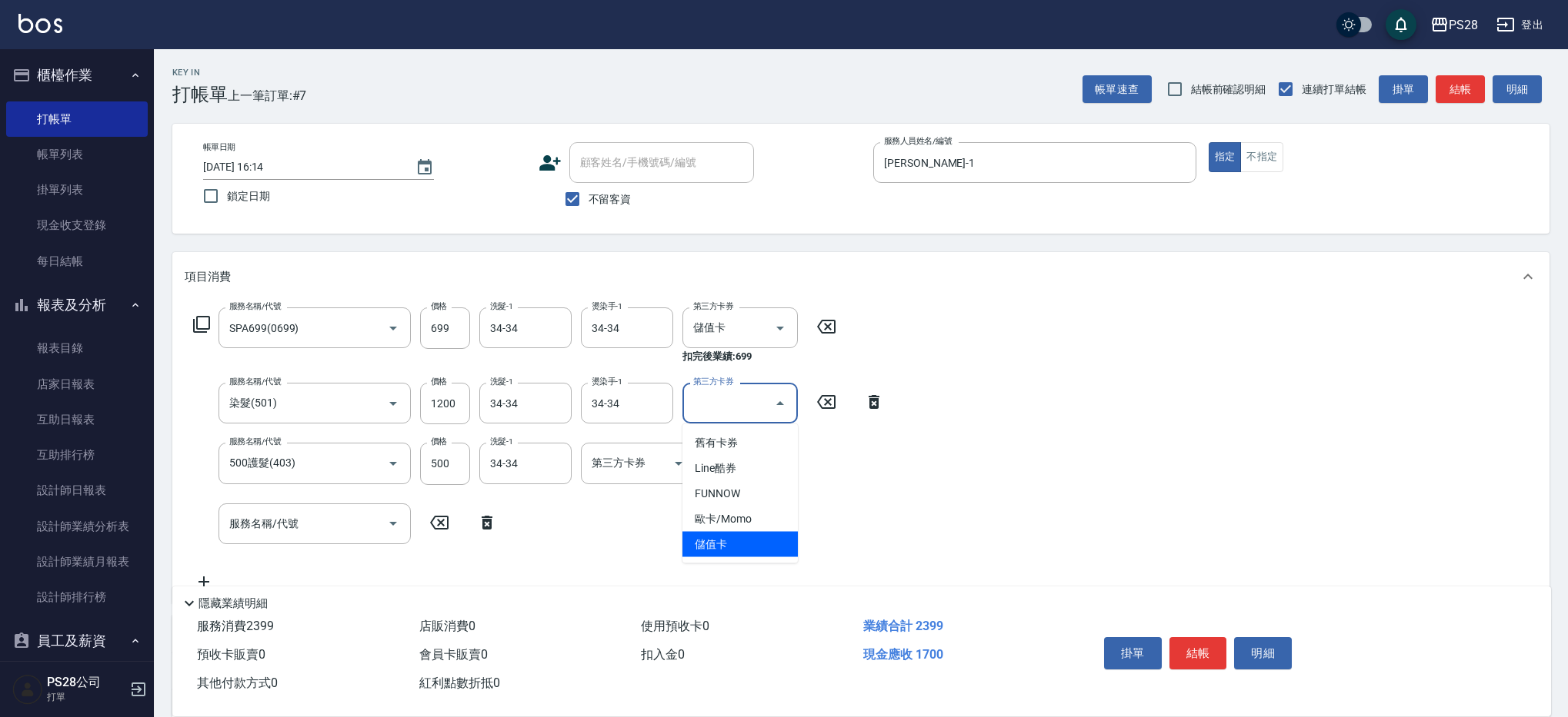
click at [726, 536] on span "儲值卡" at bounding box center [740, 545] width 116 height 25
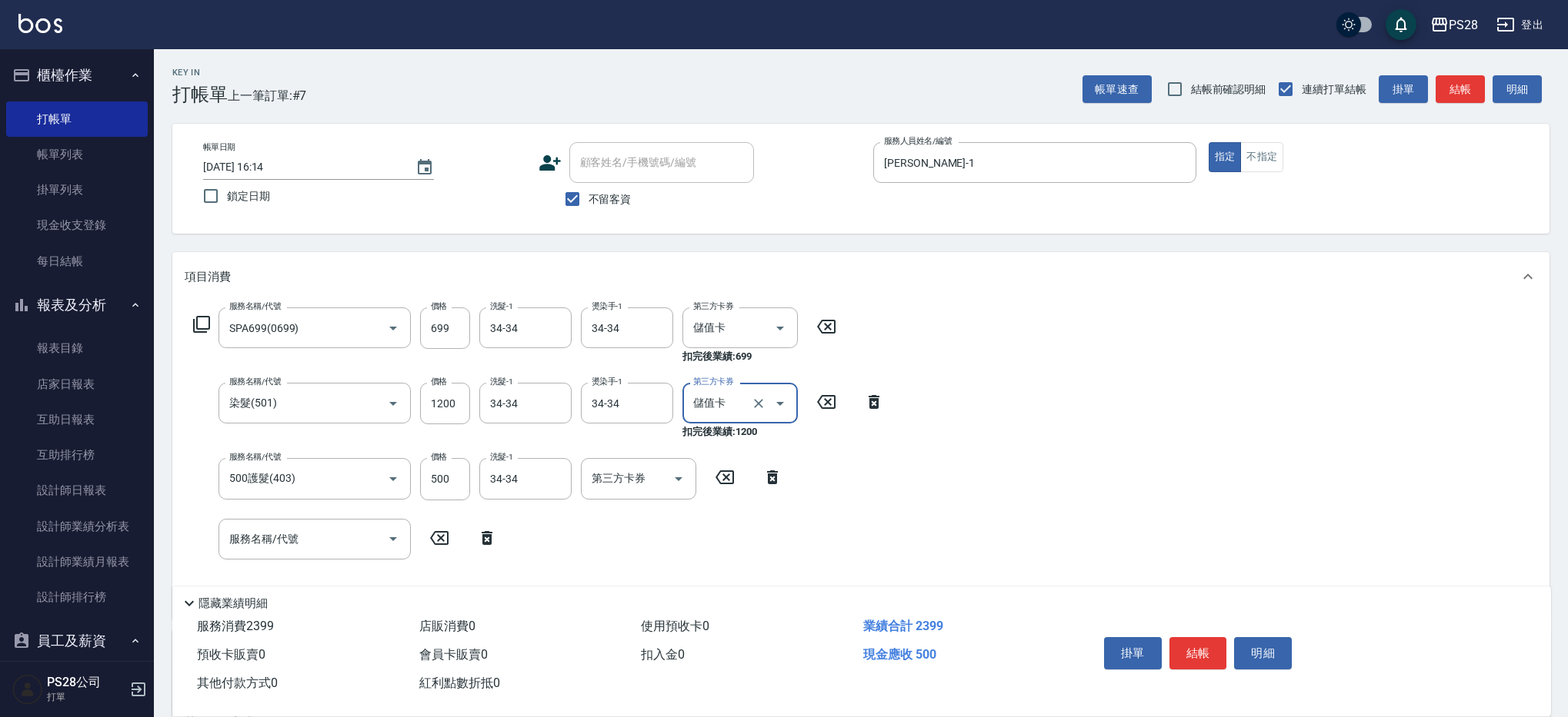
type input "儲值卡"
click at [684, 487] on icon "Open" at bounding box center [679, 479] width 19 height 19
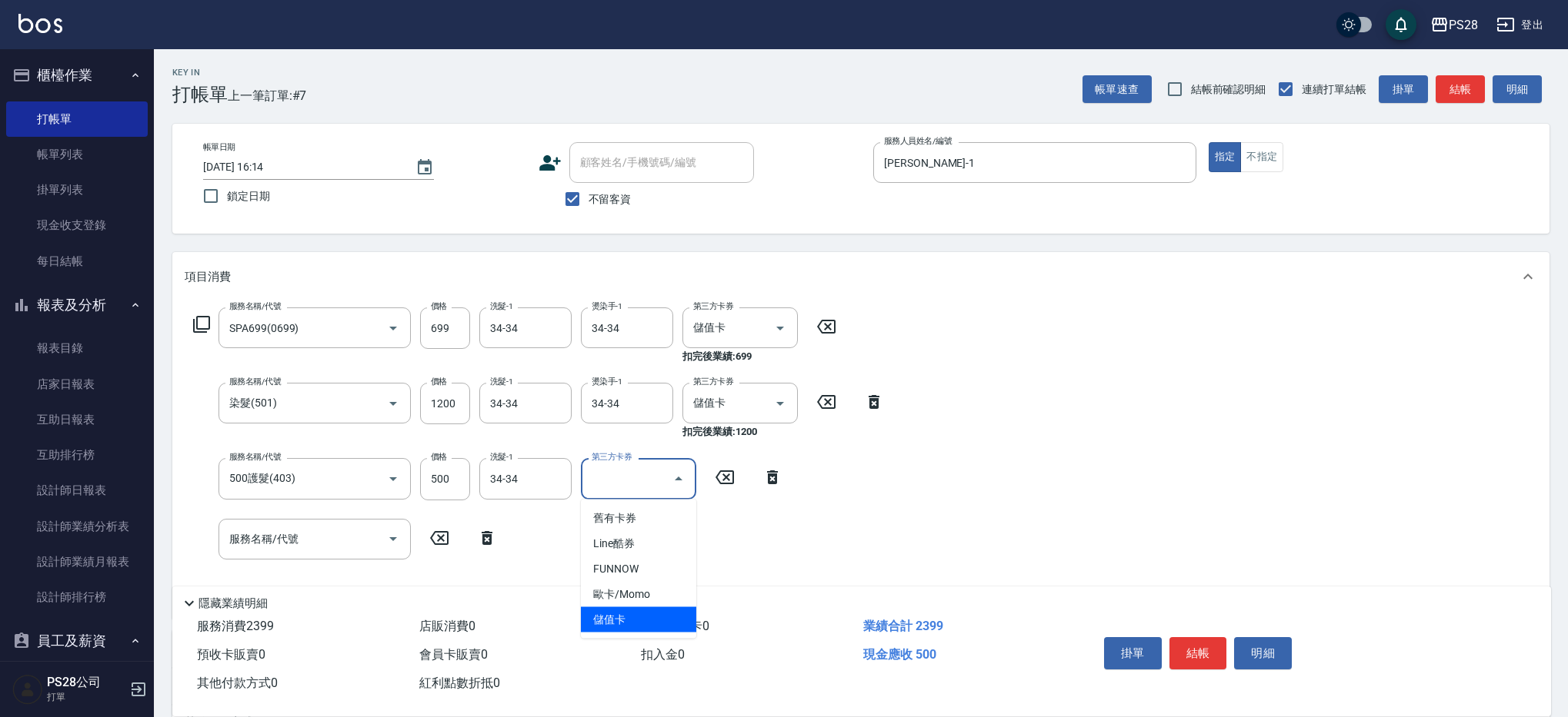
drag, startPoint x: 597, startPoint y: 615, endPoint x: 662, endPoint y: 617, distance: 65.0
click at [597, 615] on span "儲值卡" at bounding box center [638, 620] width 116 height 25
type input "儲值卡"
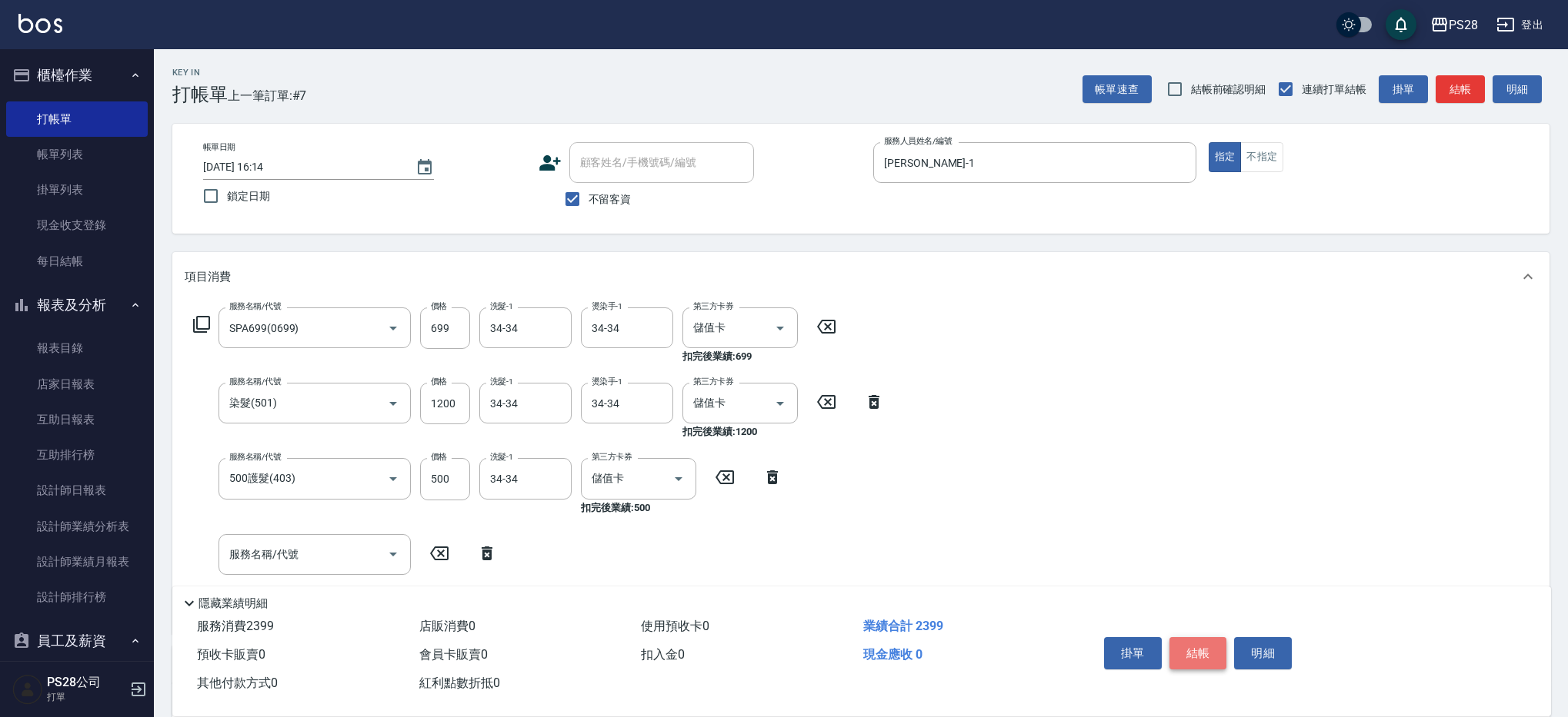
click at [1201, 645] on button "結帳" at bounding box center [1198, 654] width 57 height 32
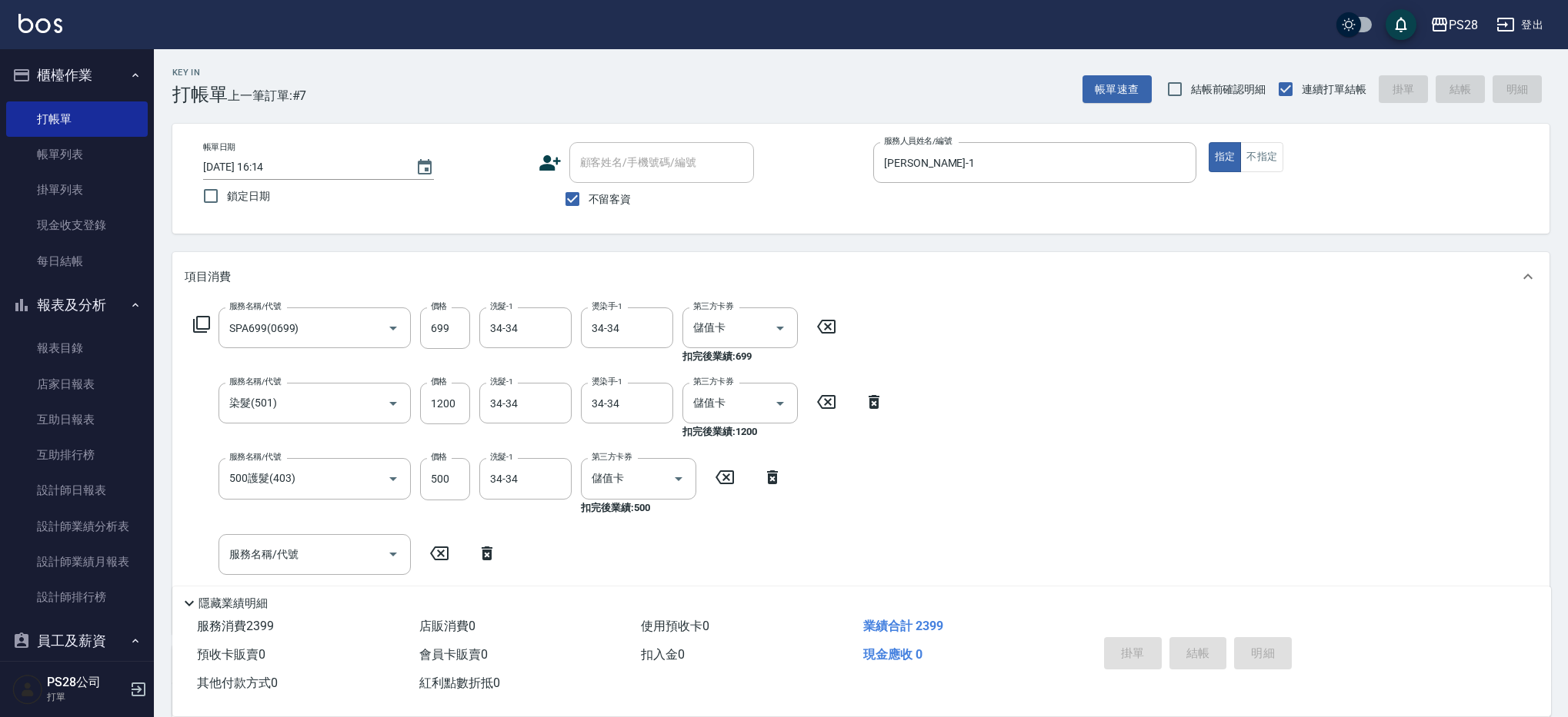
type input "[DATE] 16:46"
